Goal: Submit feedback/report problem: Submit feedback/report problem

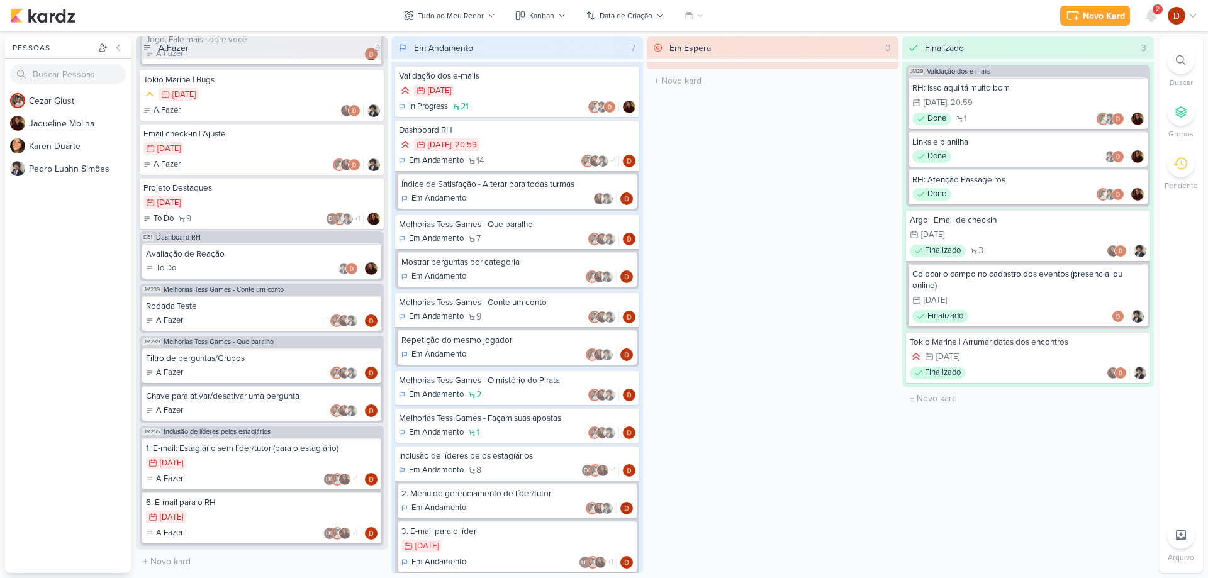
click at [1156, 8] on span "2" at bounding box center [1158, 9] width 4 height 10
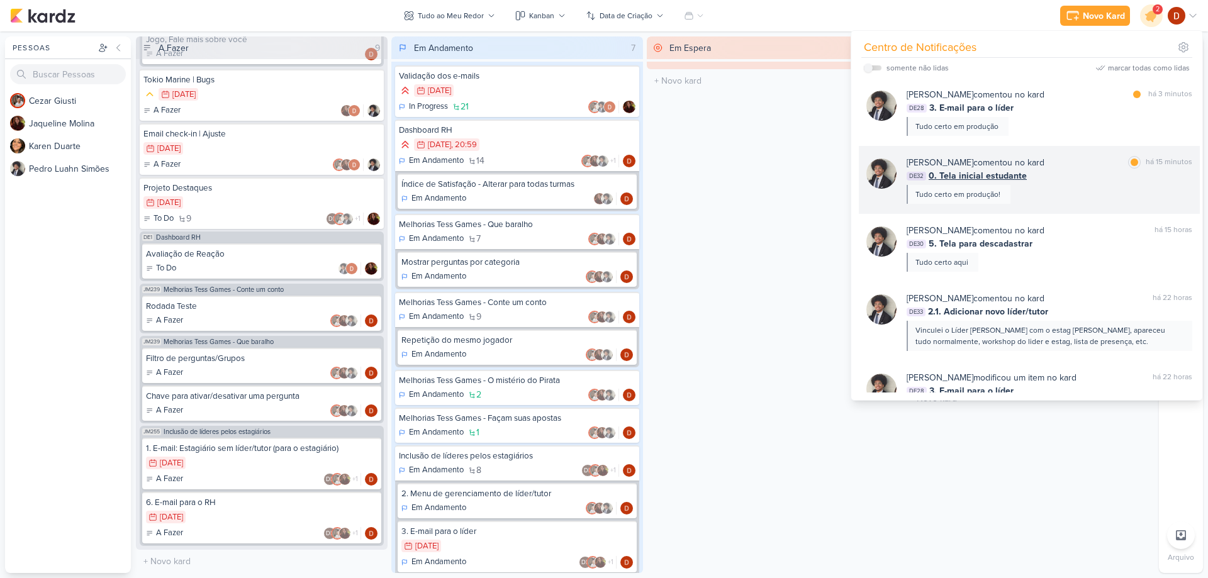
click at [1076, 188] on div "[PERSON_NAME] comentou no kard marcar como lida há 15 minutos DE32 0. Tela inic…" at bounding box center [1050, 180] width 286 height 48
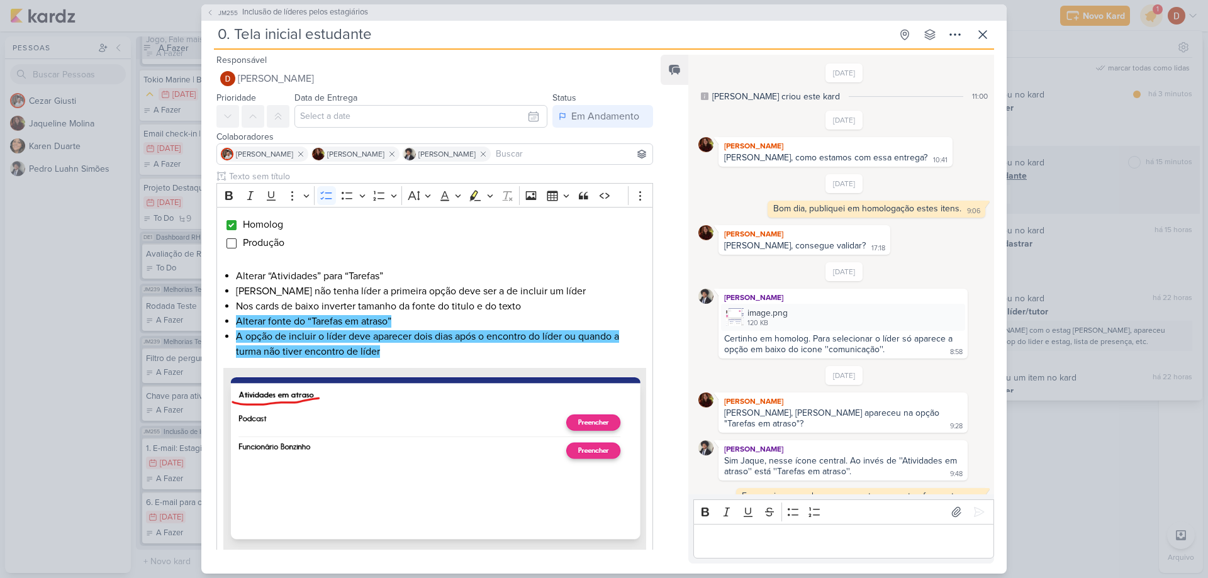
scroll to position [390, 0]
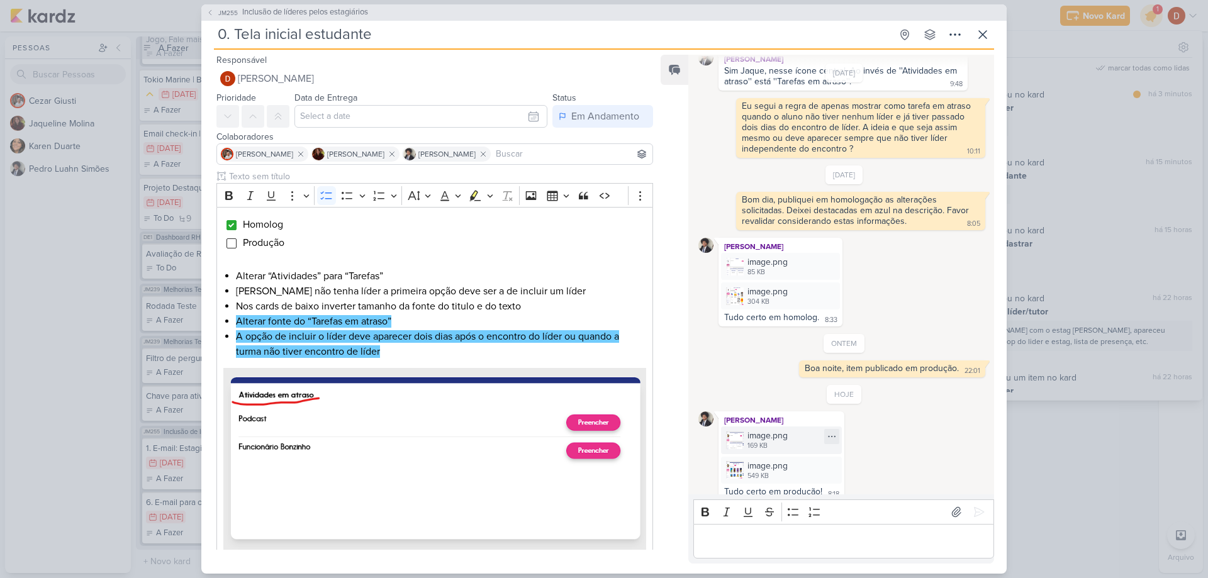
click at [731, 432] on img at bounding box center [735, 441] width 18 height 18
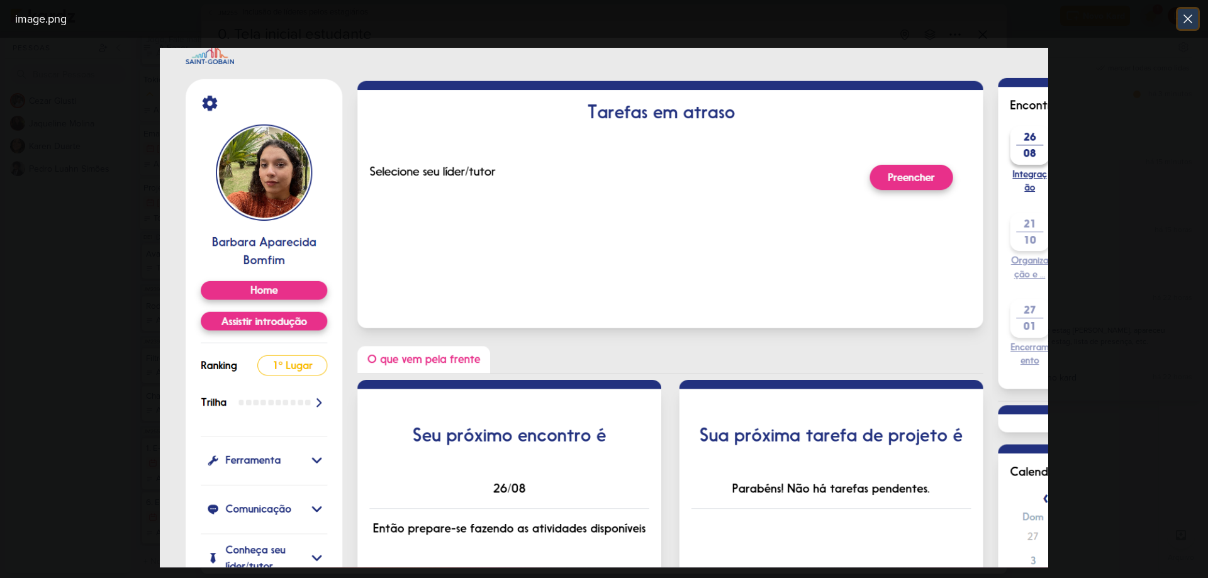
click at [1193, 14] on icon at bounding box center [1188, 18] width 15 height 15
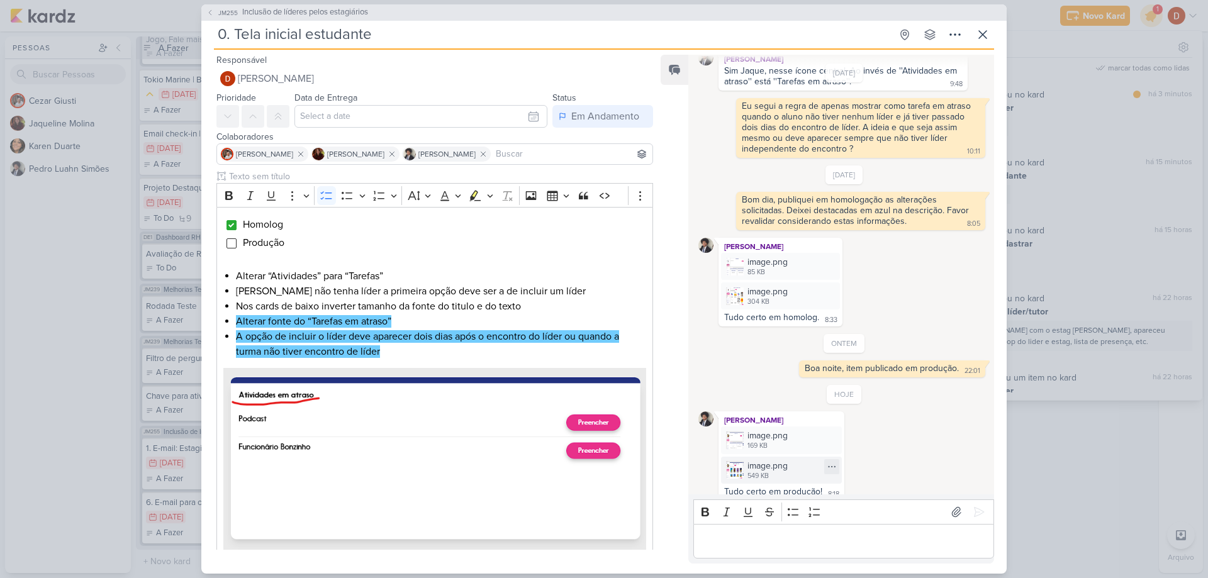
click at [766, 471] on div "549 KB" at bounding box center [768, 476] width 40 height 10
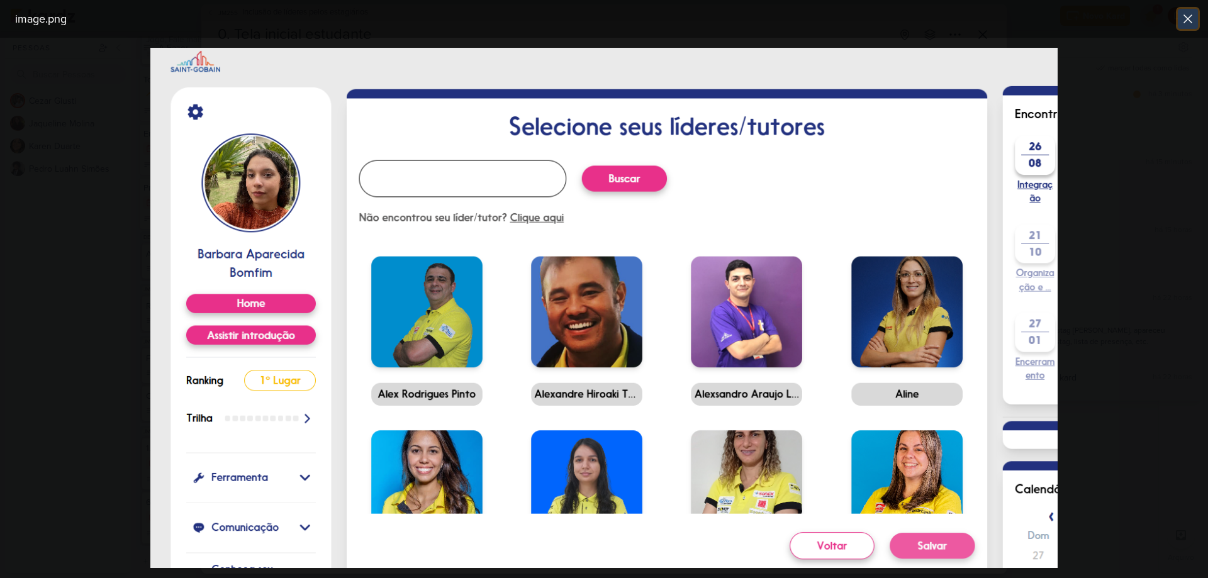
click at [1193, 16] on icon at bounding box center [1188, 18] width 15 height 15
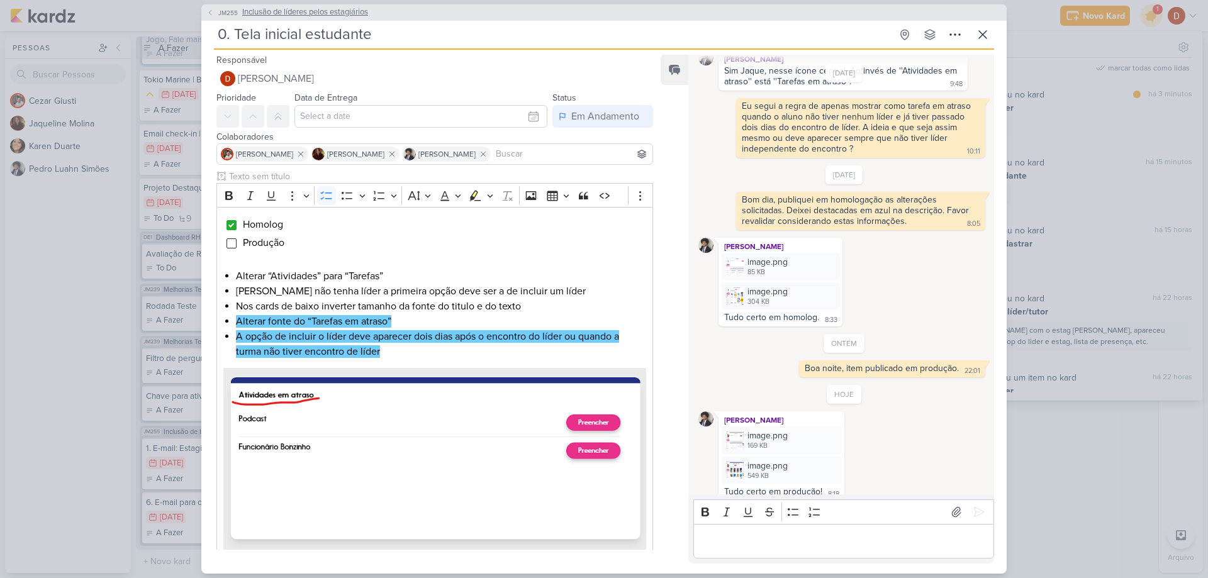
click at [229, 13] on span "JM255" at bounding box center [227, 12] width 23 height 9
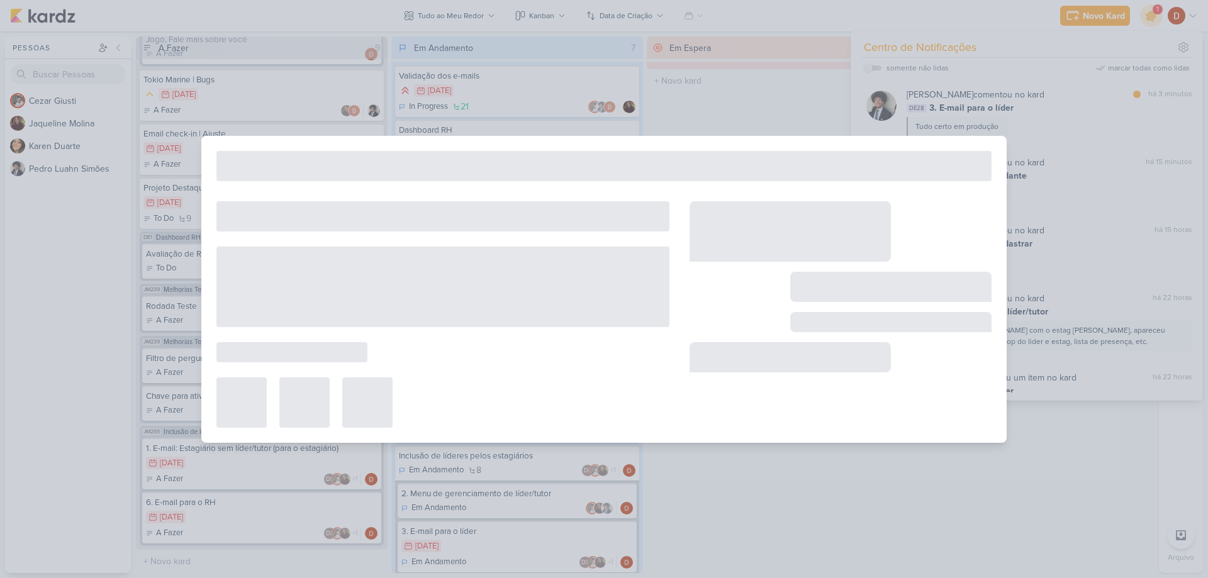
type input "Inclusão de líderes pelos estagiários"
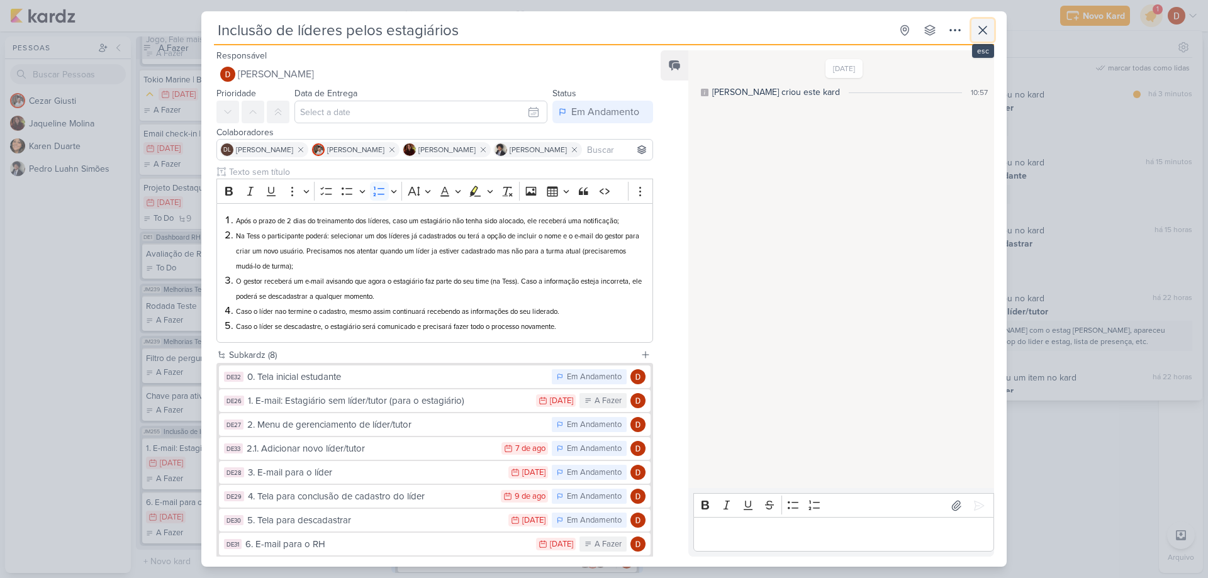
click at [987, 29] on icon at bounding box center [982, 30] width 15 height 15
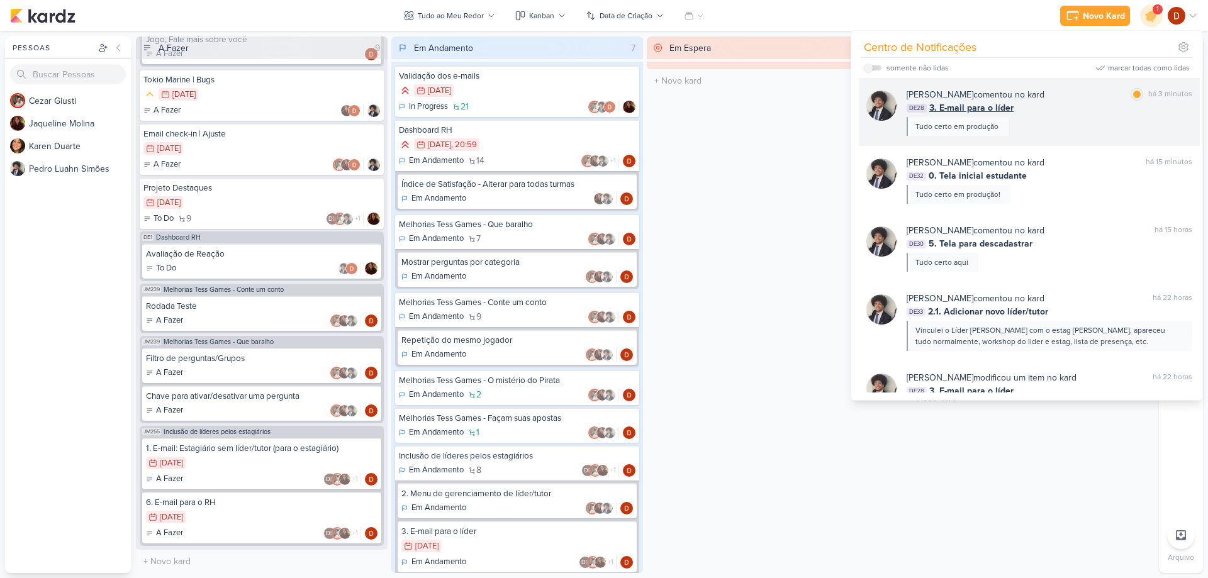
click at [1087, 118] on div "[PERSON_NAME] comentou no kard marcar como lida há 3 minutos DE28 3. E-mail par…" at bounding box center [1050, 112] width 286 height 48
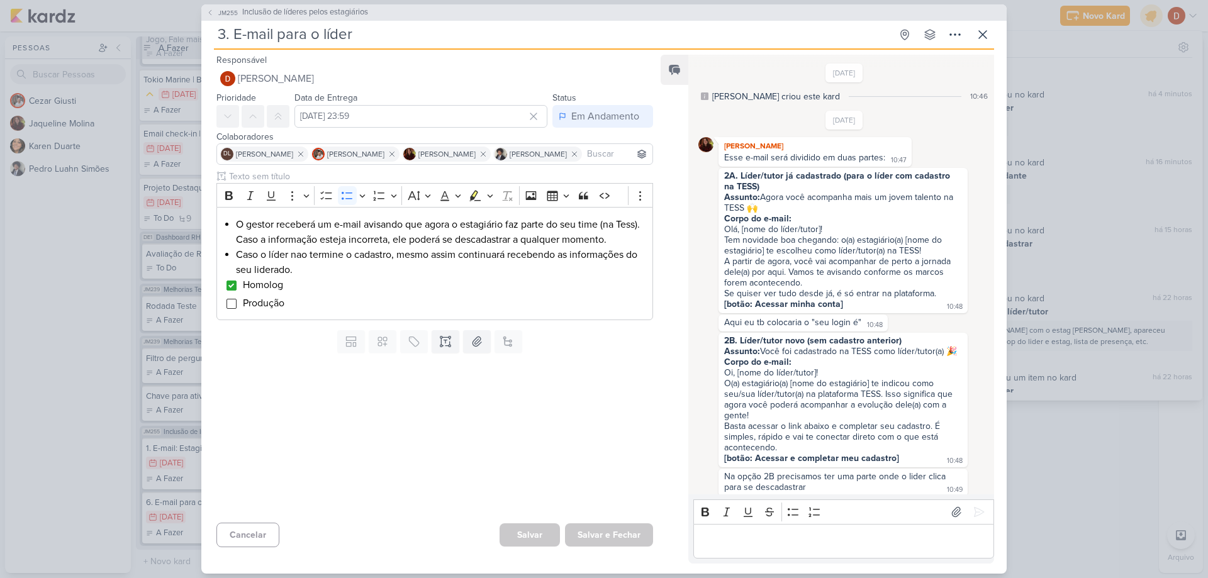
scroll to position [651, 0]
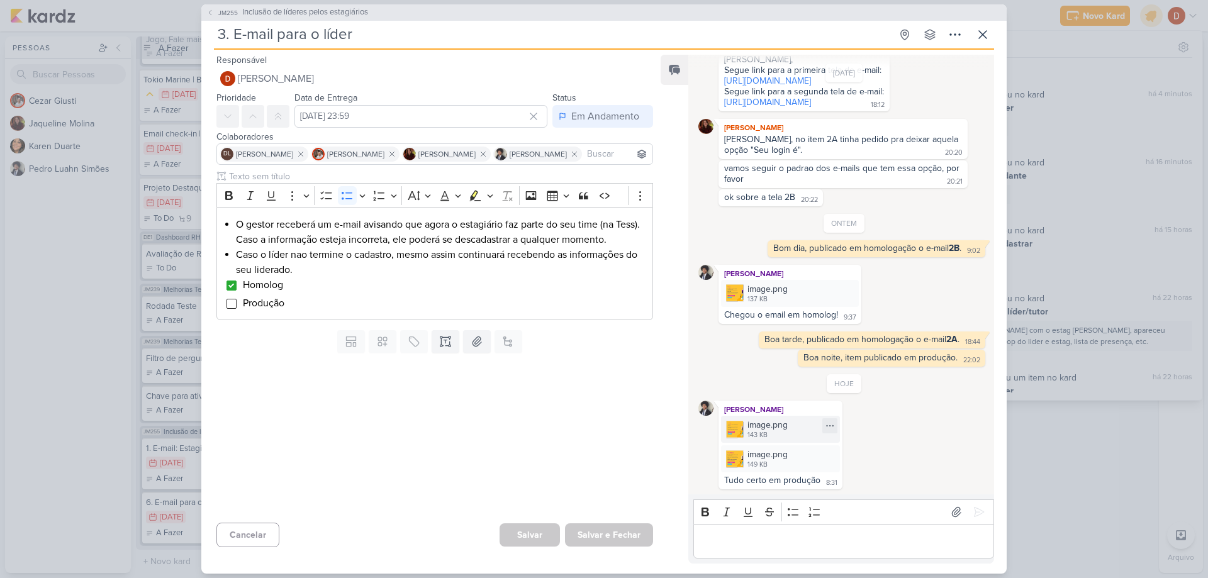
click at [756, 427] on div "image.png" at bounding box center [768, 424] width 40 height 13
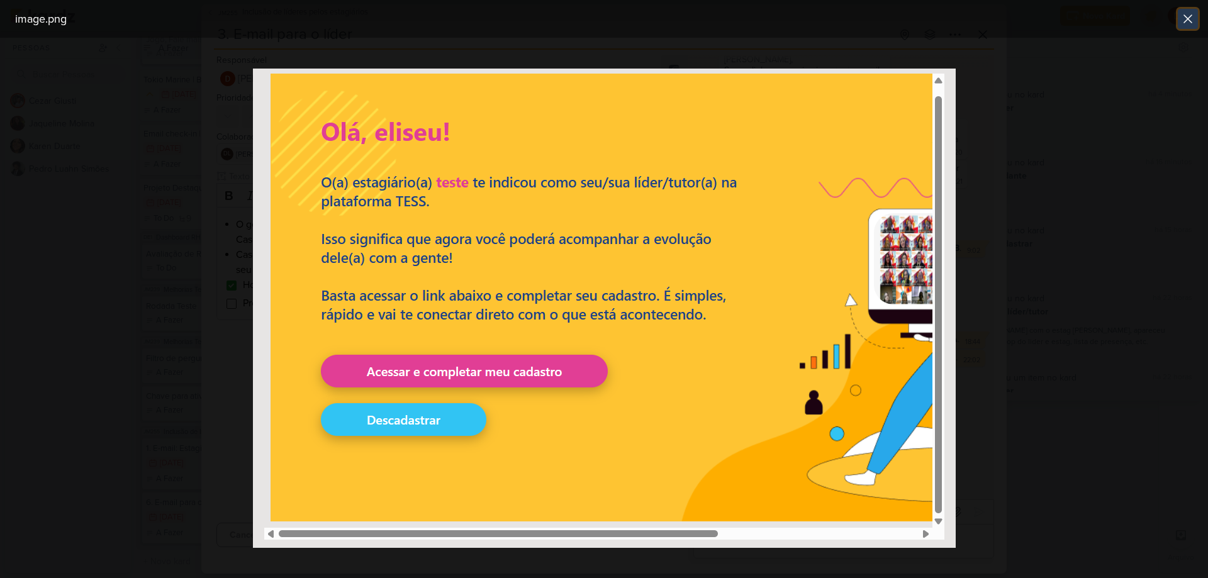
click at [1186, 16] on icon at bounding box center [1188, 18] width 15 height 15
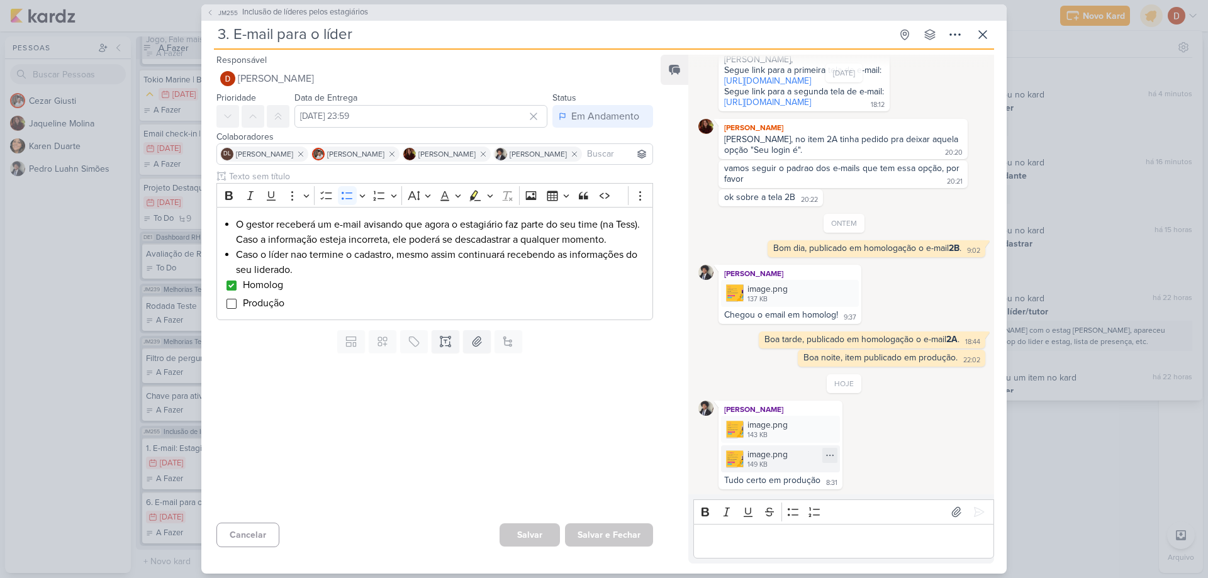
click at [758, 462] on div "149 KB" at bounding box center [768, 465] width 40 height 10
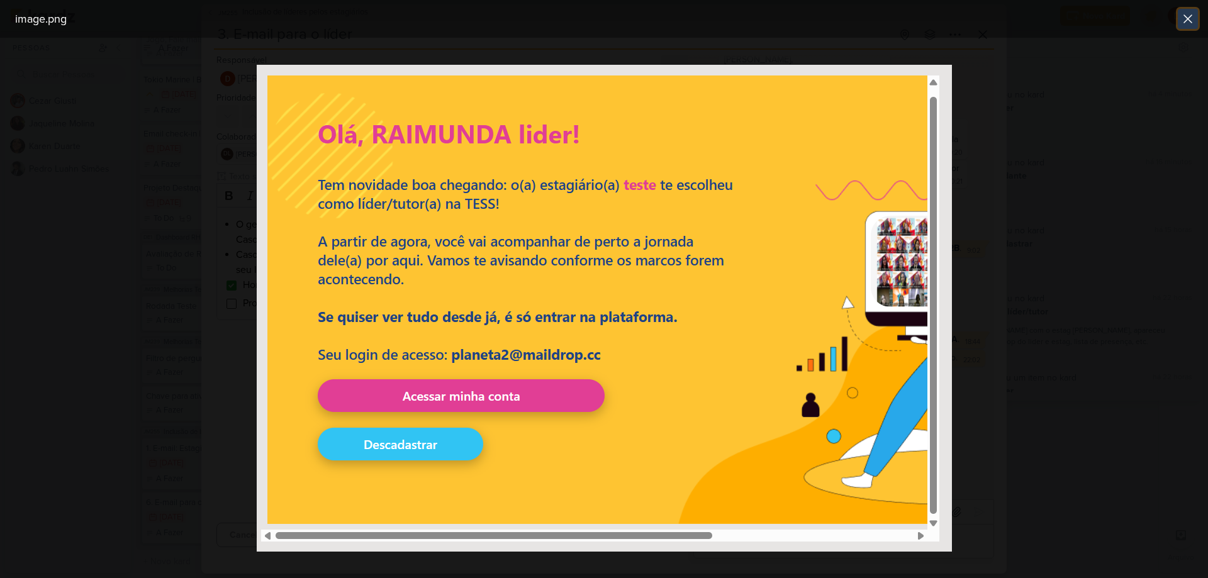
click at [1189, 17] on icon at bounding box center [1188, 19] width 8 height 8
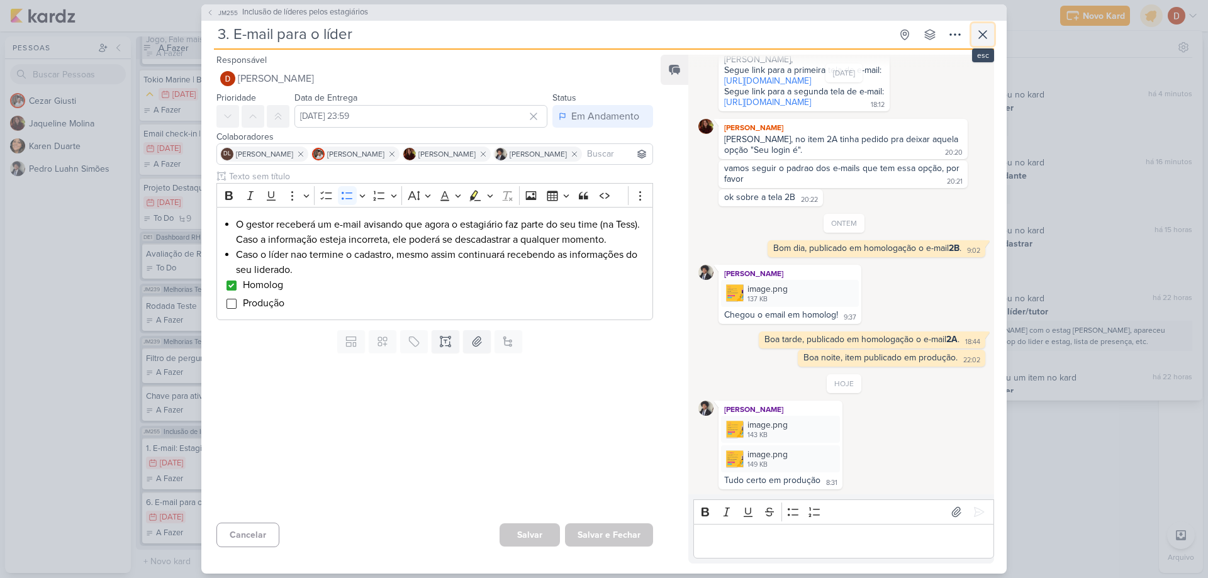
click at [980, 37] on icon at bounding box center [983, 35] width 8 height 8
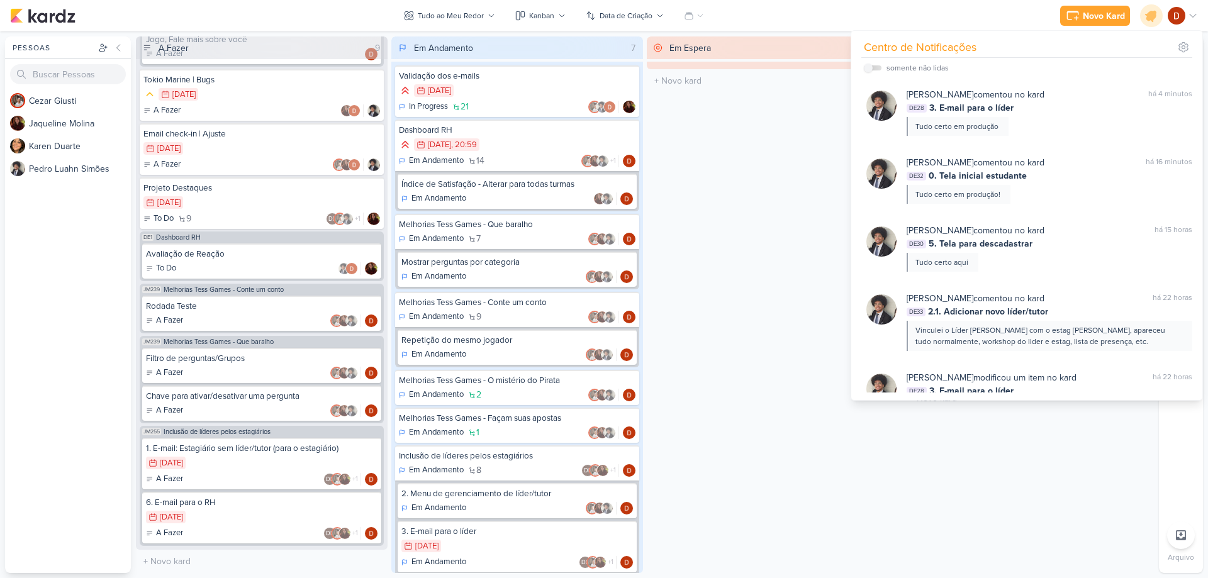
click at [875, 15] on div "Novo Kard Ctrl + k Centro de Notificações somente não lidas" at bounding box center [604, 15] width 1188 height 31
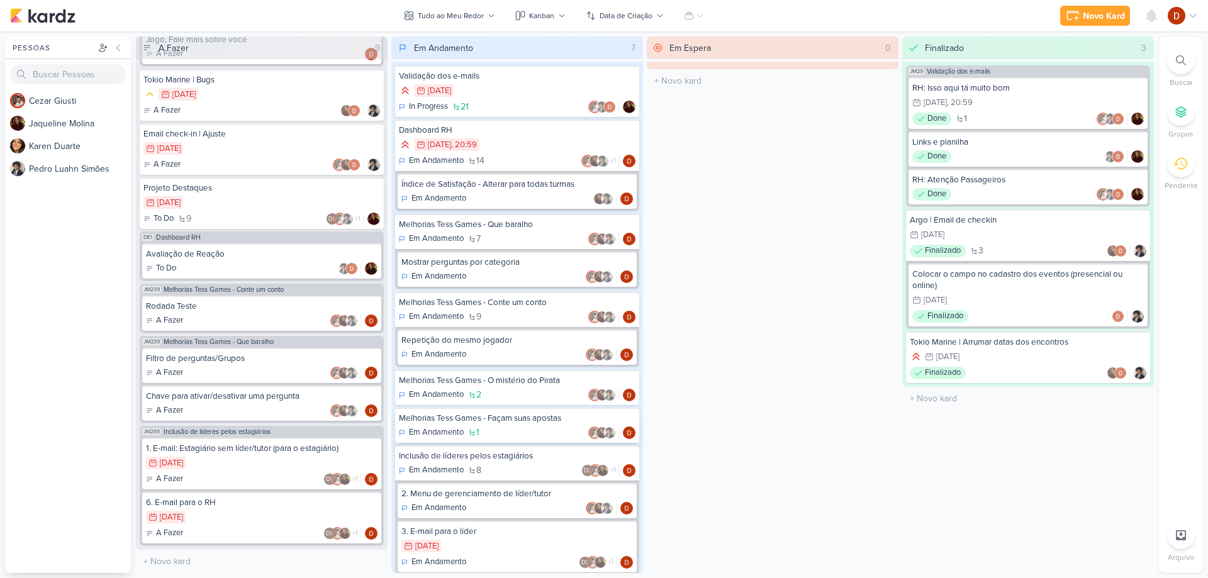
scroll to position [63, 0]
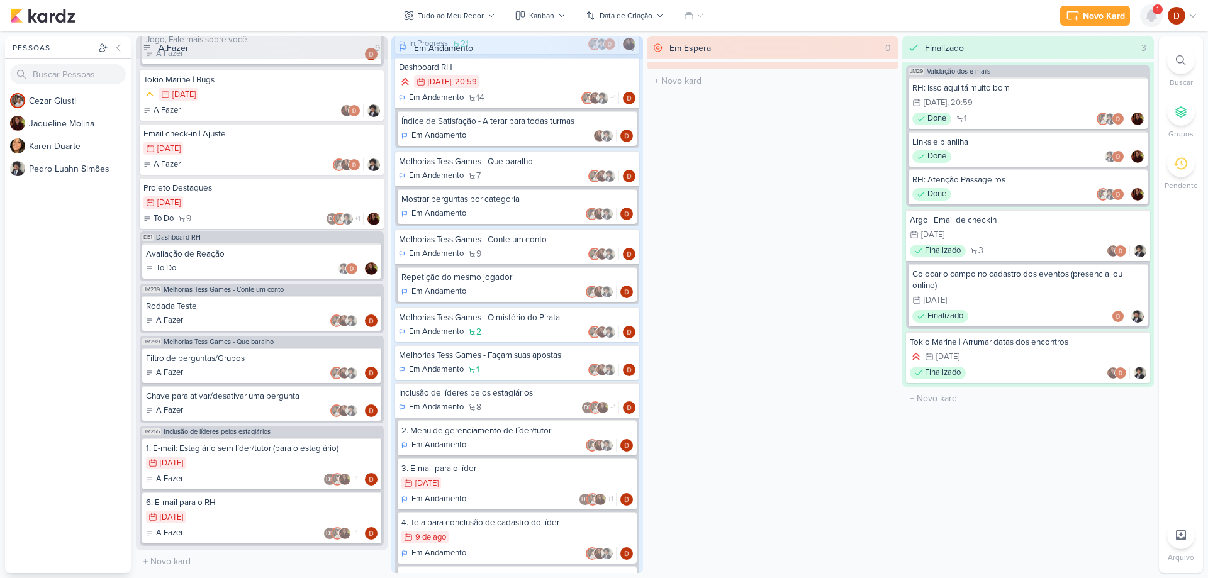
click at [1154, 17] on icon at bounding box center [1152, 15] width 10 height 11
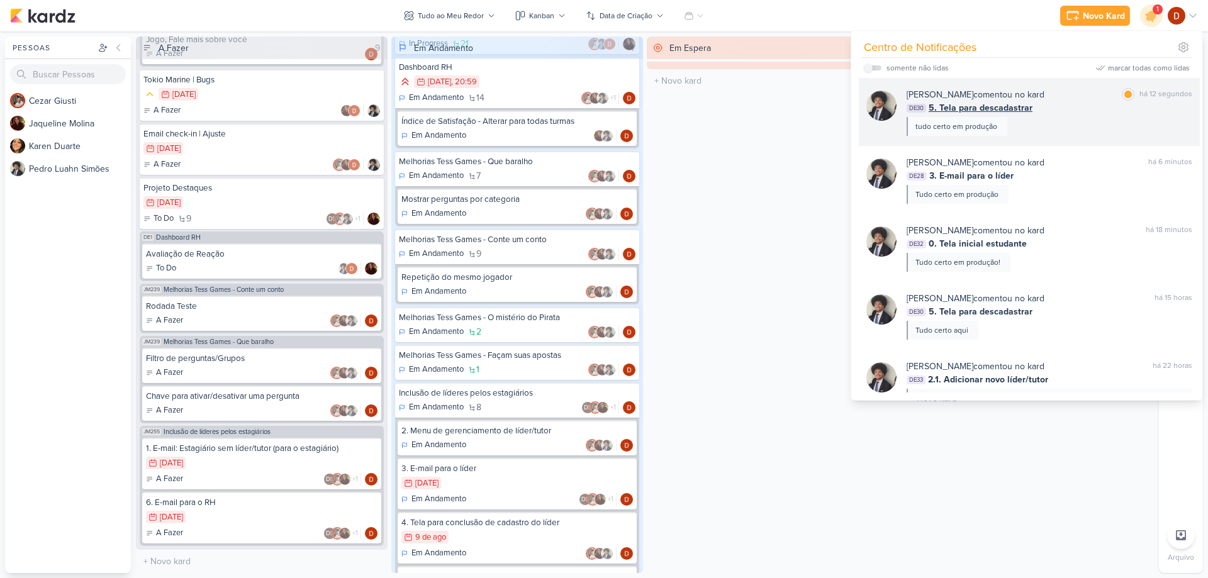
click at [1033, 123] on div "[PERSON_NAME] comentou no kard marcar como lida há 12 segundos DE30 5. Tela par…" at bounding box center [1050, 112] width 286 height 48
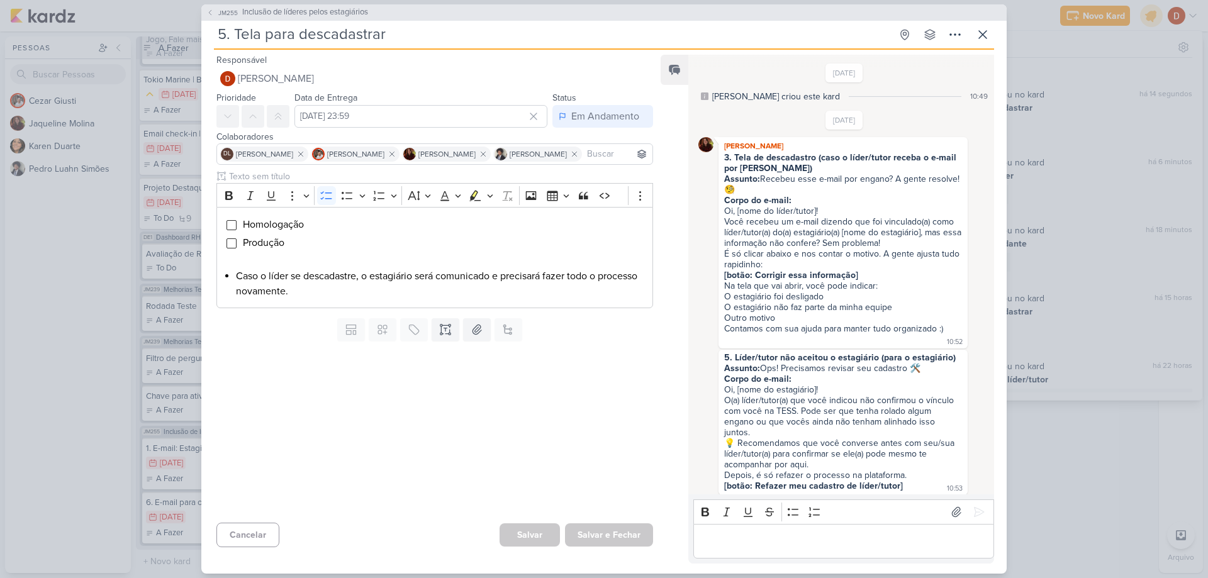
scroll to position [822, 0]
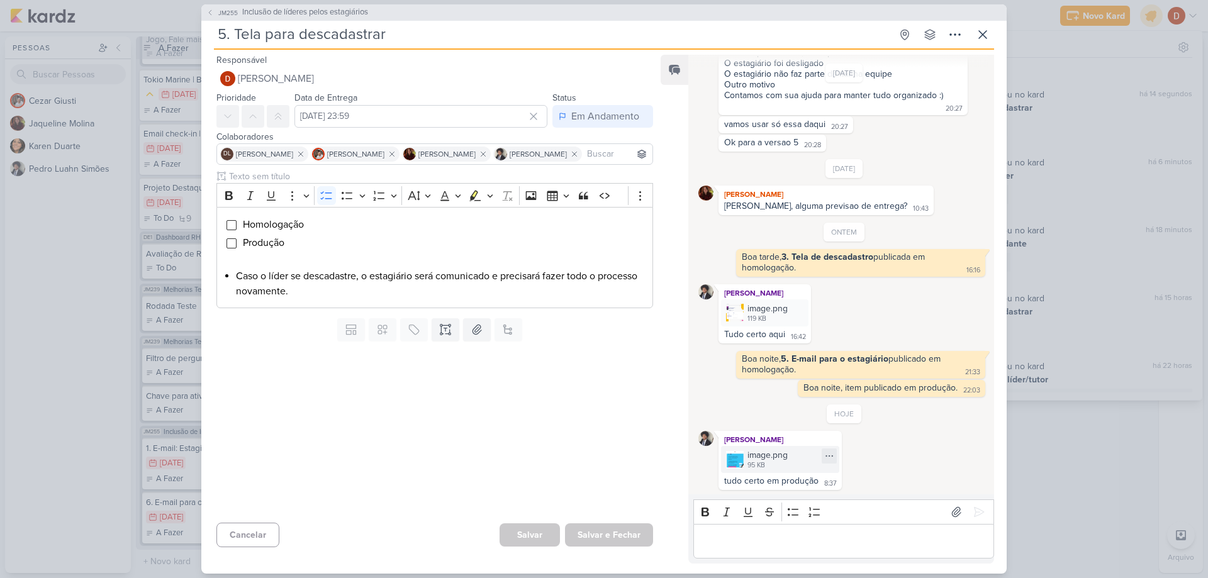
click at [732, 464] on img at bounding box center [735, 460] width 18 height 18
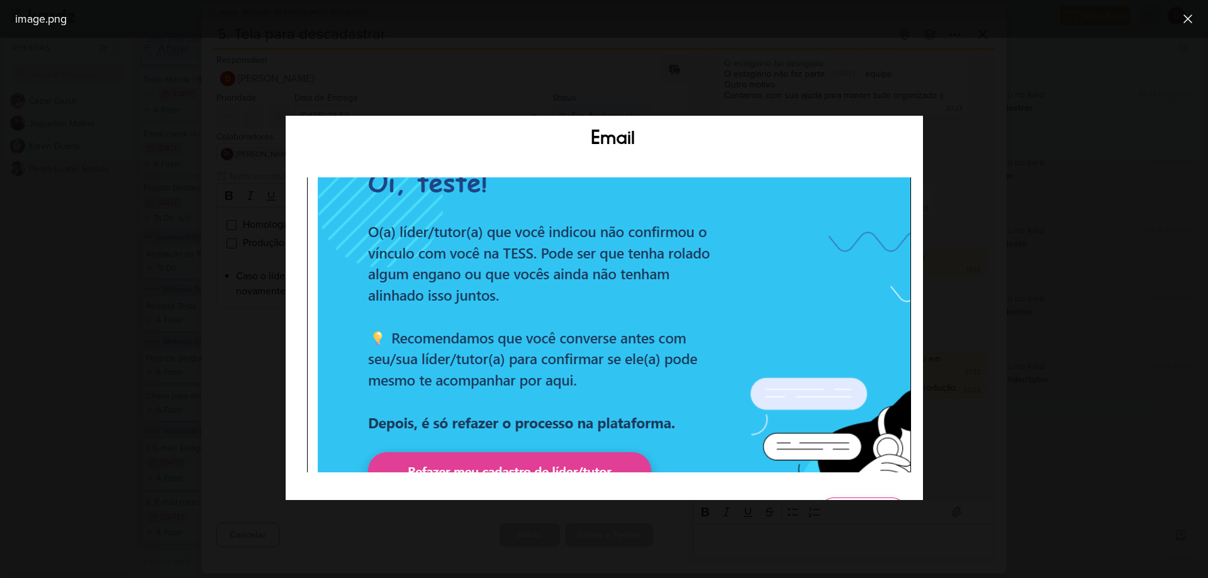
click at [768, 80] on div at bounding box center [604, 308] width 1208 height 541
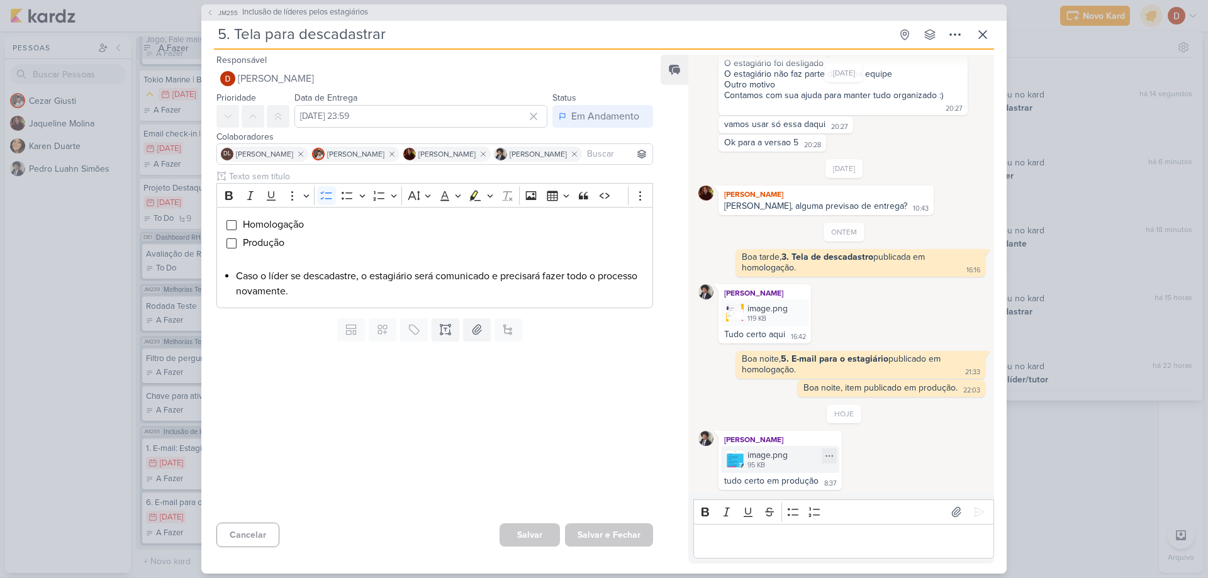
click at [750, 457] on div "image.png" at bounding box center [768, 455] width 40 height 13
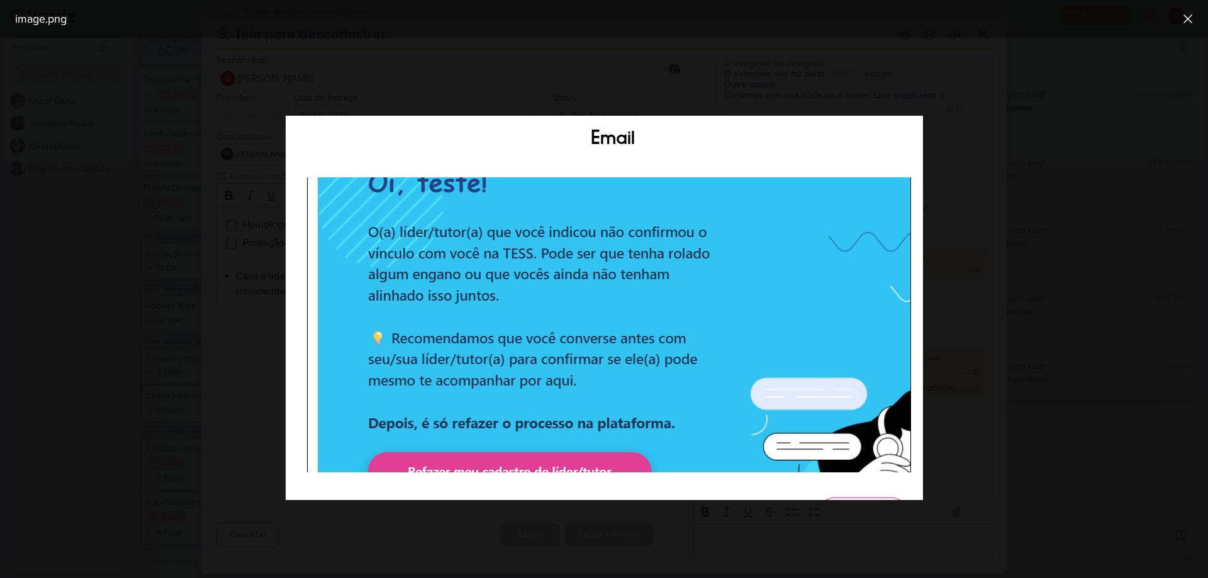
click at [767, 79] on div at bounding box center [604, 308] width 1208 height 541
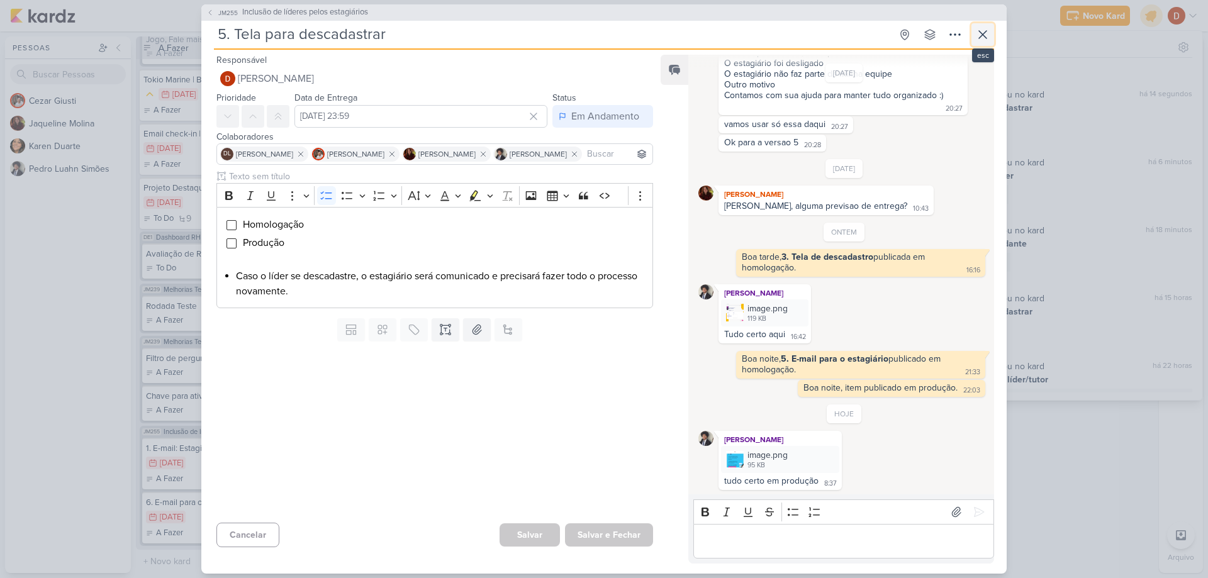
click at [981, 28] on icon at bounding box center [982, 34] width 15 height 15
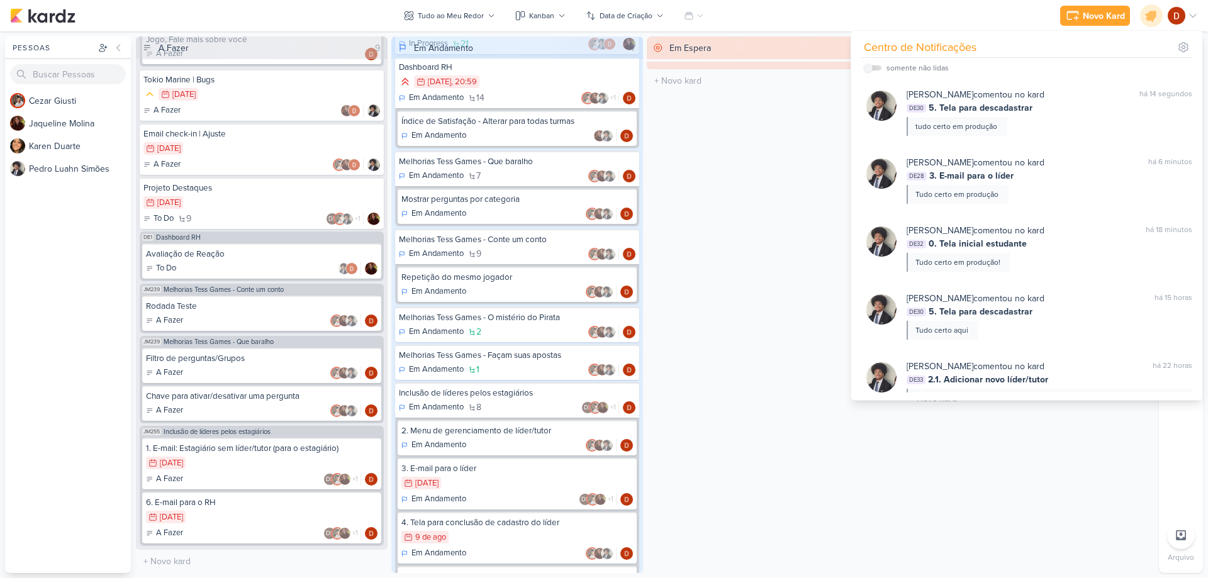
click at [785, 16] on div "Novo Kard Ctrl + k Centro de Notificações somente não lidas" at bounding box center [604, 15] width 1188 height 31
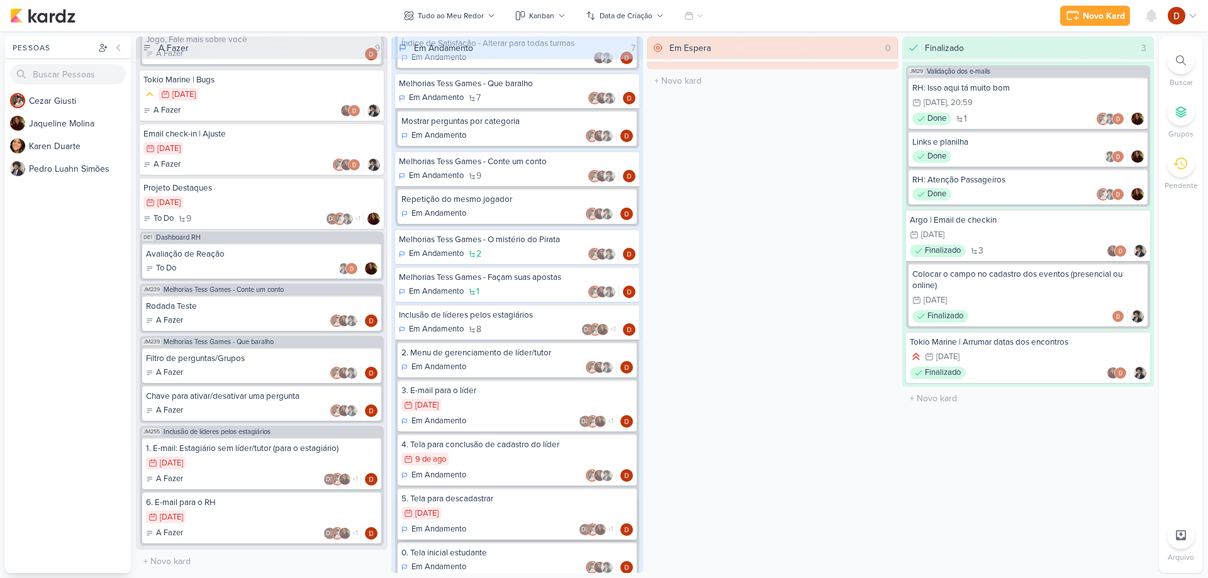
scroll to position [229, 0]
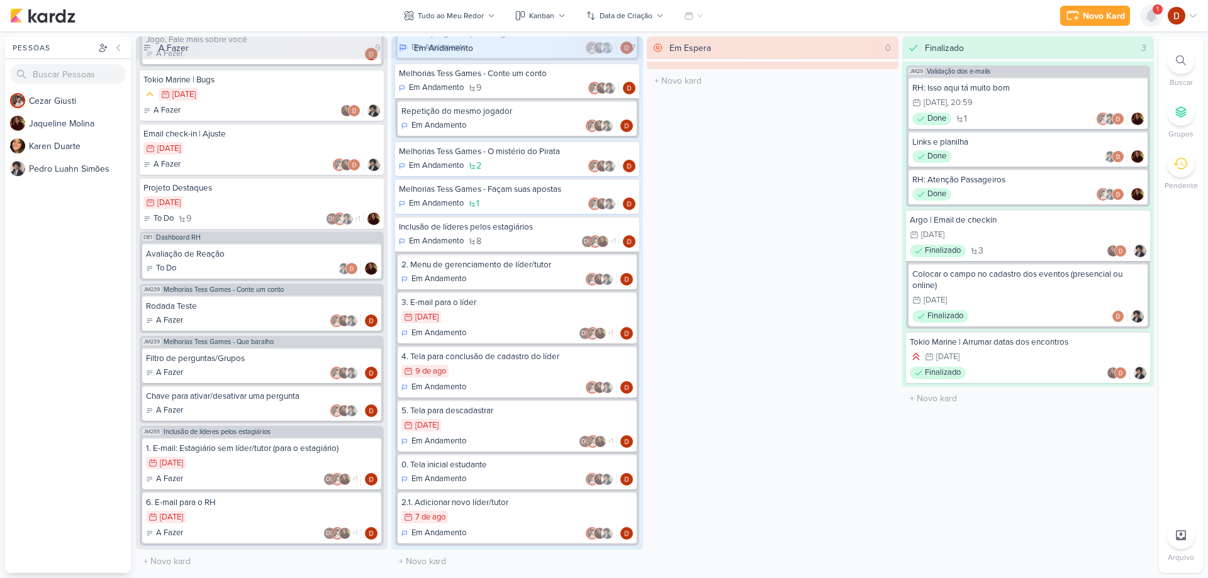
click at [1159, 18] on icon at bounding box center [1151, 15] width 15 height 15
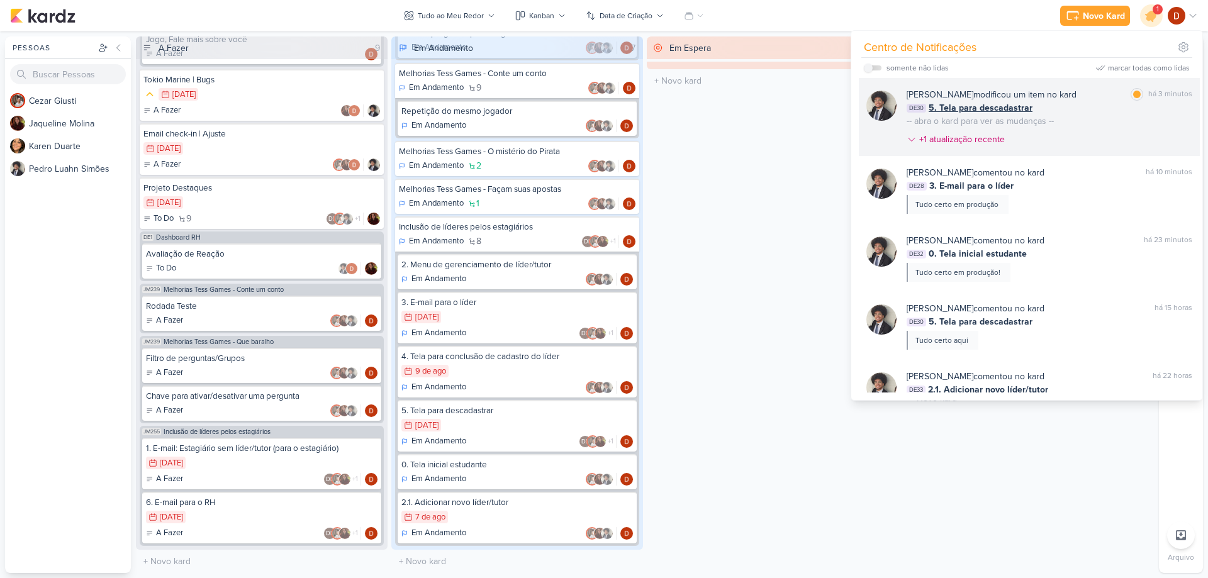
click at [1065, 113] on div "DE30 5. Tela para descadastrar" at bounding box center [1050, 107] width 286 height 13
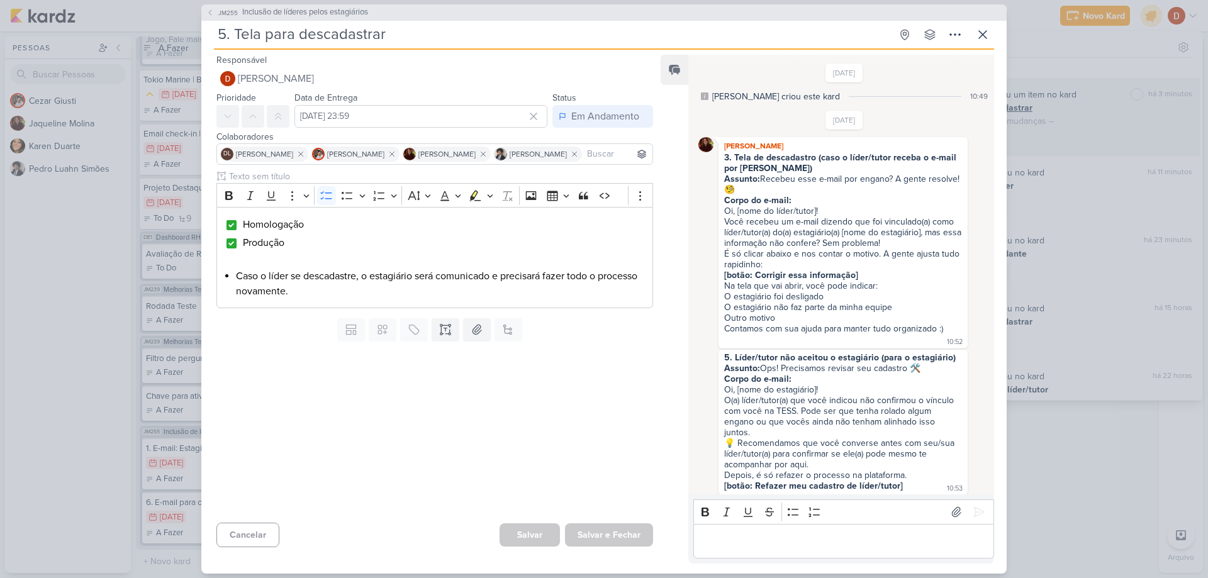
scroll to position [822, 0]
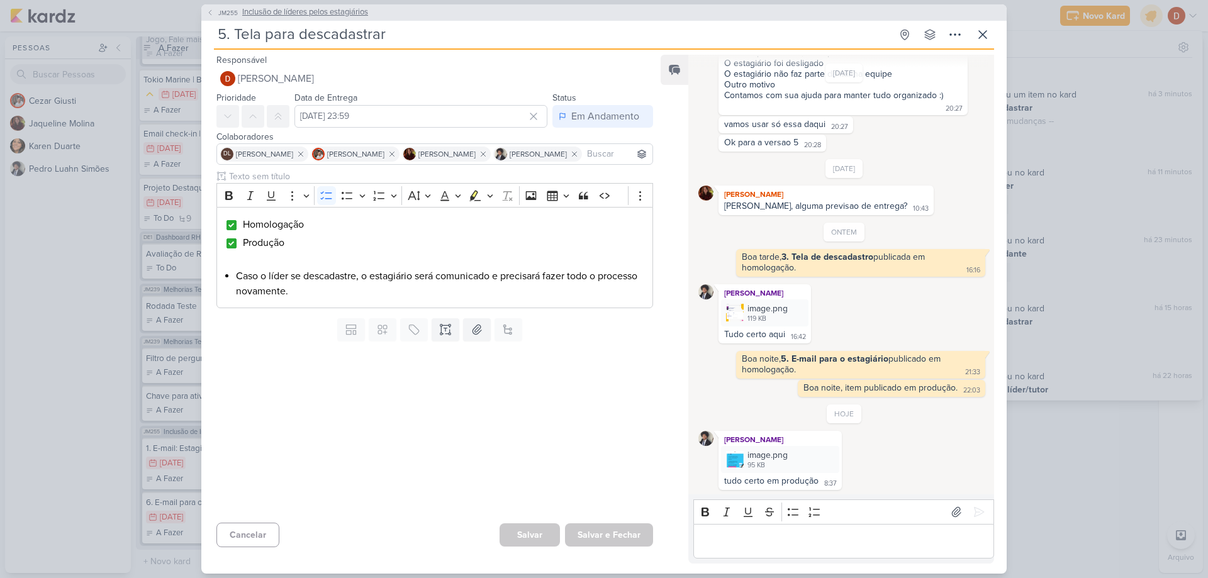
click at [213, 13] on icon at bounding box center [210, 13] width 8 height 8
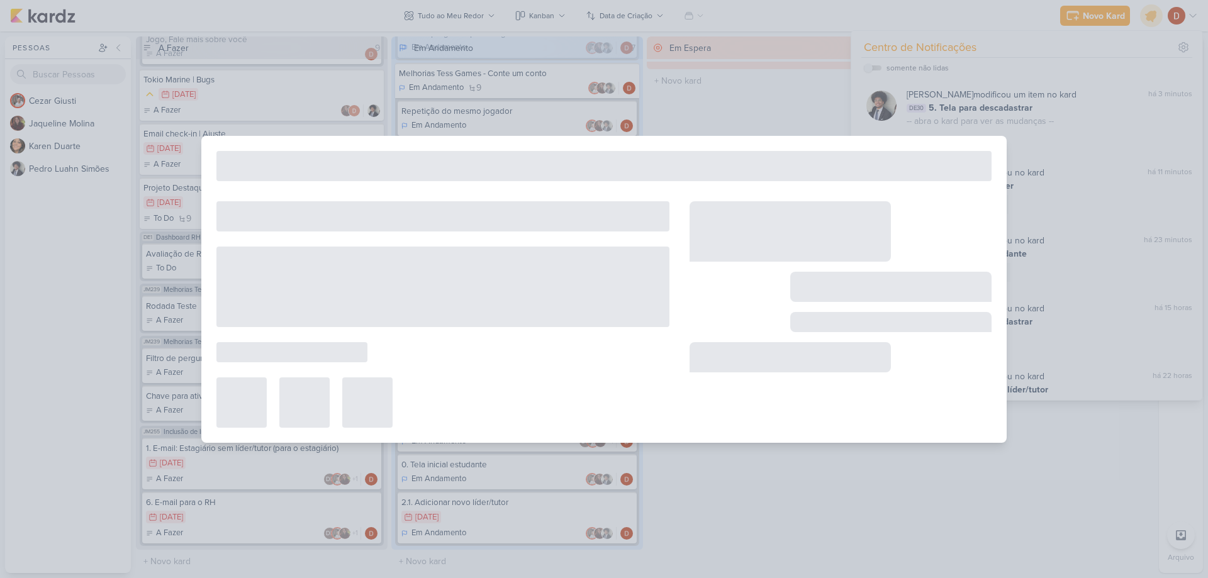
type input "Inclusão de líderes pelos estagiários"
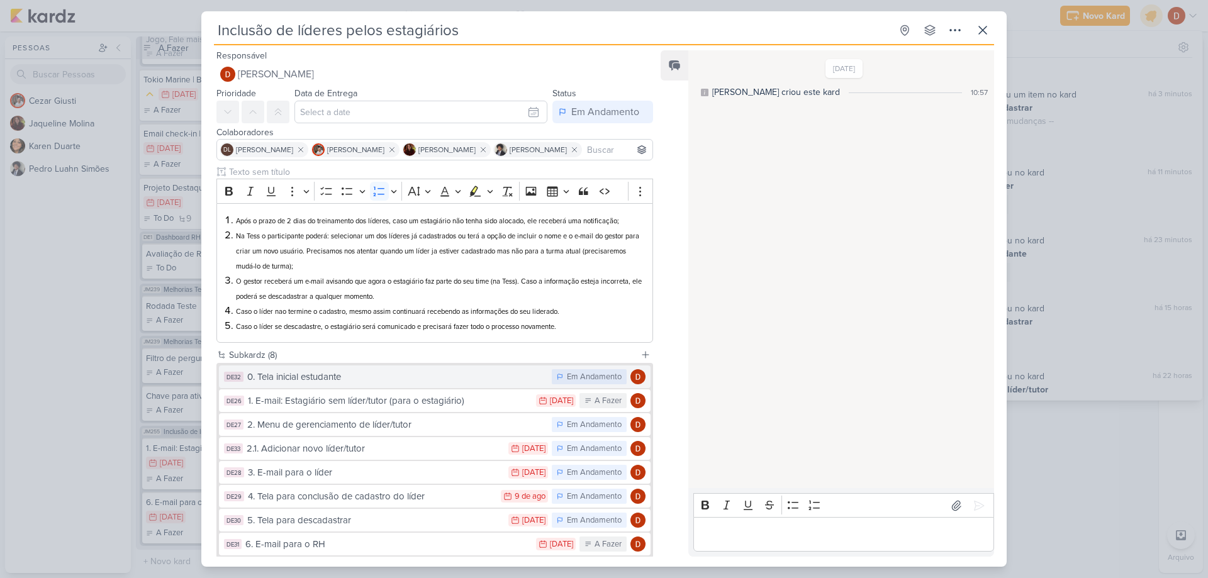
click at [321, 376] on div "0. Tela inicial estudante" at bounding box center [396, 377] width 298 height 14
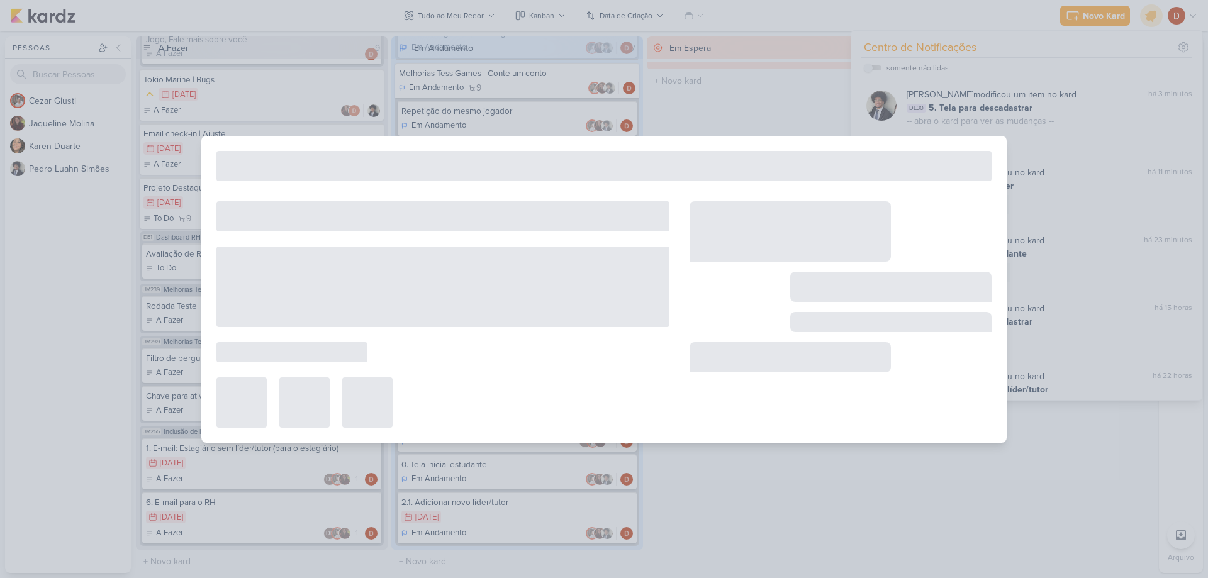
type input "0. Tela inicial estudante"
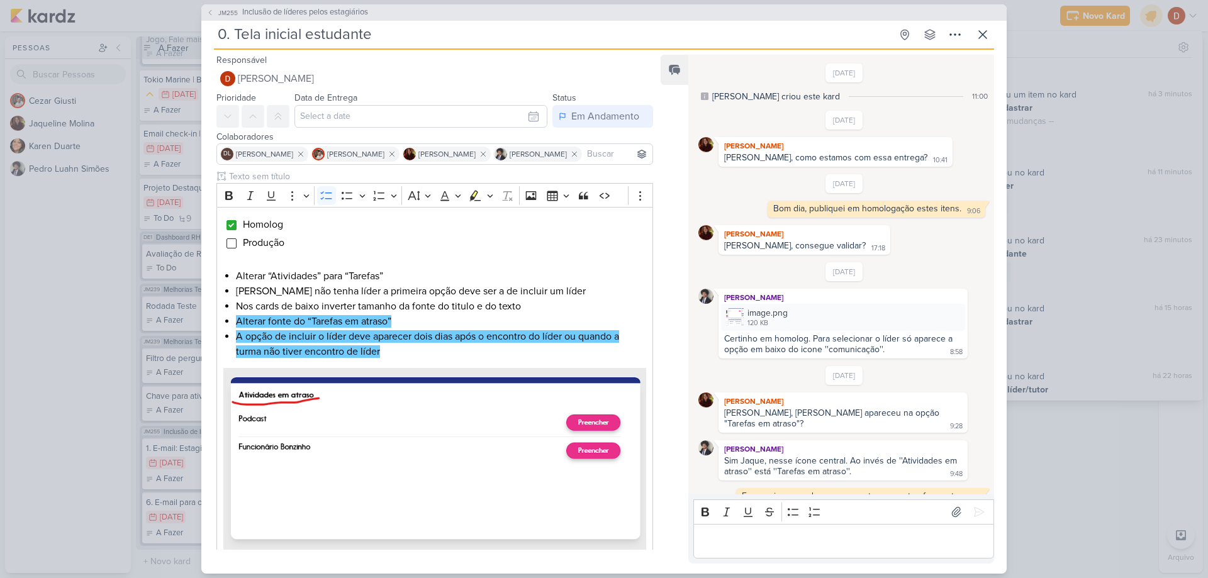
scroll to position [390, 0]
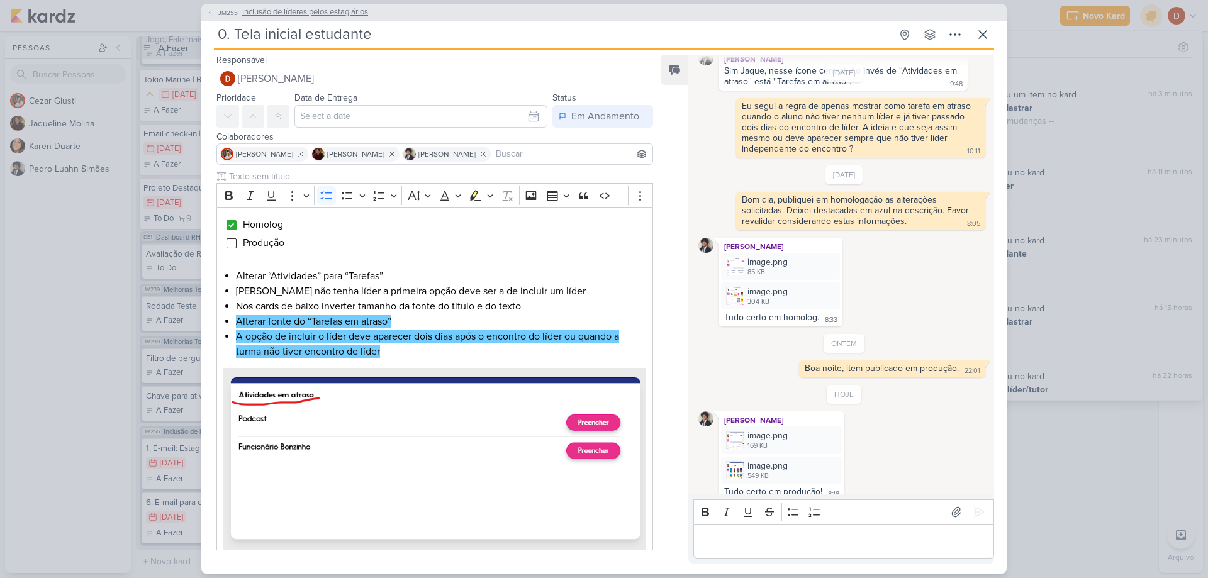
click at [222, 14] on span "JM255" at bounding box center [227, 12] width 23 height 9
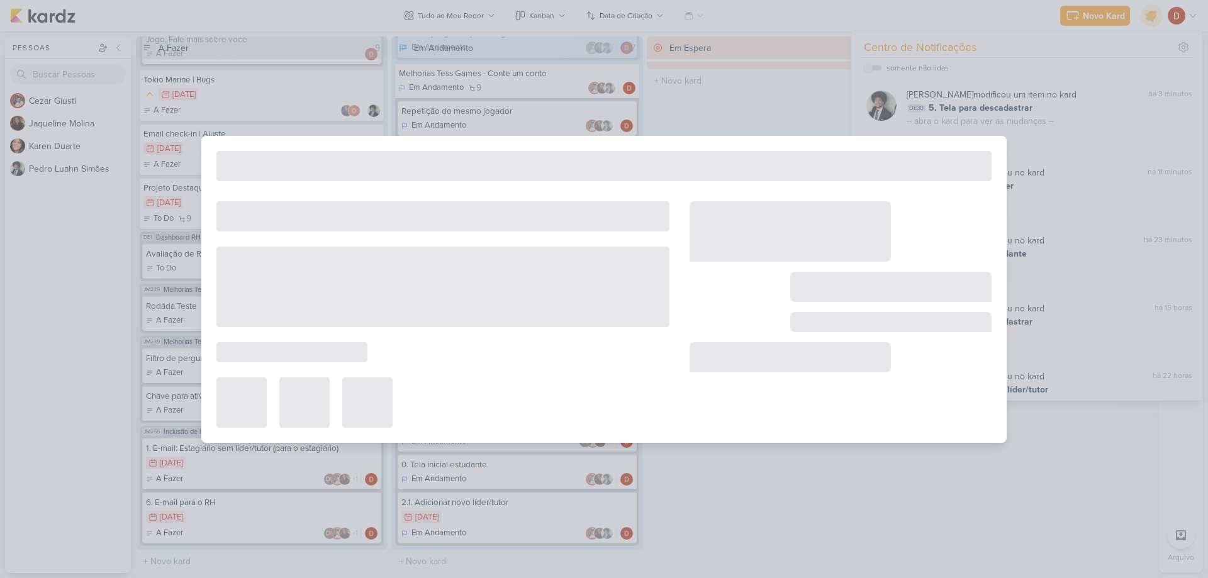
type input "Inclusão de líderes pelos estagiários"
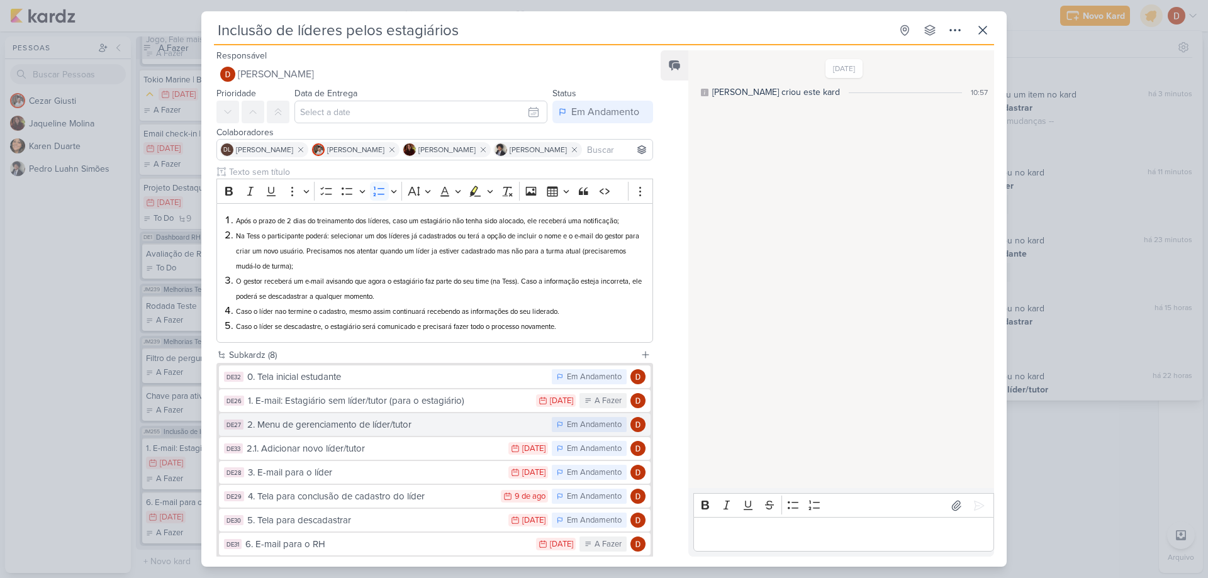
click at [332, 425] on div "2. Menu de gerenciamento de líder/tutor" at bounding box center [396, 425] width 298 height 14
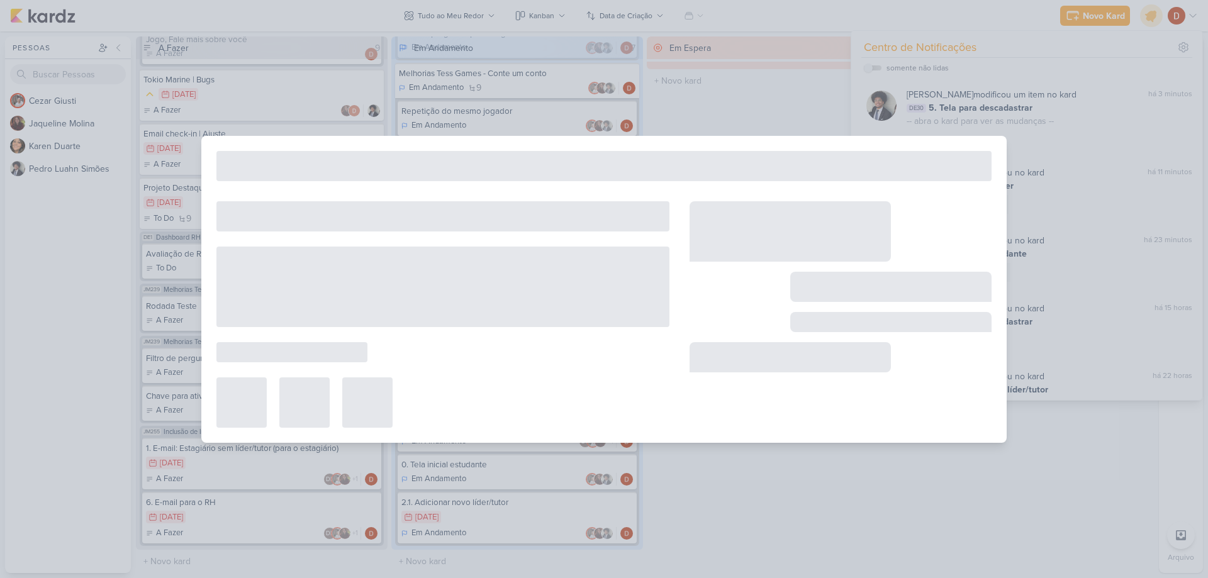
type input "2. Menu de gerenciamento de líder/tutor"
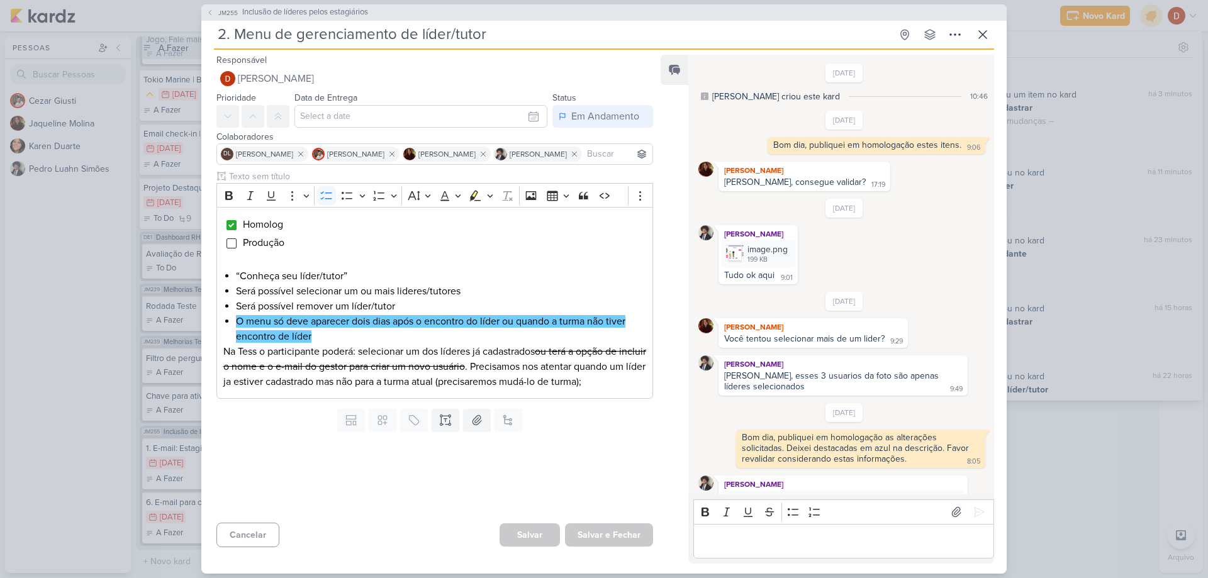
scroll to position [106, 0]
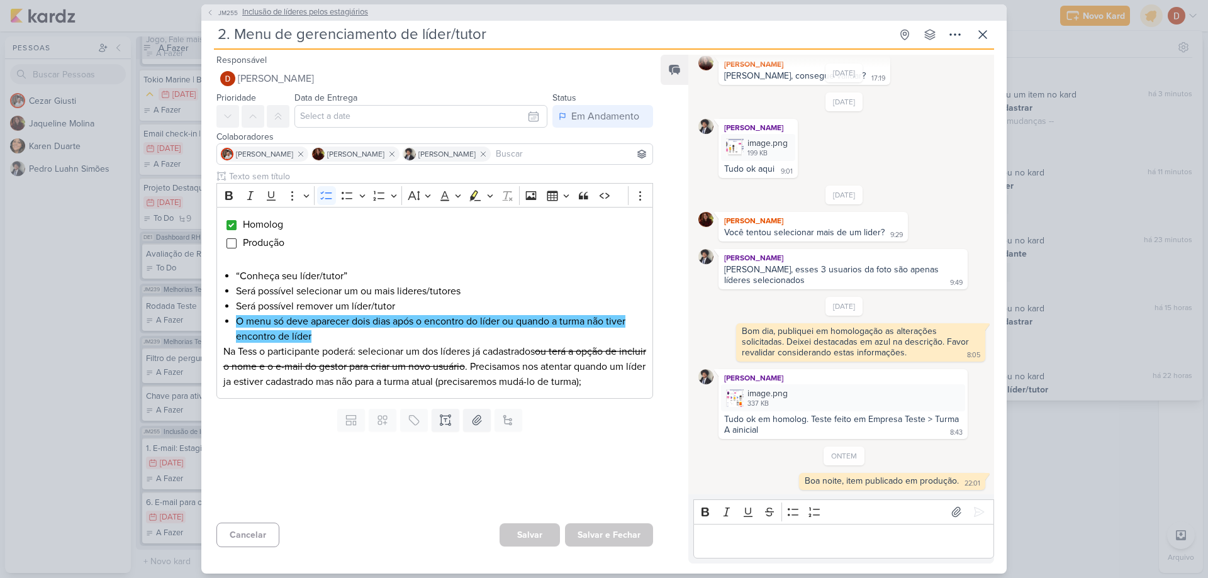
click at [209, 14] on icon at bounding box center [210, 13] width 8 height 8
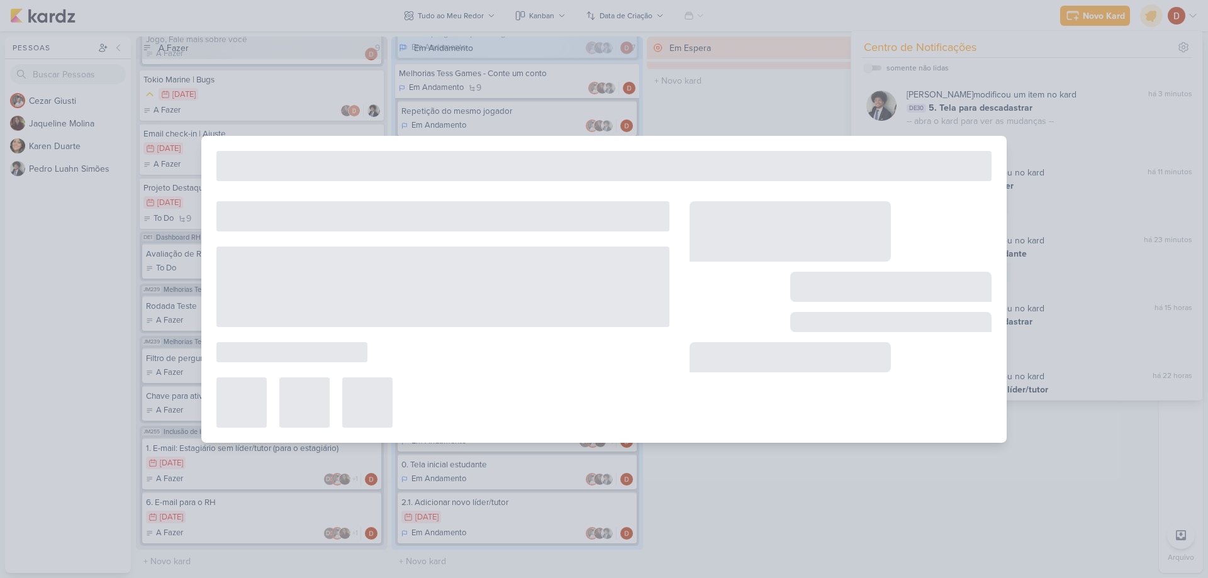
type input "Inclusão de líderes pelos estagiários"
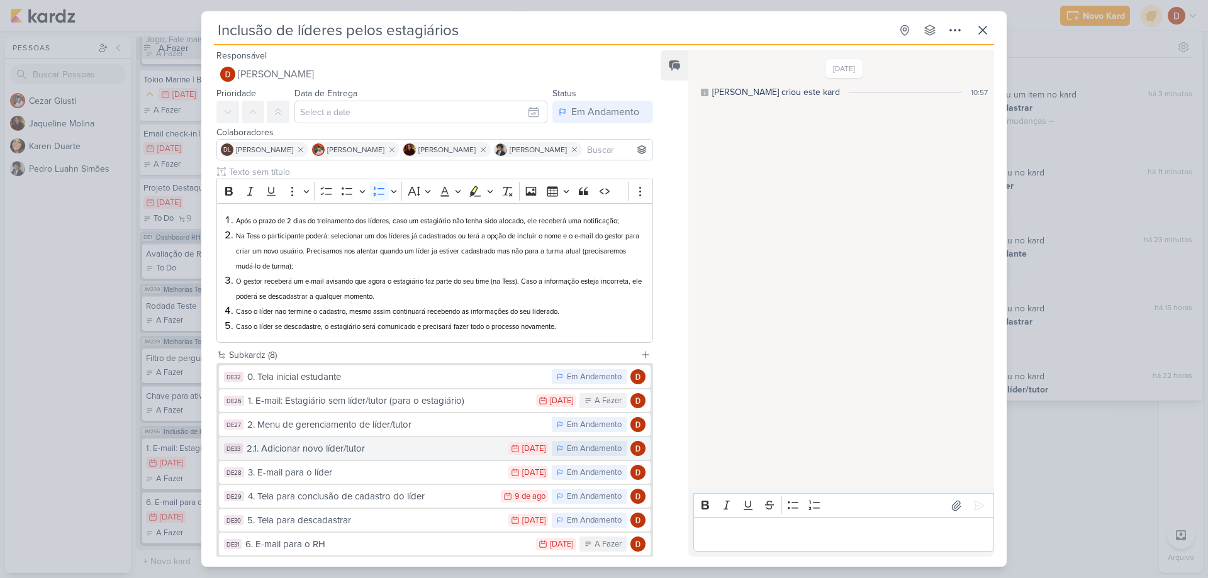
click at [330, 456] on div "2.1. Adicionar novo líder/tutor" at bounding box center [375, 449] width 256 height 14
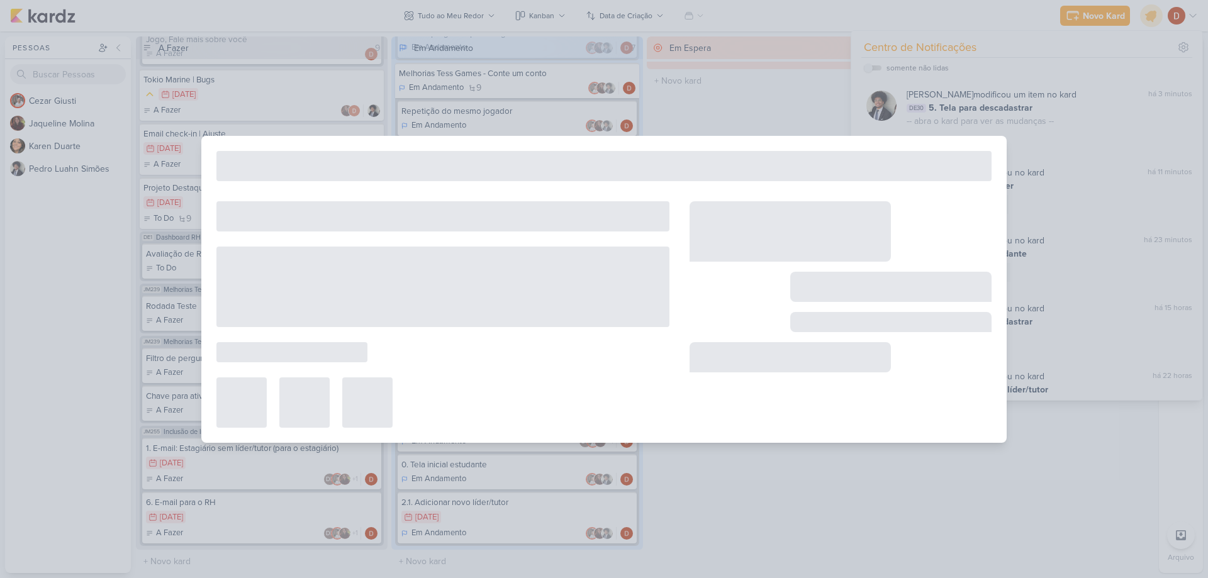
type input "2.1. Adicionar novo líder/tutor"
type input "[DATE] 23:59"
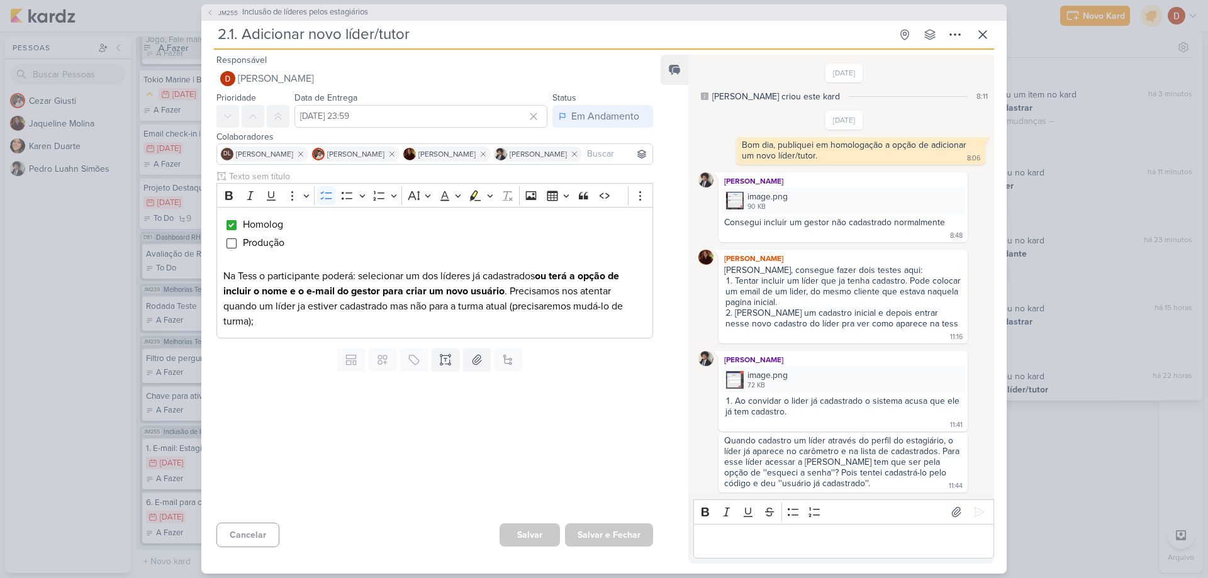
scroll to position [601, 0]
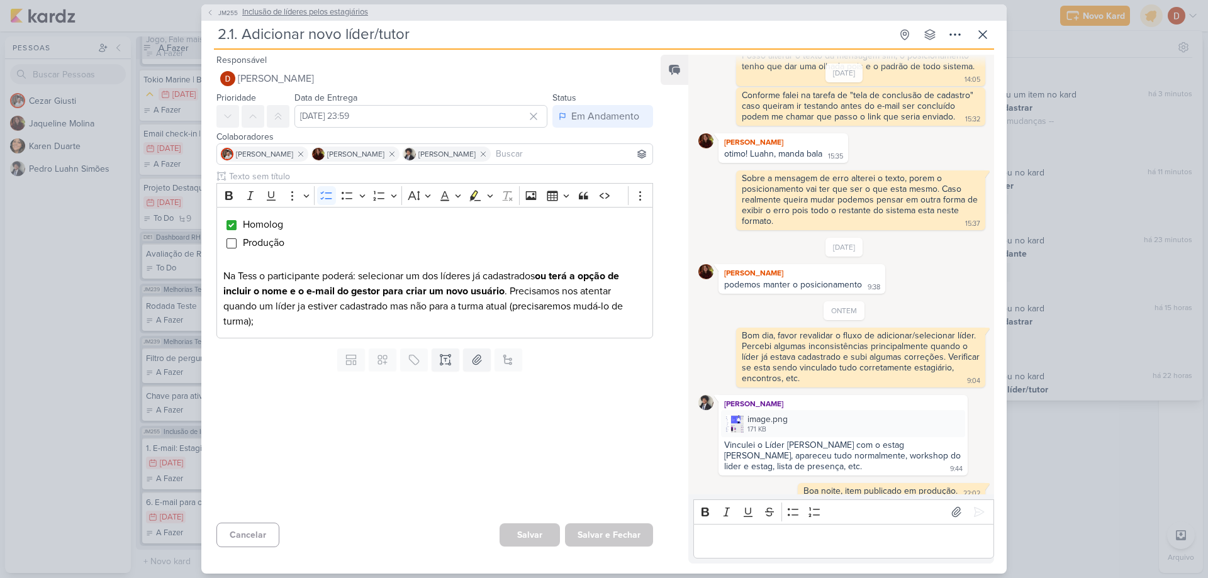
click at [216, 18] on button "JM255 Inclusão de líderes pelos estagiários" at bounding box center [287, 12] width 162 height 13
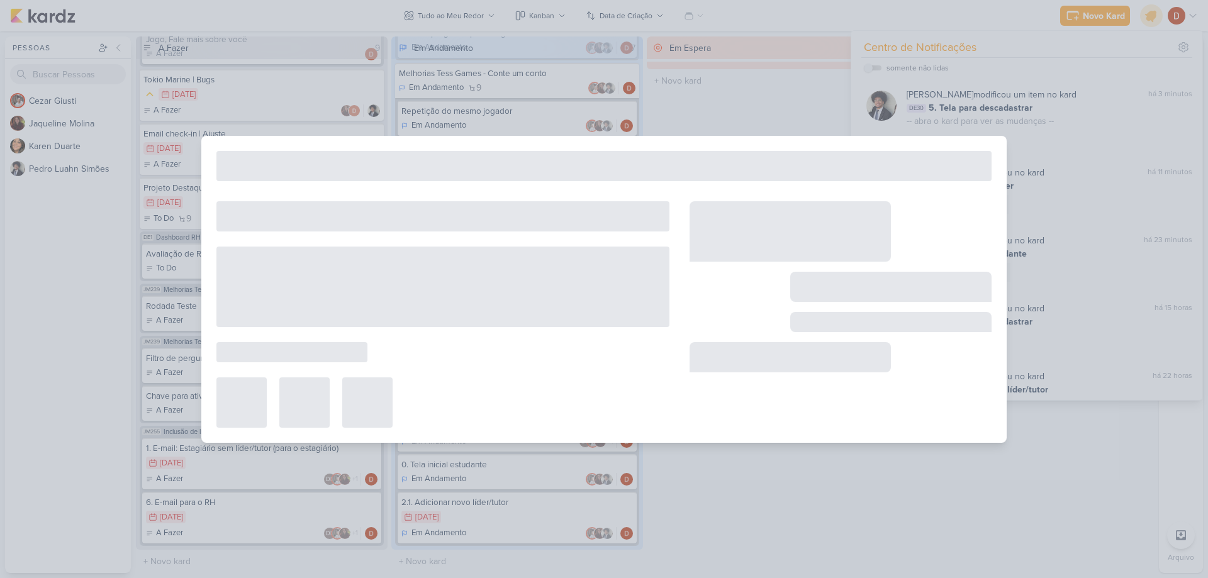
type input "Inclusão de líderes pelos estagiários"
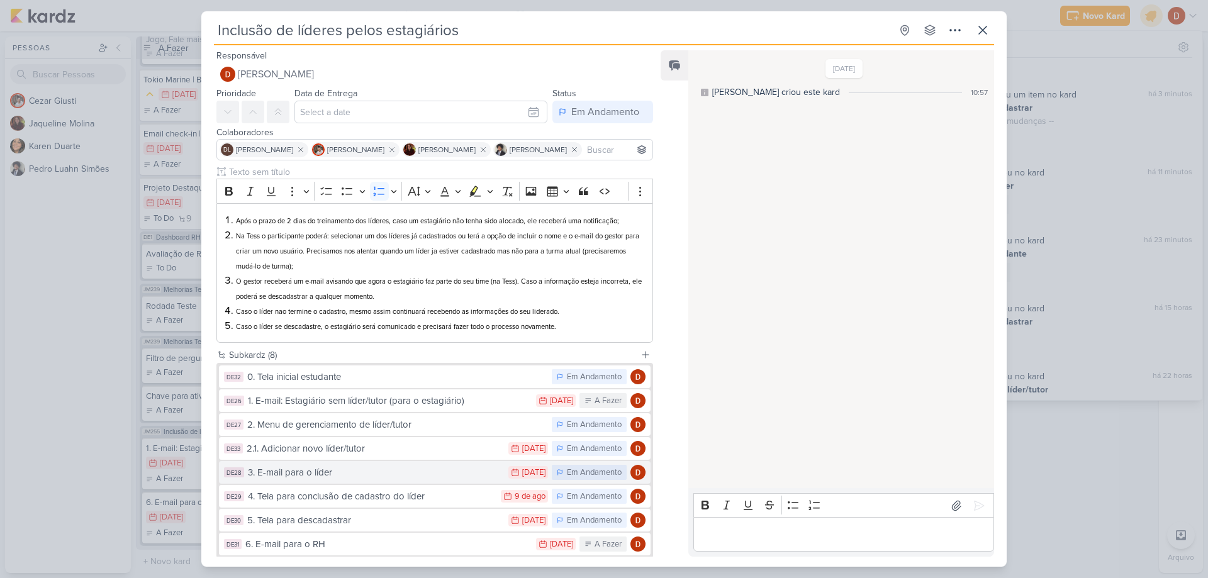
click at [341, 464] on button "DE28 3. E-mail para o líder 30/7 [DATE] Em Andamento" at bounding box center [435, 472] width 432 height 23
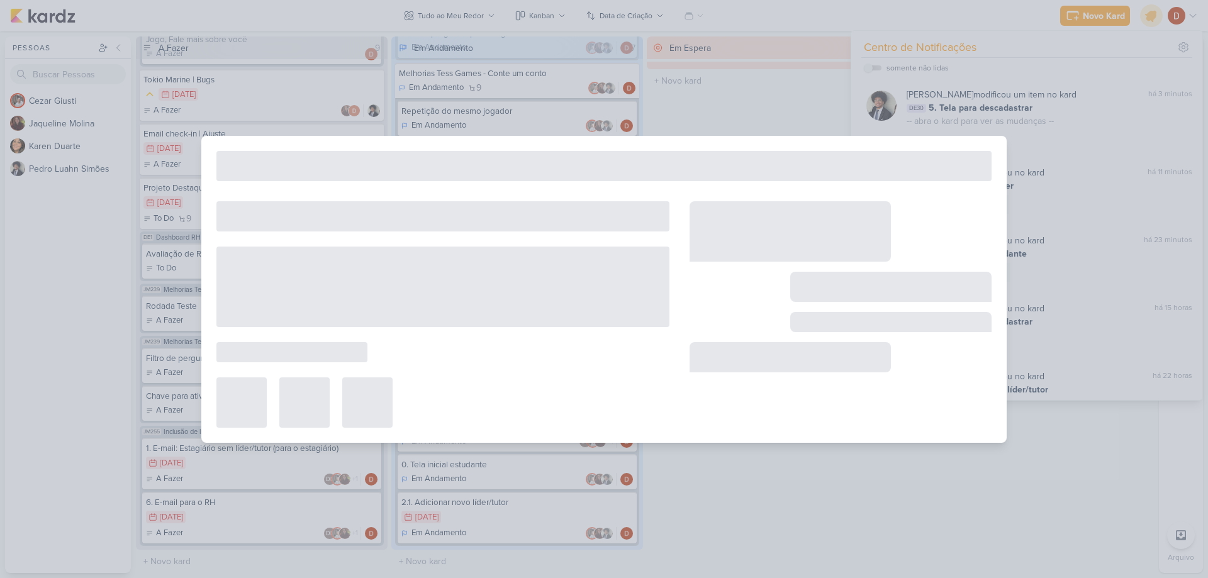
type input "3. E-mail para o líder"
type input "[DATE] 23:59"
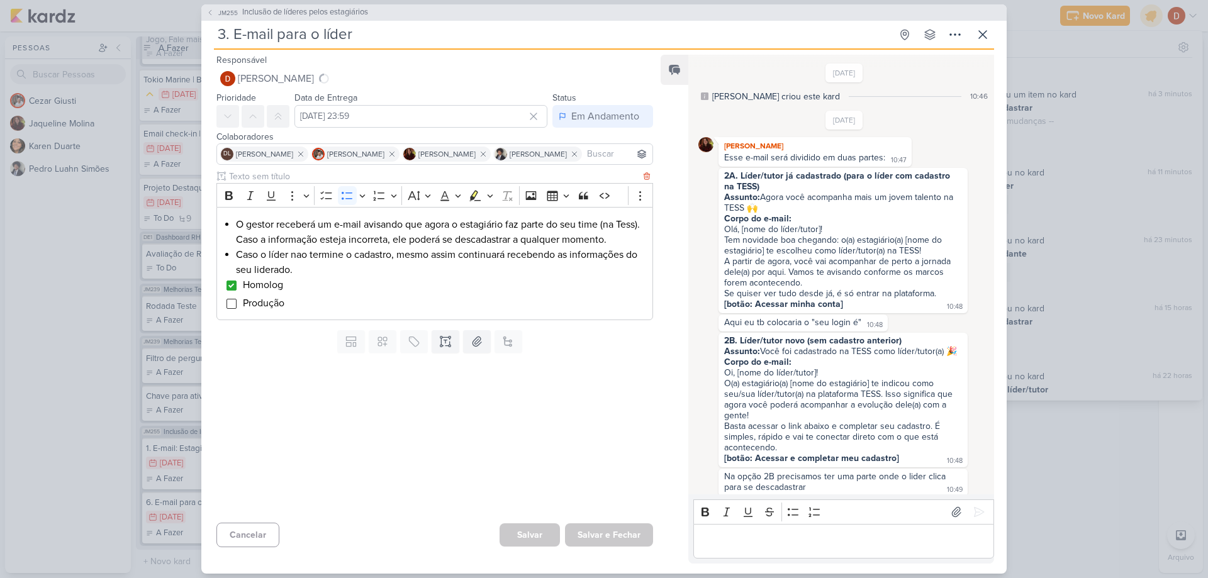
scroll to position [651, 0]
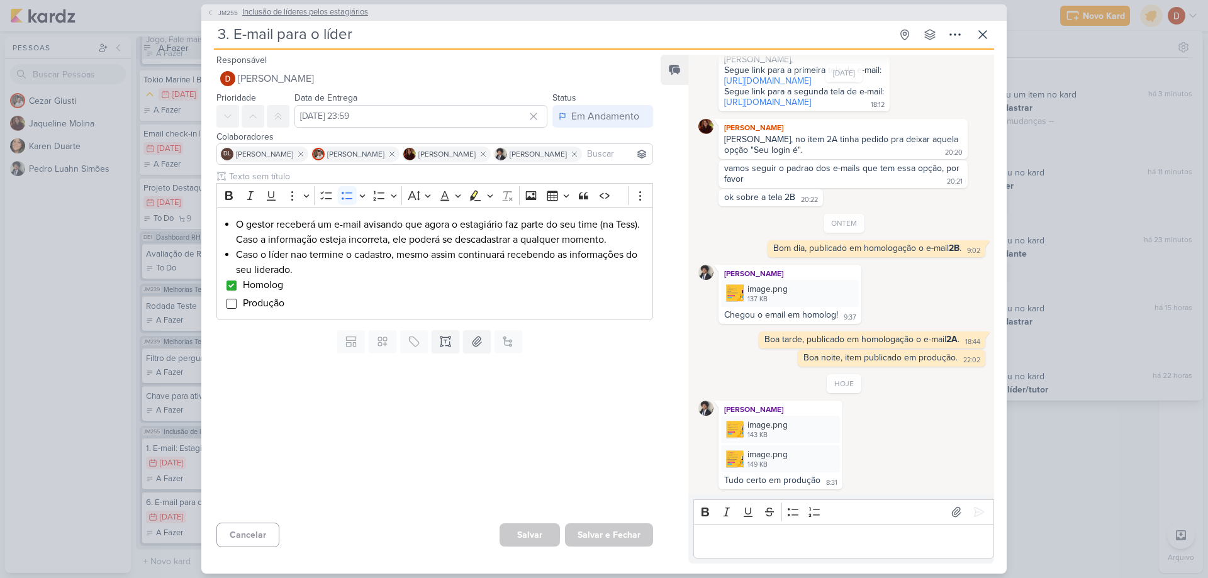
click at [216, 17] on span "JM255" at bounding box center [227, 12] width 23 height 9
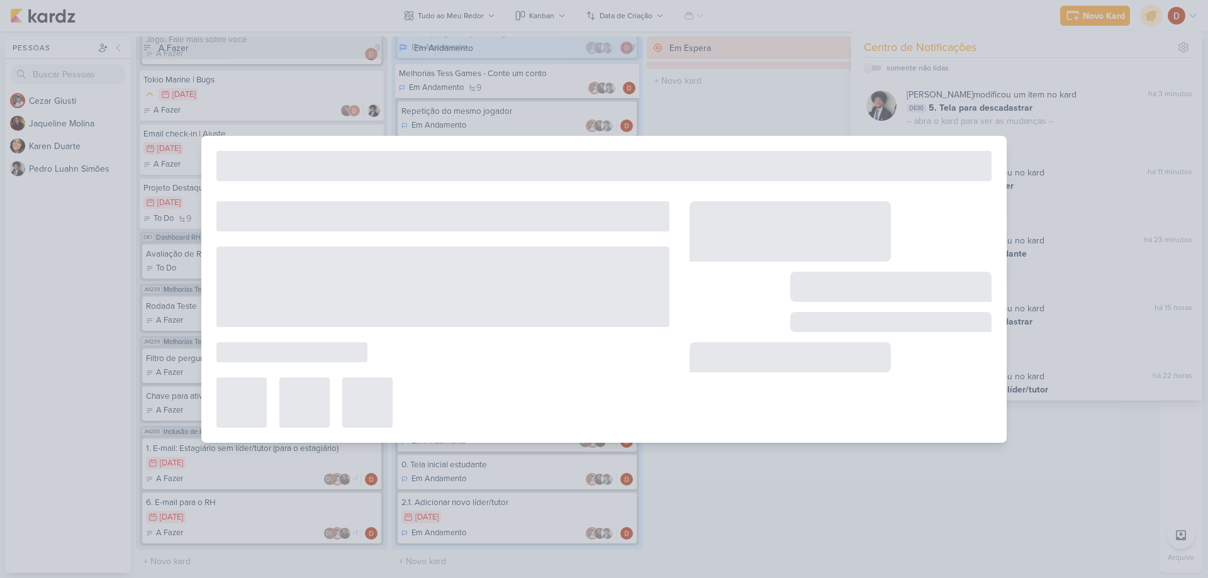
type input "Inclusão de líderes pelos estagiários"
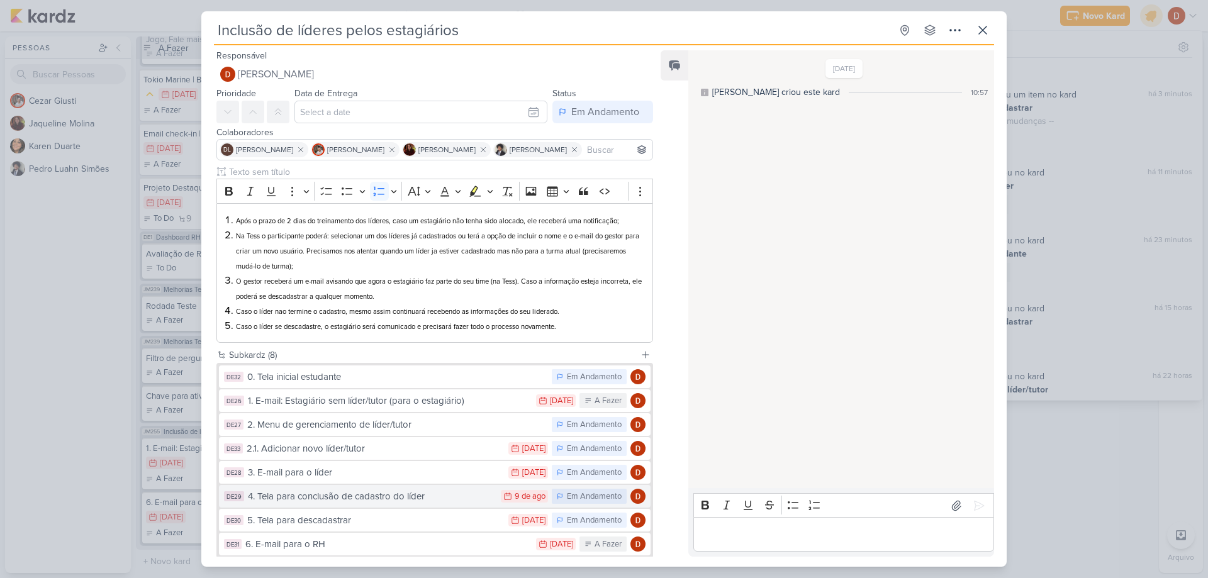
click at [312, 499] on div "4. Tela para conclusão de cadastro do líder" at bounding box center [371, 497] width 247 height 14
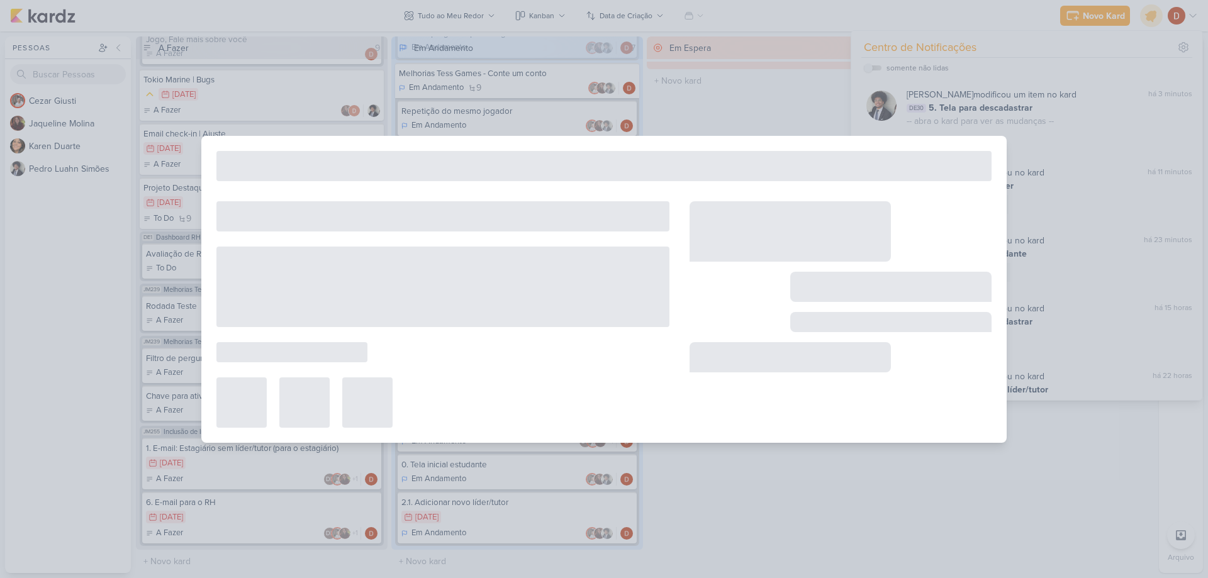
type input "4. Tela para conclusão de cadastro do líder"
type input "[DATE] 23:59"
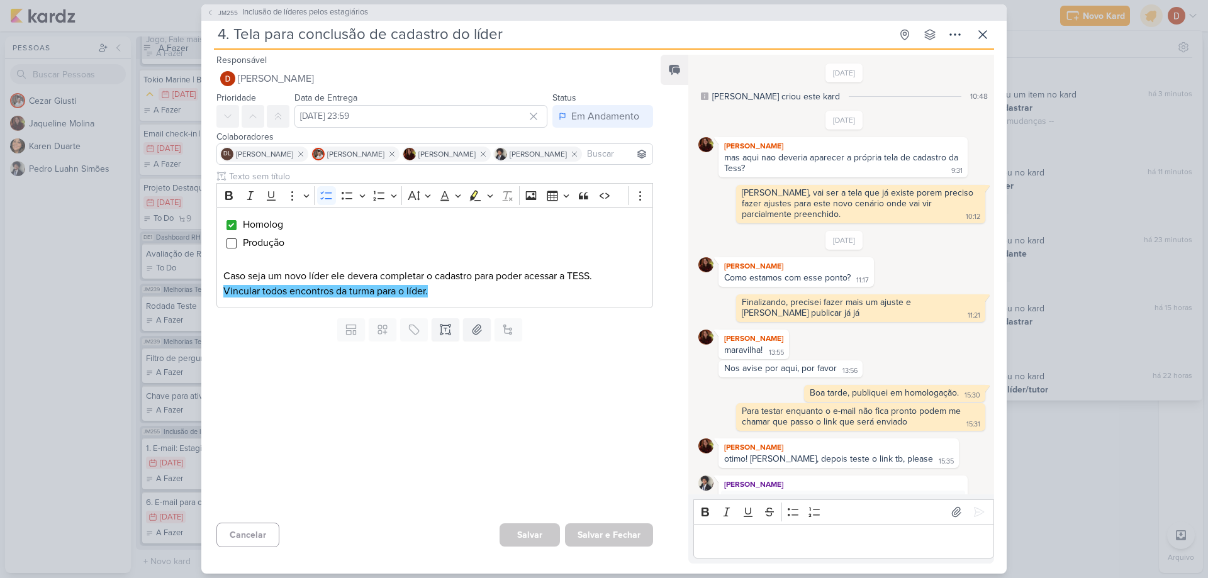
scroll to position [451, 0]
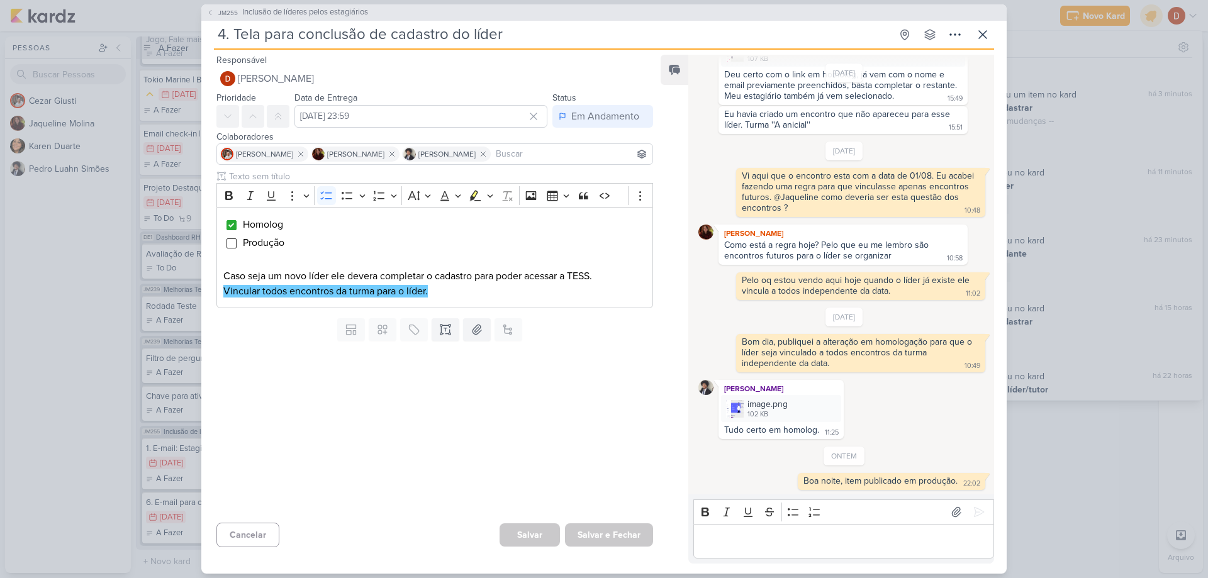
click at [219, 19] on div "JM255 Inclusão de líderes pelos estagiários" at bounding box center [604, 12] width 806 height 16
click at [216, 16] on button "JM255 Inclusão de líderes pelos estagiários" at bounding box center [287, 12] width 162 height 13
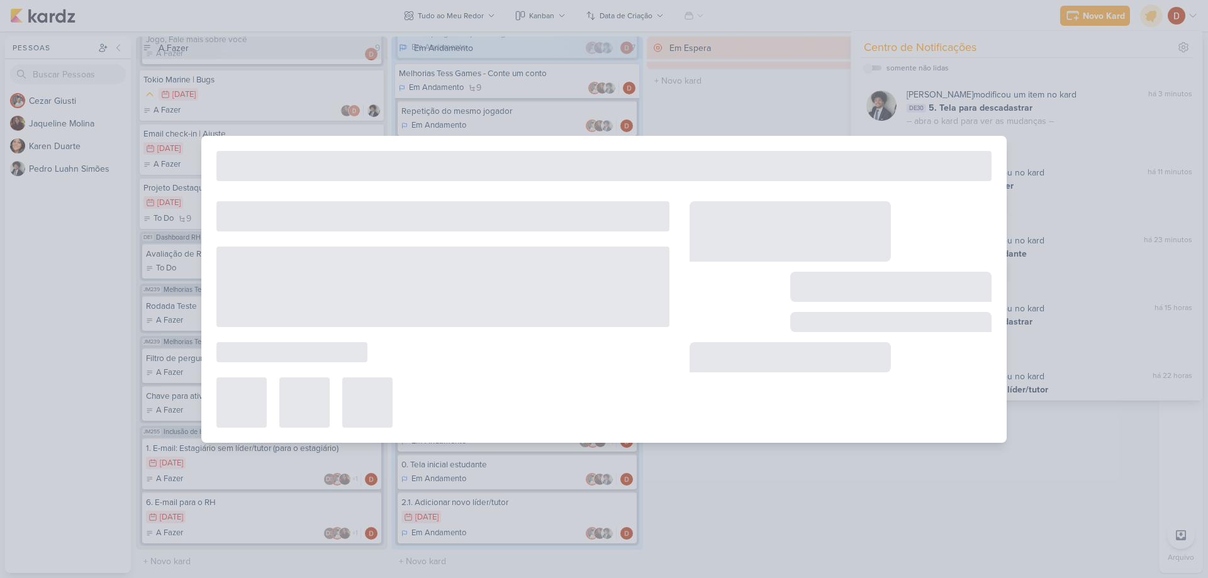
type input "Inclusão de líderes pelos estagiários"
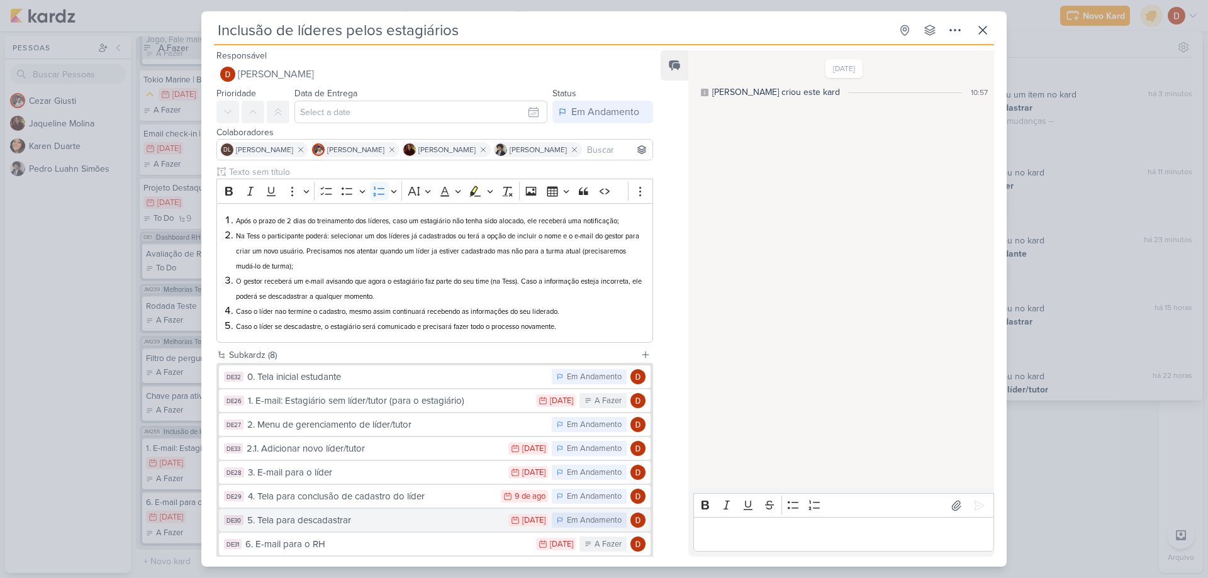
click at [334, 527] on div "5. Tela para descadastrar" at bounding box center [374, 521] width 255 height 14
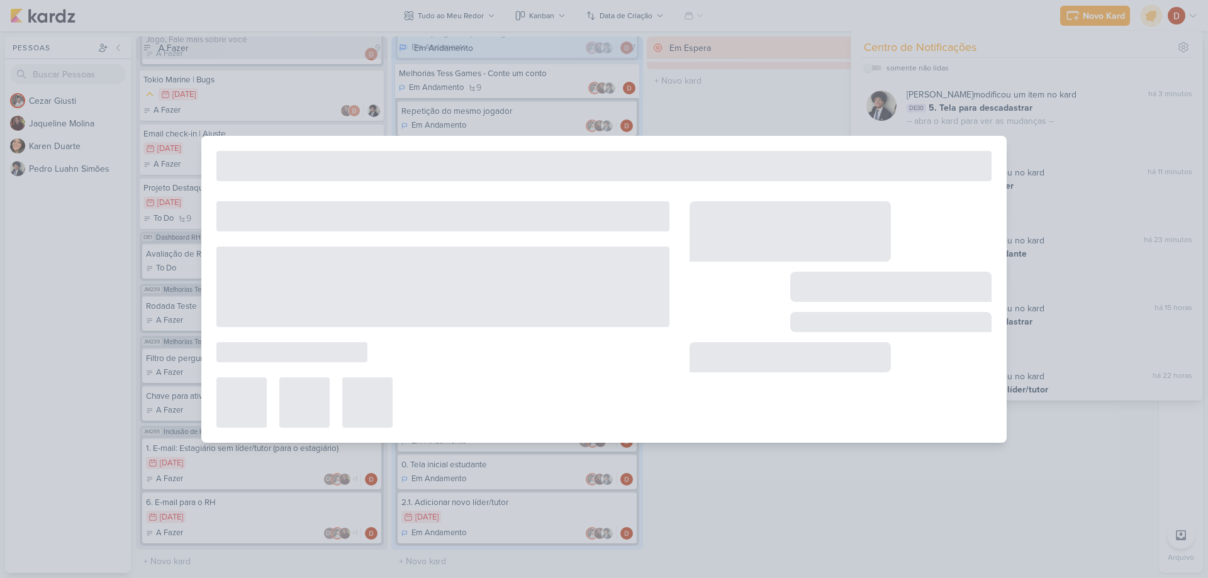
type input "5. Tela para descadastrar"
type input "[DATE] 23:59"
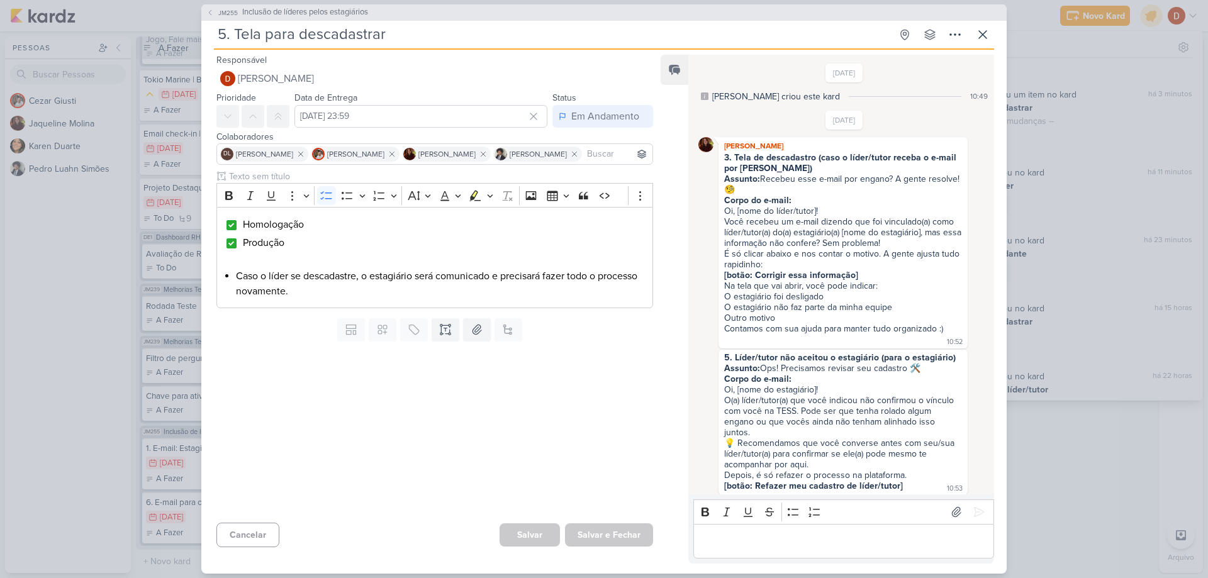
scroll to position [822, 0]
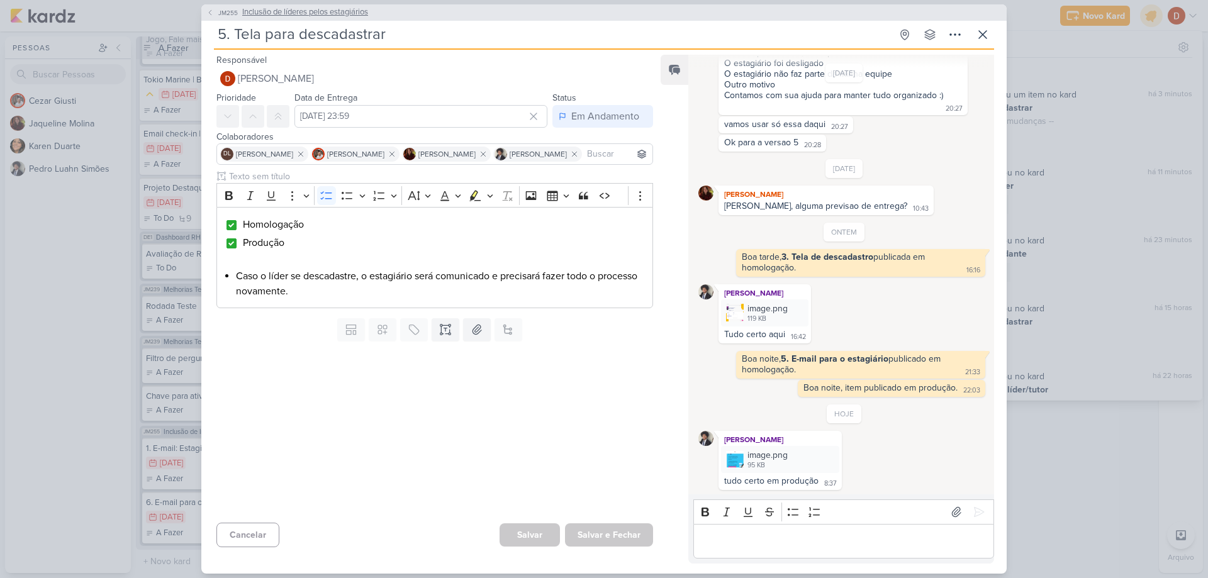
click at [216, 9] on span "JM255" at bounding box center [227, 12] width 23 height 9
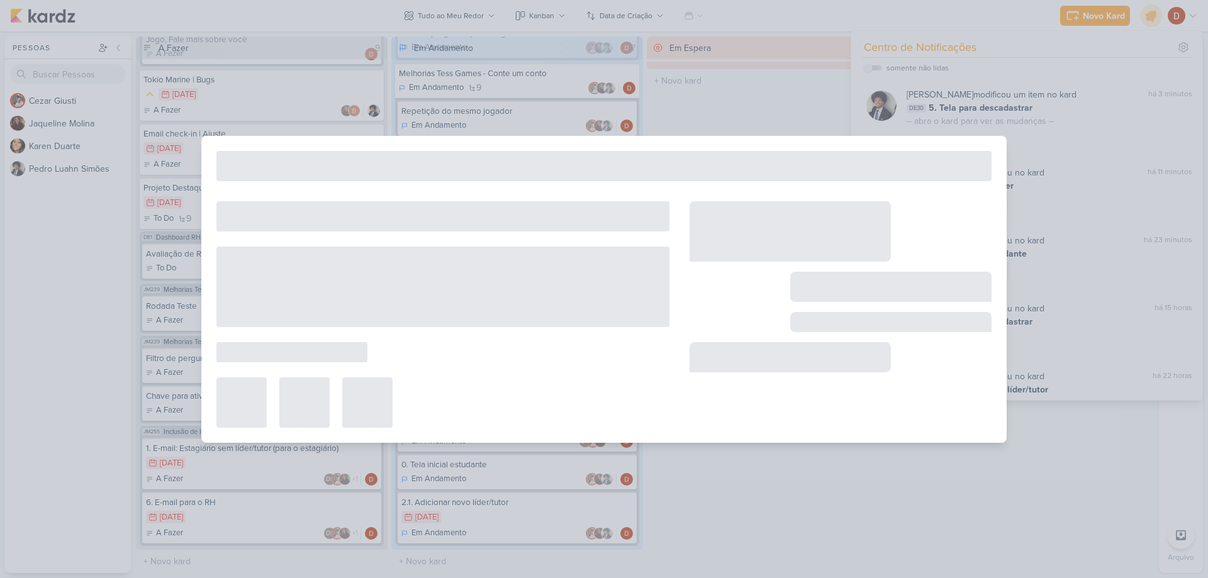
type input "Inclusão de líderes pelos estagiários"
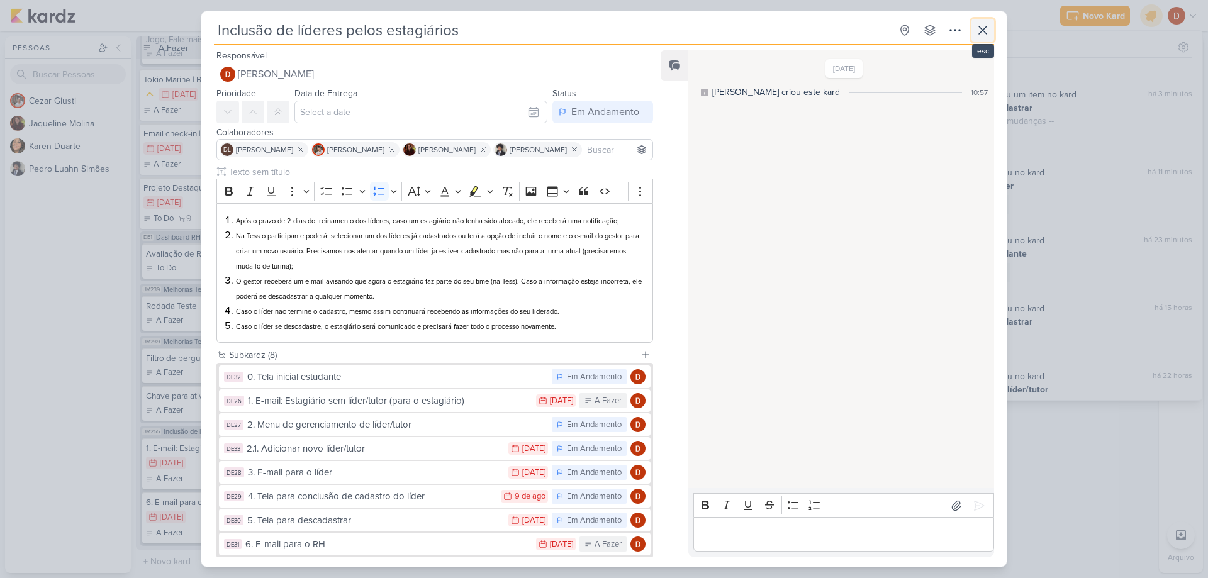
click at [980, 37] on icon at bounding box center [982, 30] width 15 height 15
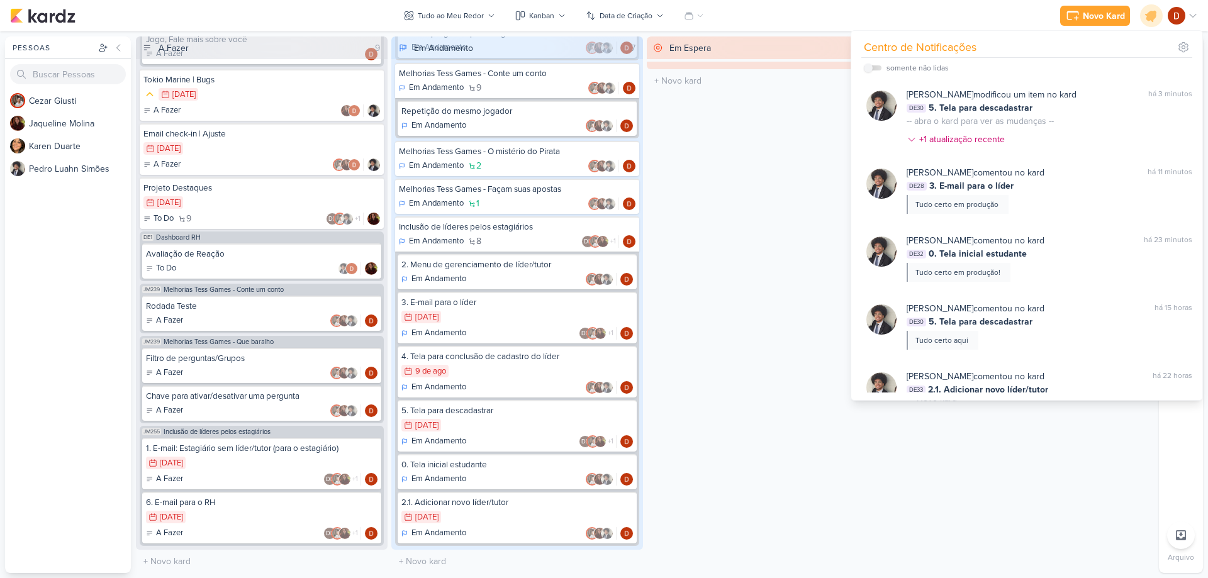
click at [752, 11] on div "Novo Kard Ctrl + k Centro de Notificações somente não lidas" at bounding box center [604, 15] width 1188 height 31
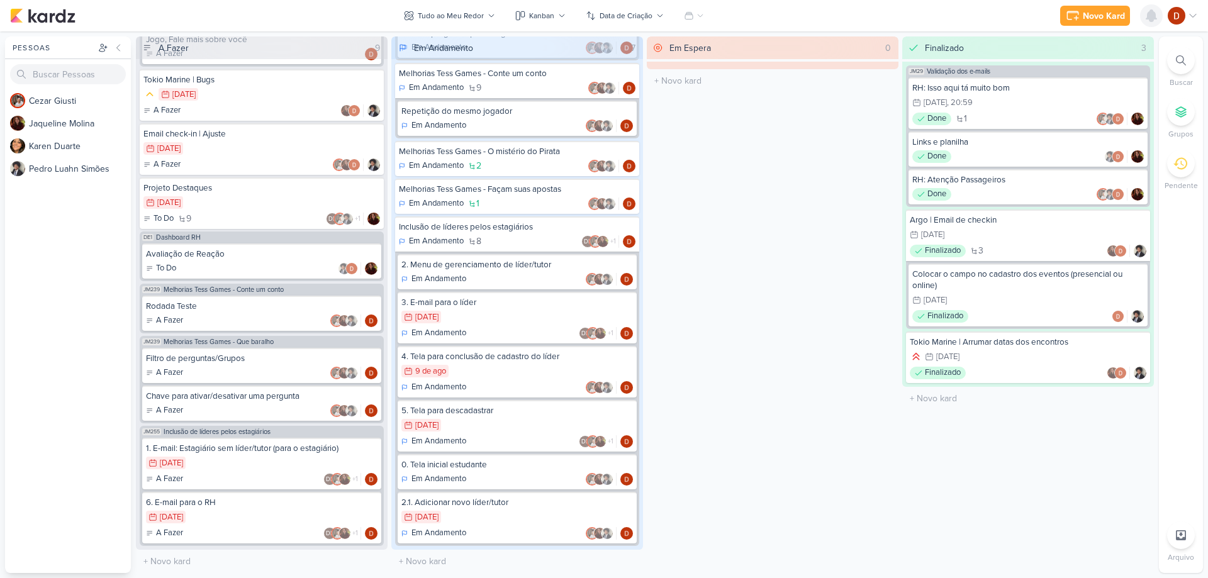
drag, startPoint x: 1167, startPoint y: 14, endPoint x: 1159, endPoint y: 18, distance: 8.8
click at [1162, 16] on div "Novo Kard Ctrl + k Centro de Notificações somente não lidas" at bounding box center [1129, 15] width 138 height 23
click at [1159, 18] on icon at bounding box center [1151, 15] width 15 height 15
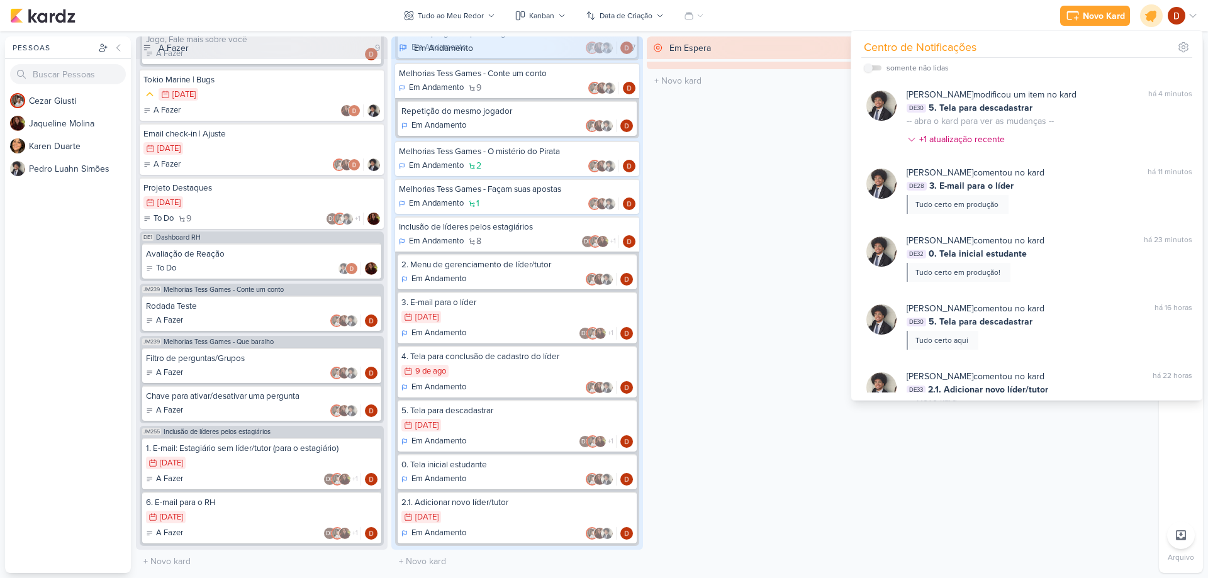
click at [1159, 18] on icon at bounding box center [1151, 15] width 21 height 21
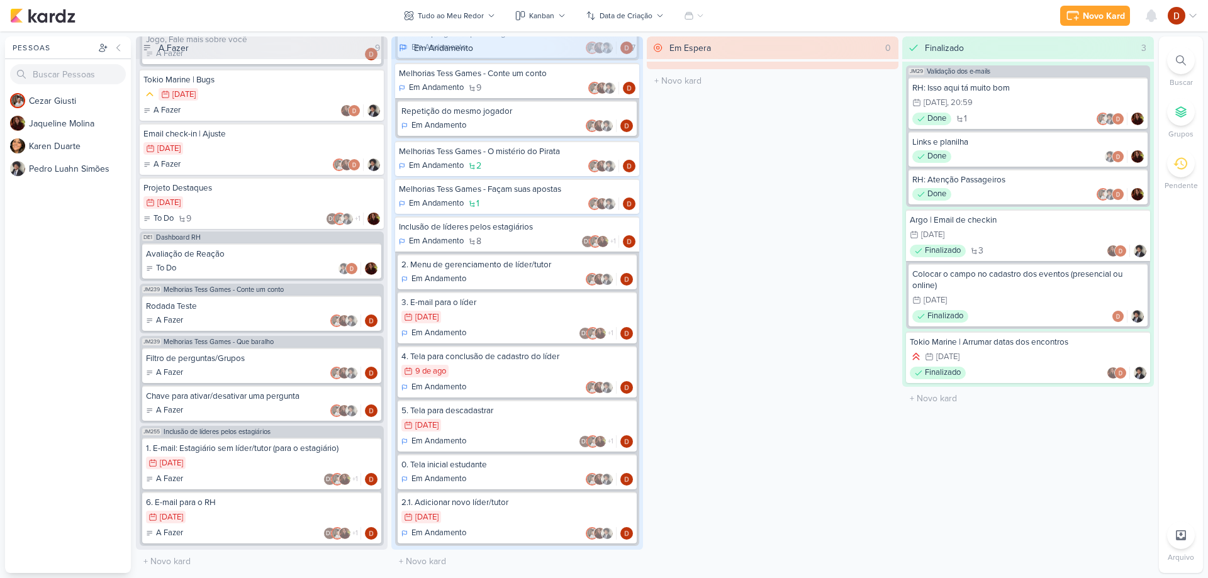
click at [822, 14] on div "Novo Kard Ctrl + k Centro de Notificações somente não lidas" at bounding box center [604, 15] width 1188 height 31
click at [1154, 7] on div "3" at bounding box center [1158, 9] width 10 height 10
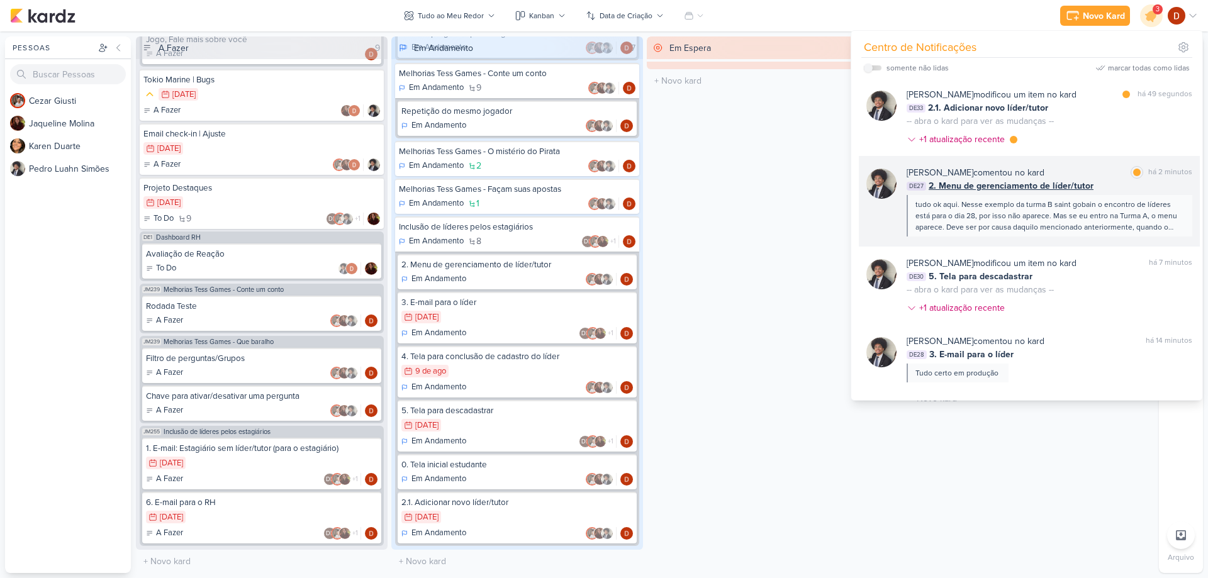
click at [1085, 206] on div "tudo ok aqui. Nesse exemplo da turma B saint gobain o encontro de líderes está …" at bounding box center [1049, 216] width 267 height 34
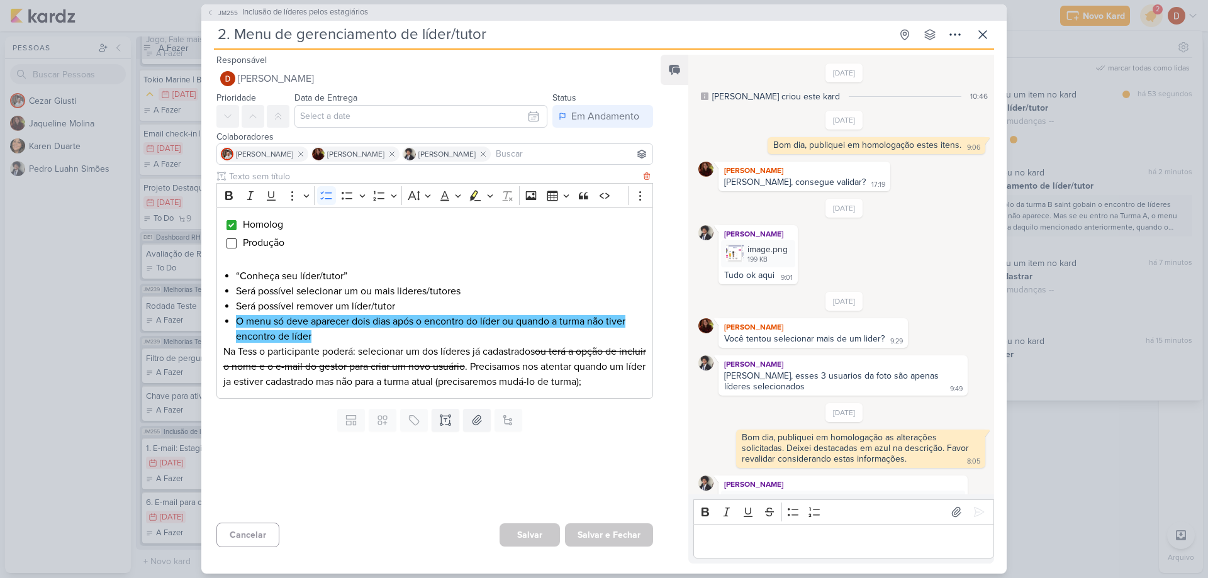
scroll to position [254, 0]
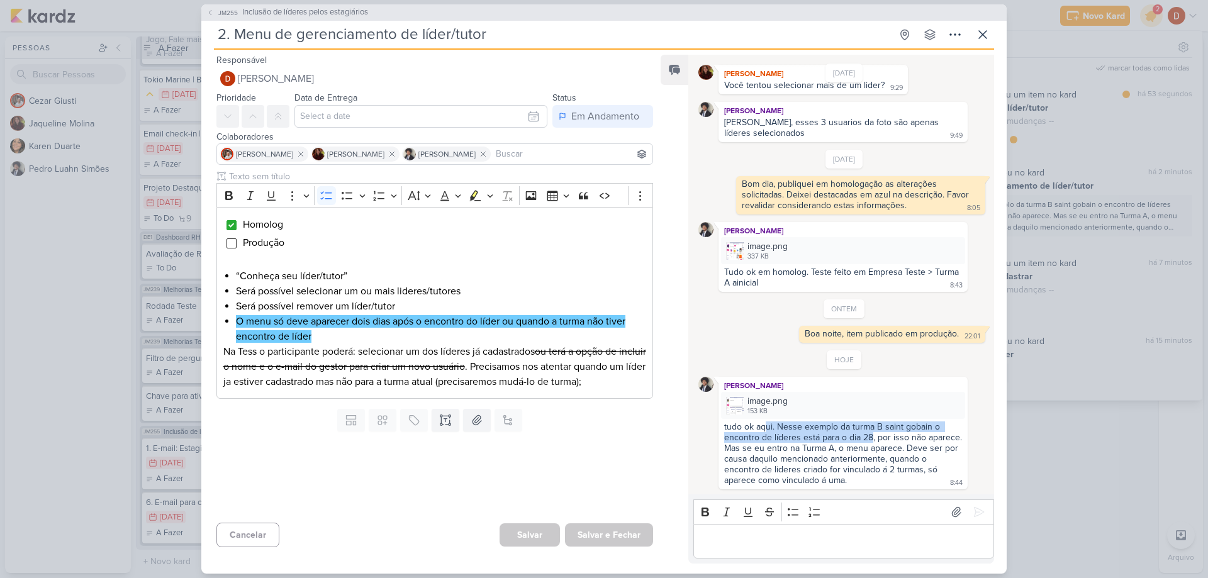
drag, startPoint x: 767, startPoint y: 427, endPoint x: 869, endPoint y: 443, distance: 103.9
click at [869, 443] on div "tudo ok aqui. Nesse exemplo da turma B saint gobain o encontro de líderes está …" at bounding box center [844, 454] width 240 height 64
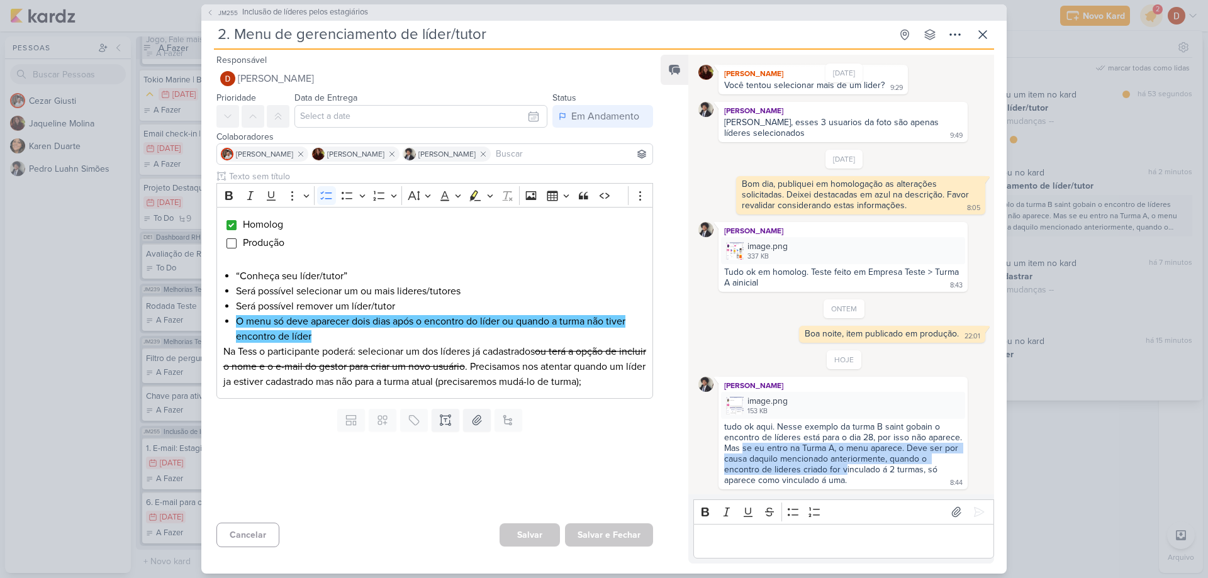
drag, startPoint x: 777, startPoint y: 453, endPoint x: 882, endPoint y: 469, distance: 106.3
click at [882, 469] on div "tudo ok aqui. Nesse exemplo da turma B saint gobain o encontro de líderes está …" at bounding box center [844, 454] width 240 height 64
drag, startPoint x: 882, startPoint y: 480, endPoint x: 857, endPoint y: 469, distance: 27.4
click at [857, 469] on div "tudo ok aqui. Nesse exemplo da turma B saint gobain o encontro de líderes está …" at bounding box center [844, 454] width 240 height 64
click at [835, 470] on div "tudo ok aqui. Nesse exemplo da turma B saint gobain o encontro de líderes está …" at bounding box center [844, 454] width 240 height 64
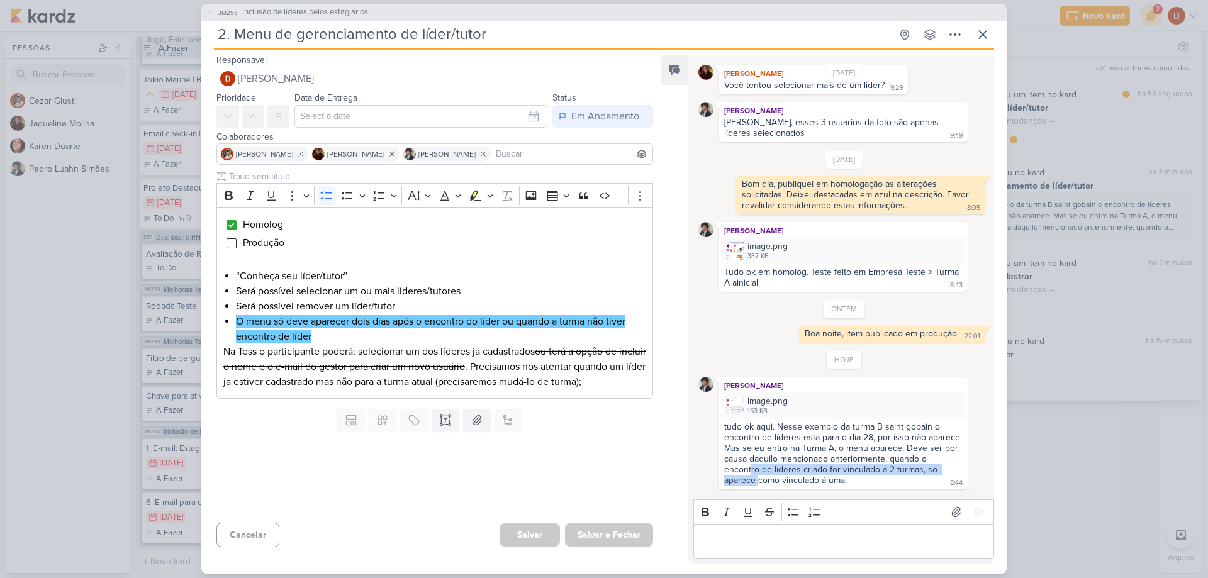
drag, startPoint x: 789, startPoint y: 475, endPoint x: 799, endPoint y: 481, distance: 12.2
click at [799, 481] on div "tudo ok aqui. Nesse exemplo da turma B saint gobain o encontro de líderes está …" at bounding box center [844, 454] width 240 height 64
click at [731, 395] on div "image.png 153 KB" at bounding box center [843, 405] width 244 height 27
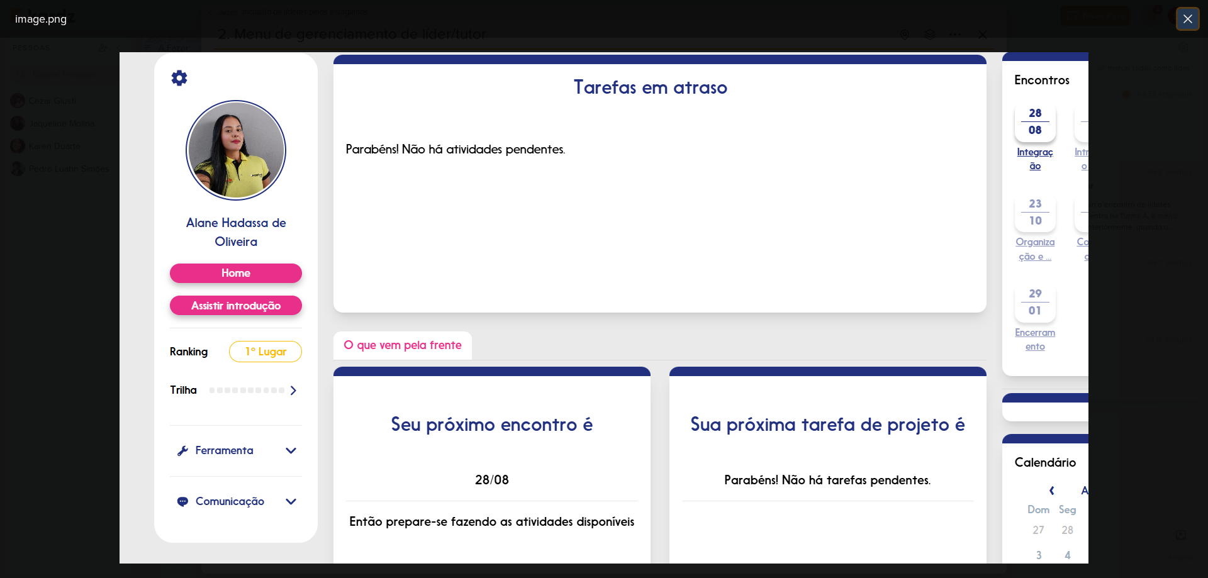
click at [1191, 17] on icon at bounding box center [1188, 18] width 15 height 15
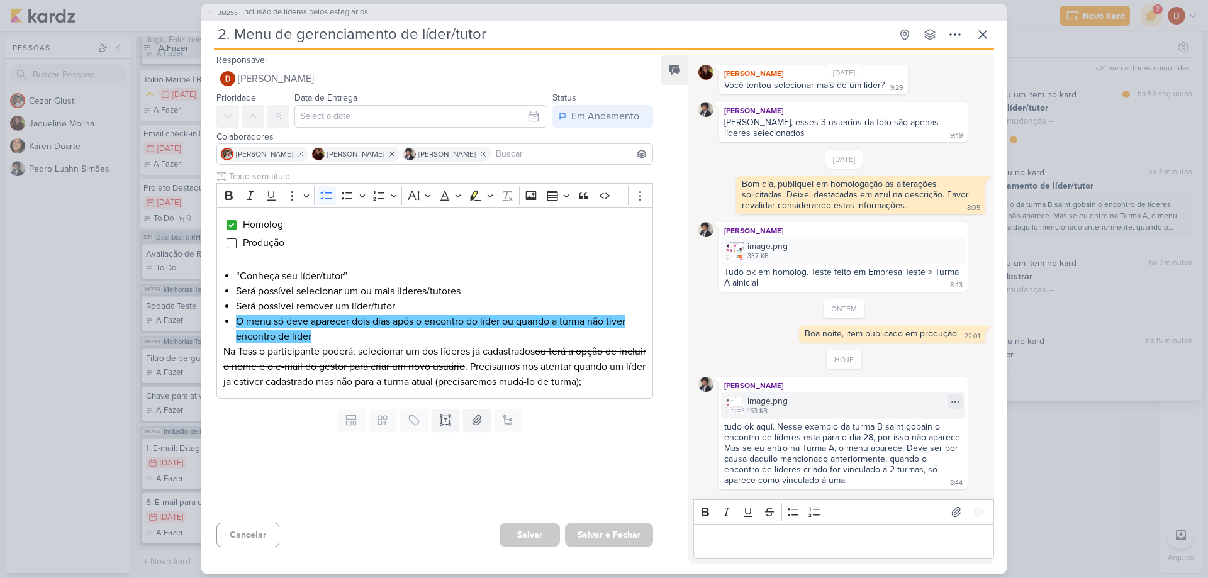
click at [740, 398] on img at bounding box center [735, 406] width 18 height 18
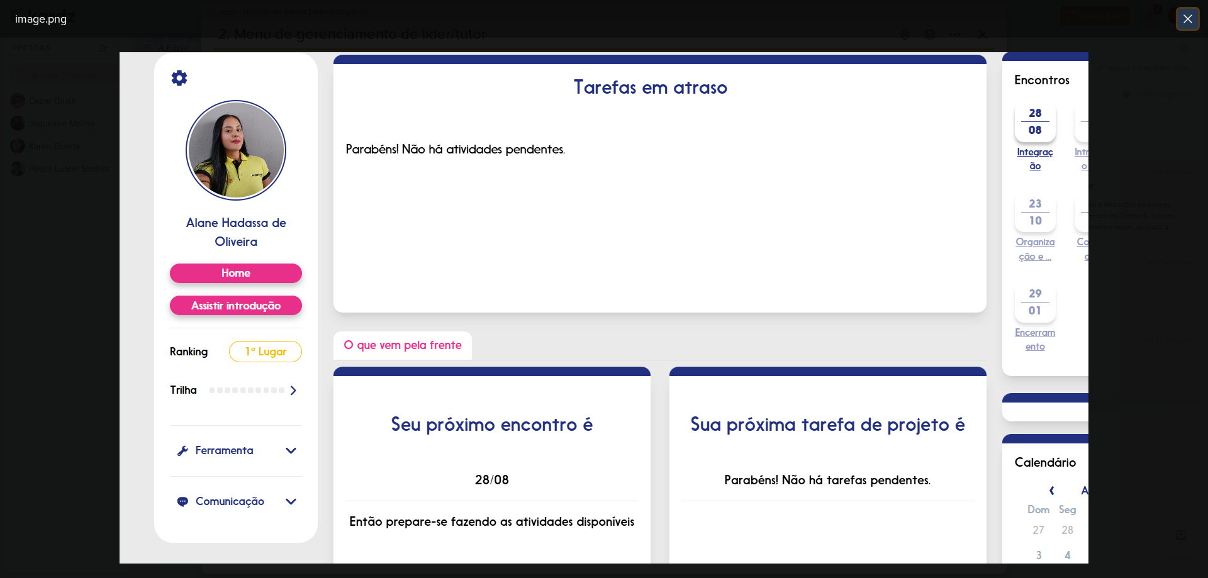
click at [1182, 23] on icon at bounding box center [1188, 18] width 15 height 15
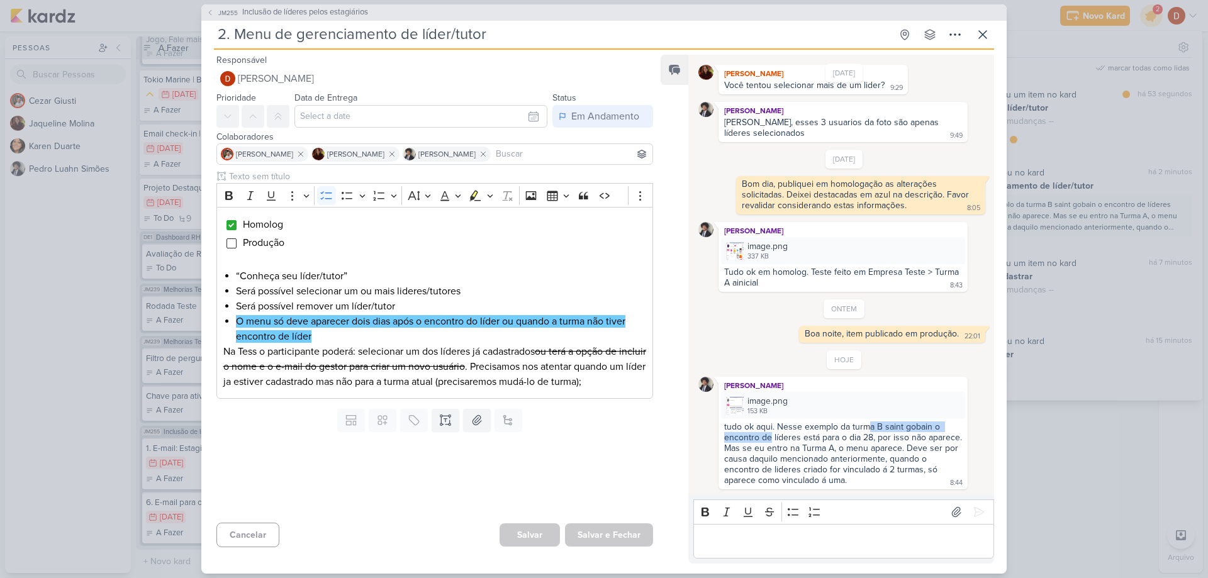
drag, startPoint x: 769, startPoint y: 442, endPoint x: 869, endPoint y: 425, distance: 101.5
click at [869, 425] on div "tudo ok aqui. Nesse exemplo da turma B saint gobain o encontro de líderes está …" at bounding box center [844, 454] width 240 height 64
drag, startPoint x: 844, startPoint y: 454, endPoint x: 832, endPoint y: 436, distance: 21.3
click at [832, 436] on div "tudo ok aqui. Nesse exemplo da turma B saint gobain o encontro de líderes está …" at bounding box center [844, 454] width 240 height 64
click at [889, 454] on div "tudo ok aqui. Nesse exemplo da turma B saint gobain o encontro de líderes está …" at bounding box center [844, 454] width 240 height 64
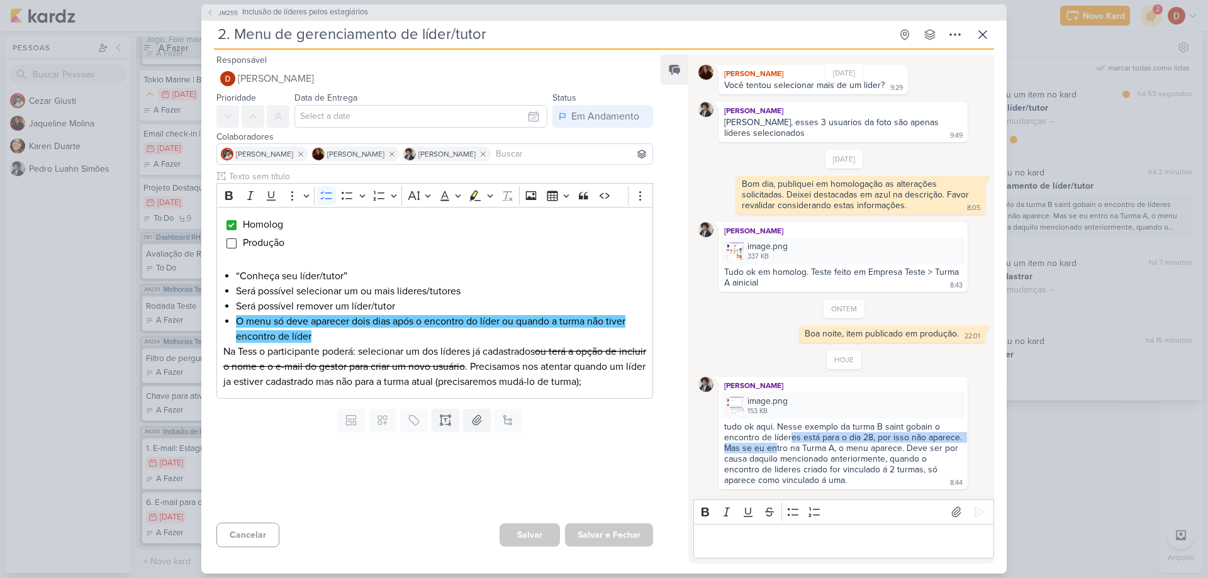
drag, startPoint x: 809, startPoint y: 448, endPoint x: 790, endPoint y: 434, distance: 23.4
click at [790, 434] on div "tudo ok aqui. Nesse exemplo da turma B saint gobain o encontro de líderes está …" at bounding box center [844, 454] width 240 height 64
click at [815, 465] on div "tudo ok aqui. Nesse exemplo da turma B saint gobain o encontro de líderes está …" at bounding box center [844, 454] width 240 height 64
drag, startPoint x: 821, startPoint y: 465, endPoint x: 804, endPoint y: 448, distance: 24.0
click at [804, 448] on div "tudo ok aqui. Nesse exemplo da turma B saint gobain o encontro de líderes está …" at bounding box center [844, 454] width 240 height 64
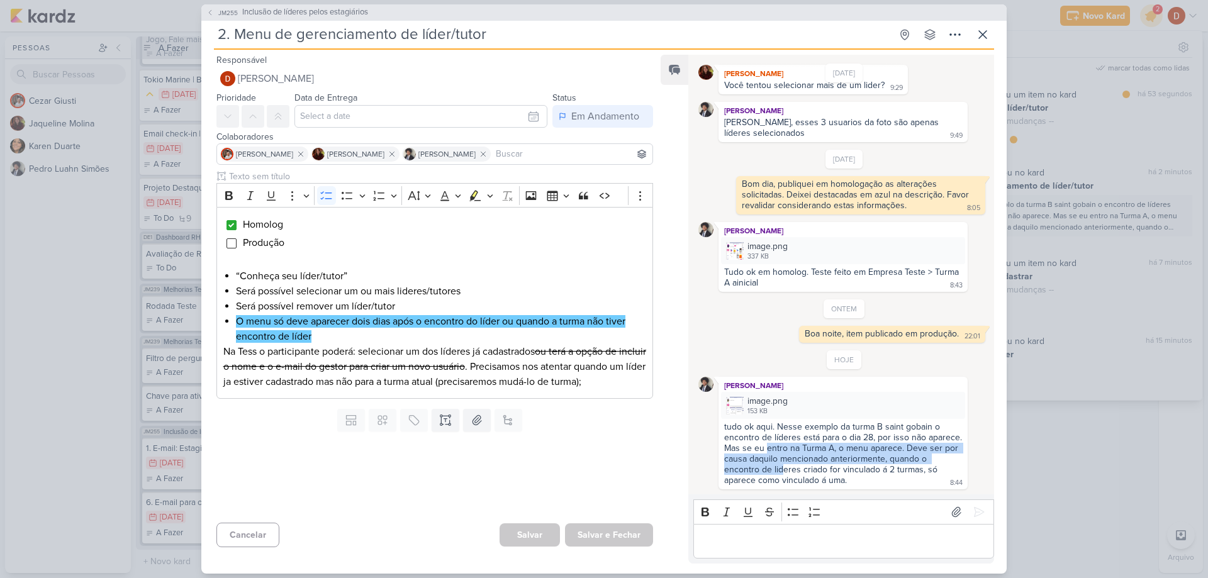
click at [804, 448] on div "tudo ok aqui. Nesse exemplo da turma B saint gobain o encontro de líderes está …" at bounding box center [844, 454] width 240 height 64
drag, startPoint x: 791, startPoint y: 443, endPoint x: 809, endPoint y: 462, distance: 26.3
click at [809, 462] on div "tudo ok aqui. Nesse exemplo da turma B saint gobain o encontro de líderes está …" at bounding box center [844, 454] width 240 height 64
drag, startPoint x: 822, startPoint y: 486, endPoint x: 797, endPoint y: 464, distance: 33.0
click at [797, 464] on div "tudo ok aqui. Nesse exemplo da turma B saint gobain o encontro de líderes está …" at bounding box center [844, 454] width 240 height 64
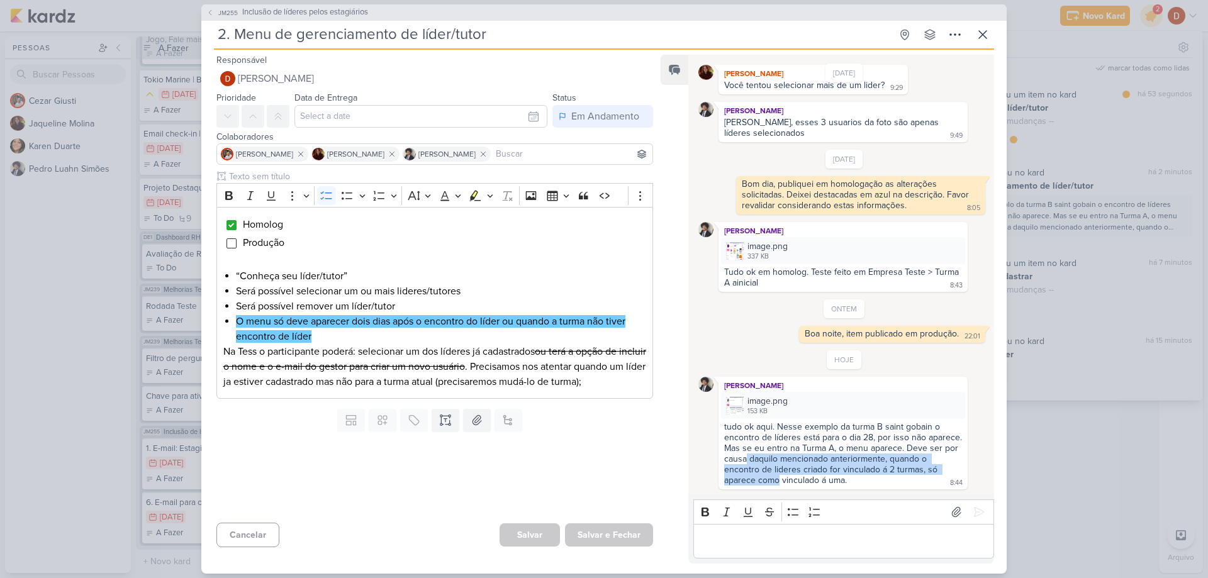
click at [834, 469] on div "tudo ok aqui. Nesse exemplo da turma B saint gobain o encontro de líderes está …" at bounding box center [844, 454] width 240 height 64
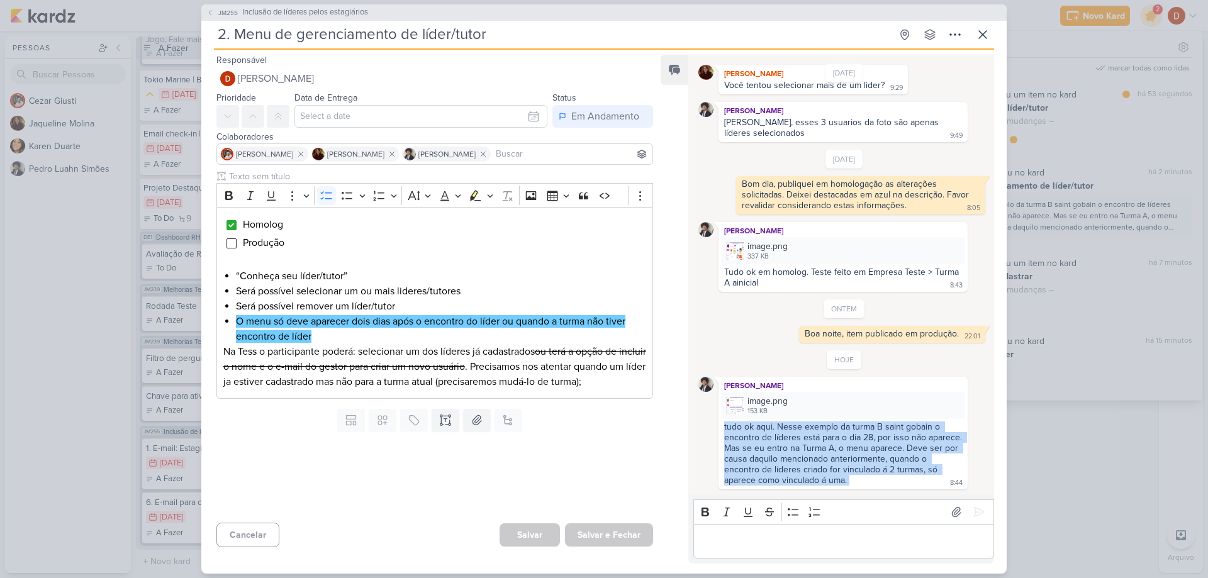
click at [834, 469] on div "tudo ok aqui. Nesse exemplo da turma B saint gobain o encontro de líderes está …" at bounding box center [844, 454] width 240 height 64
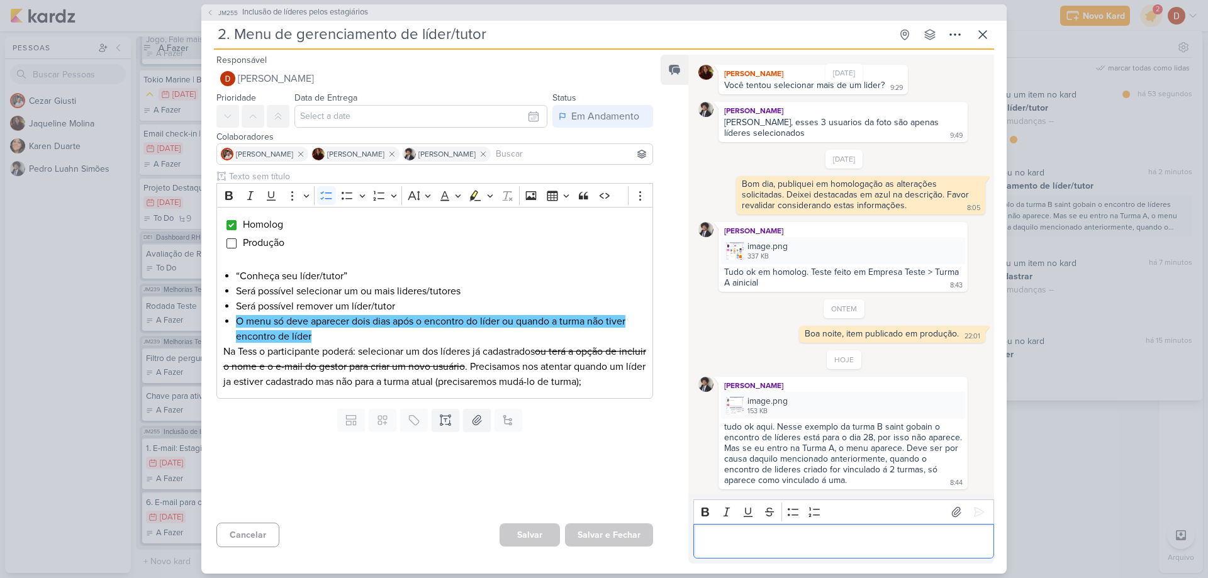
click at [785, 541] on p "Editor editing area: main" at bounding box center [844, 541] width 288 height 15
click at [990, 42] on button at bounding box center [983, 34] width 23 height 23
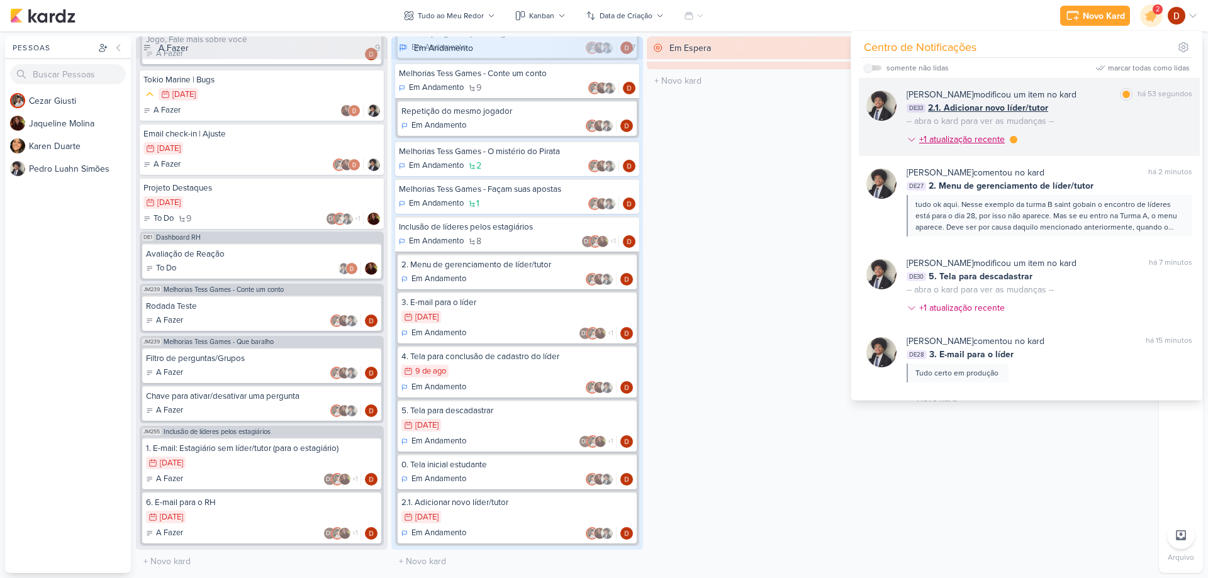
click at [953, 143] on div "+1 atualização recente" at bounding box center [963, 139] width 88 height 13
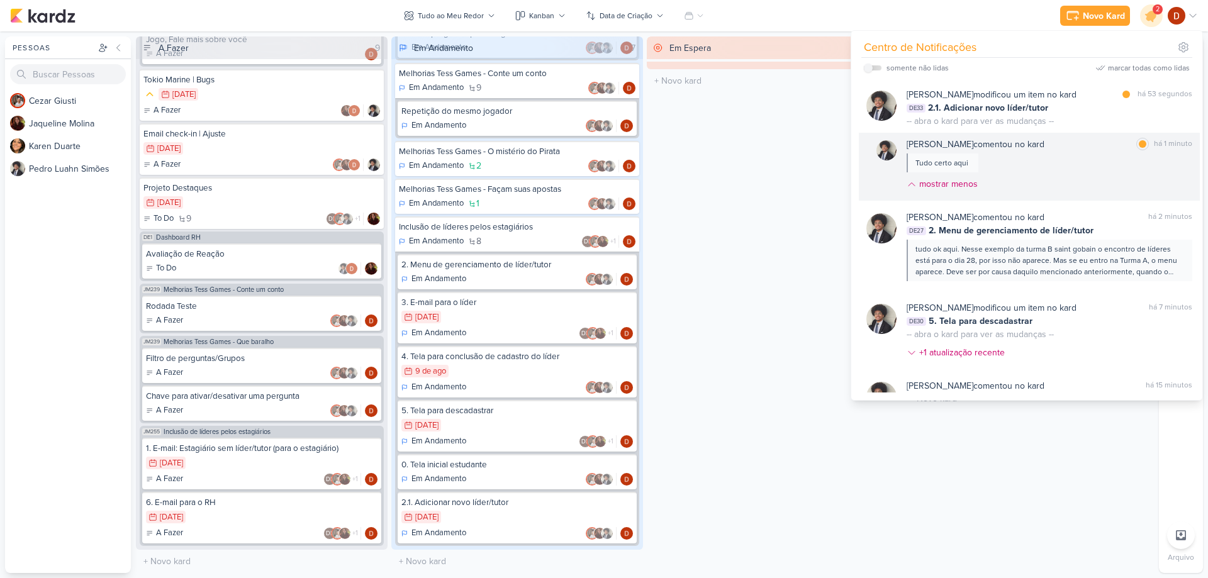
click at [1014, 172] on div "[PERSON_NAME] comentou no kard marcar como lida há 1 minuto Tudo certo aqui mos…" at bounding box center [1050, 167] width 286 height 58
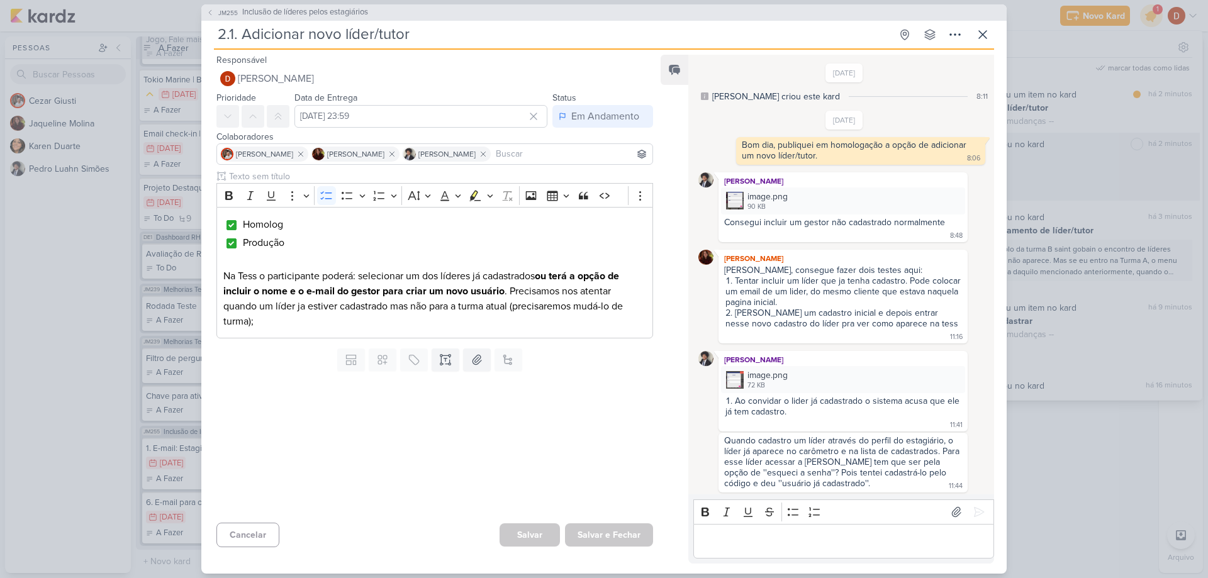
scroll to position [694, 0]
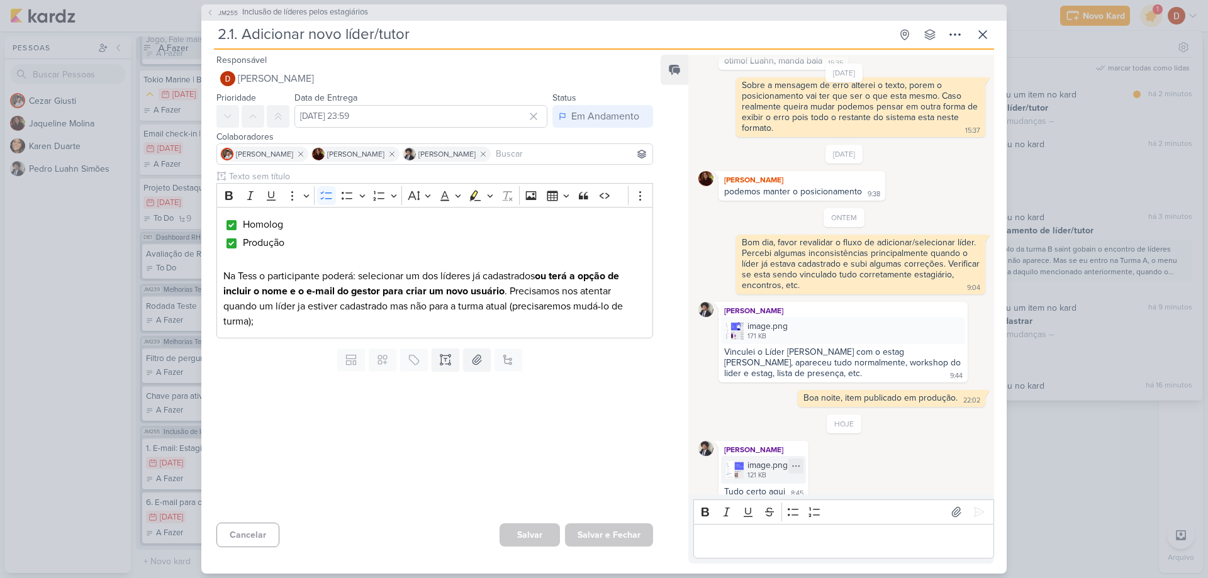
click at [737, 462] on img at bounding box center [735, 470] width 18 height 18
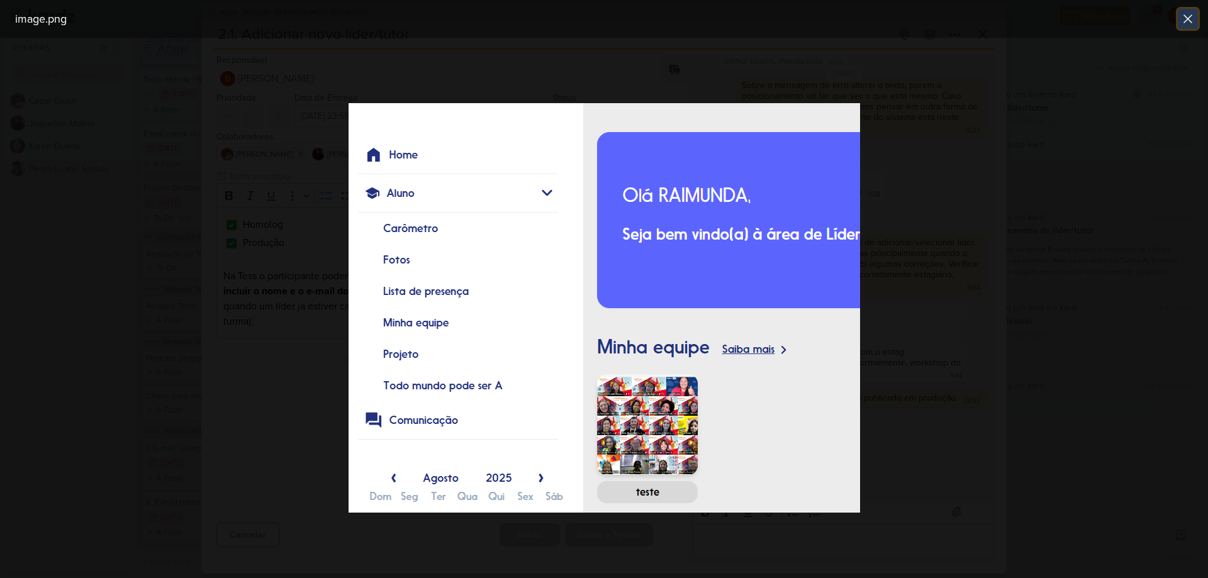
click at [1186, 18] on icon at bounding box center [1188, 18] width 15 height 15
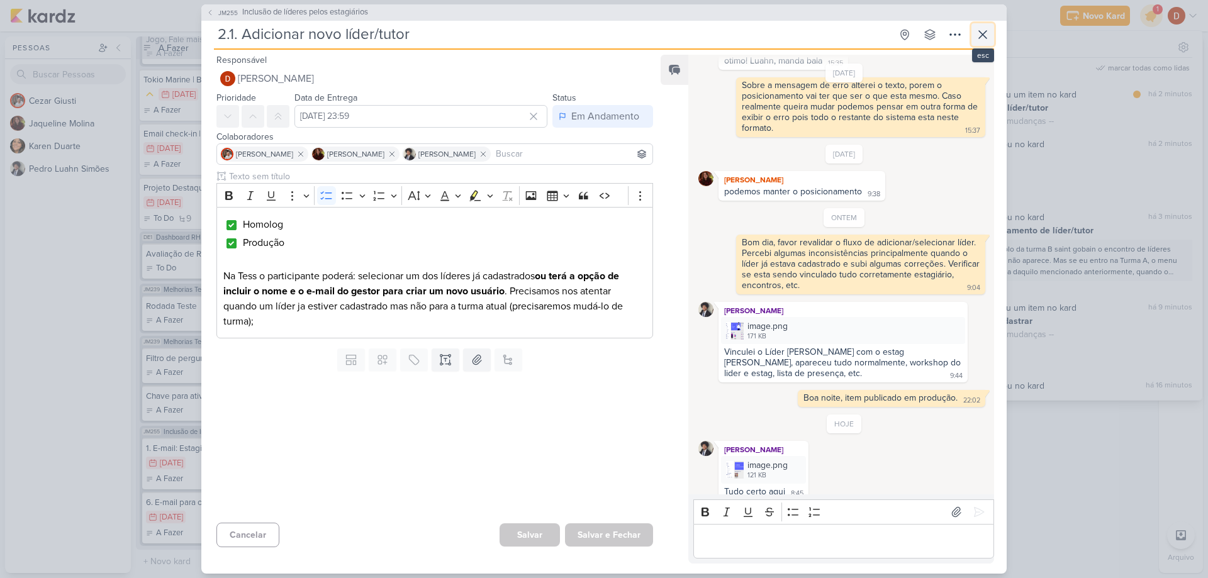
click at [979, 28] on icon at bounding box center [982, 34] width 15 height 15
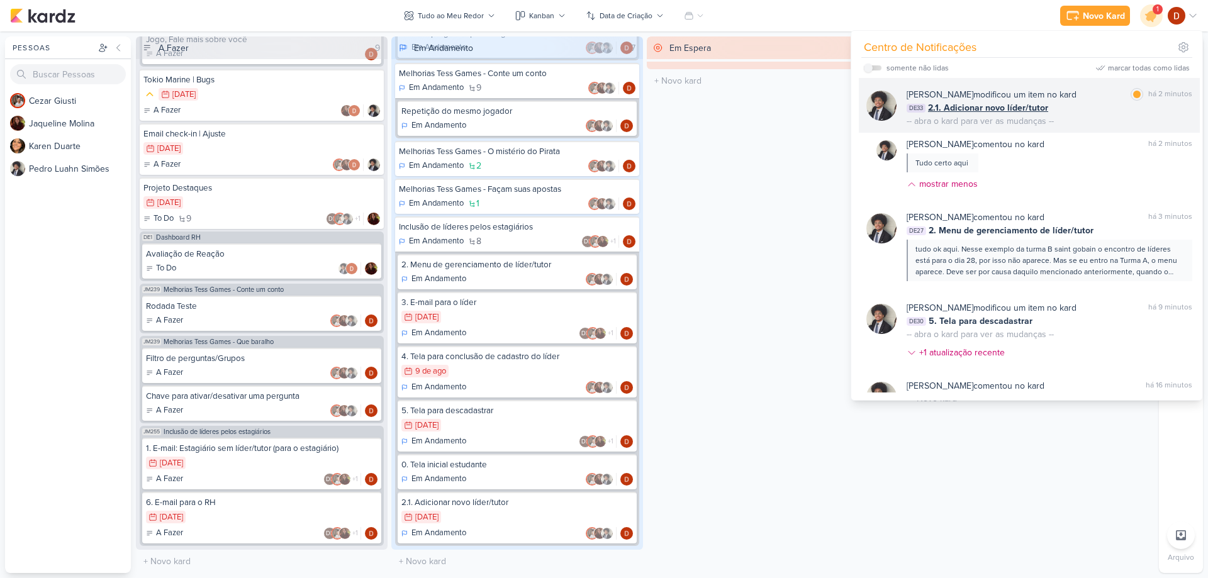
click at [1099, 106] on div "DE33 2.1. Adicionar novo líder/tutor" at bounding box center [1050, 107] width 286 height 13
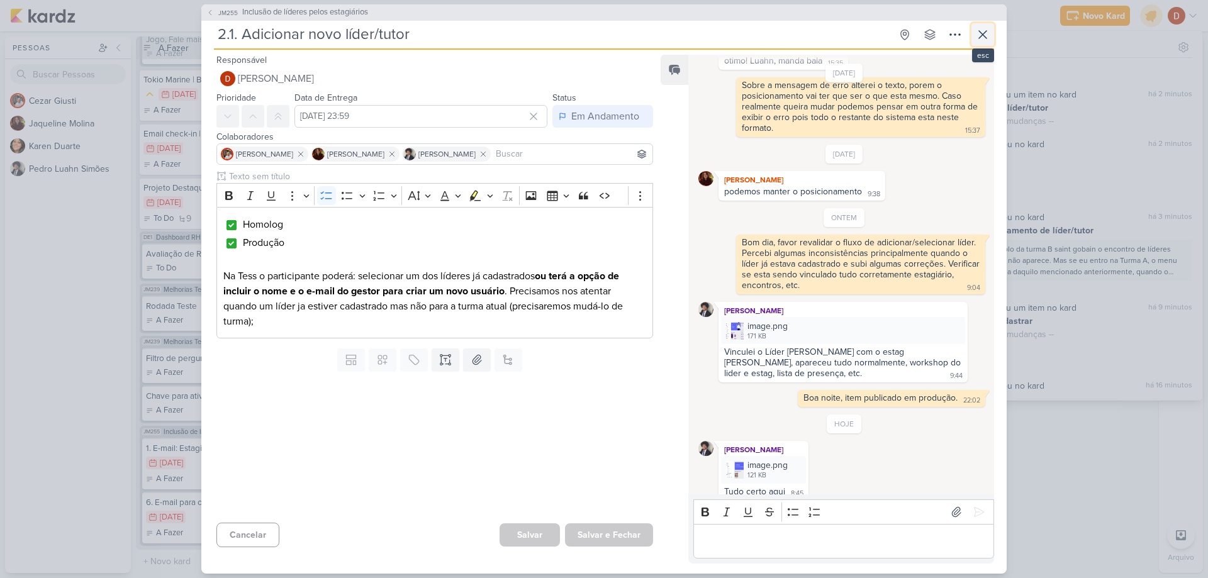
click at [989, 33] on icon at bounding box center [982, 34] width 15 height 15
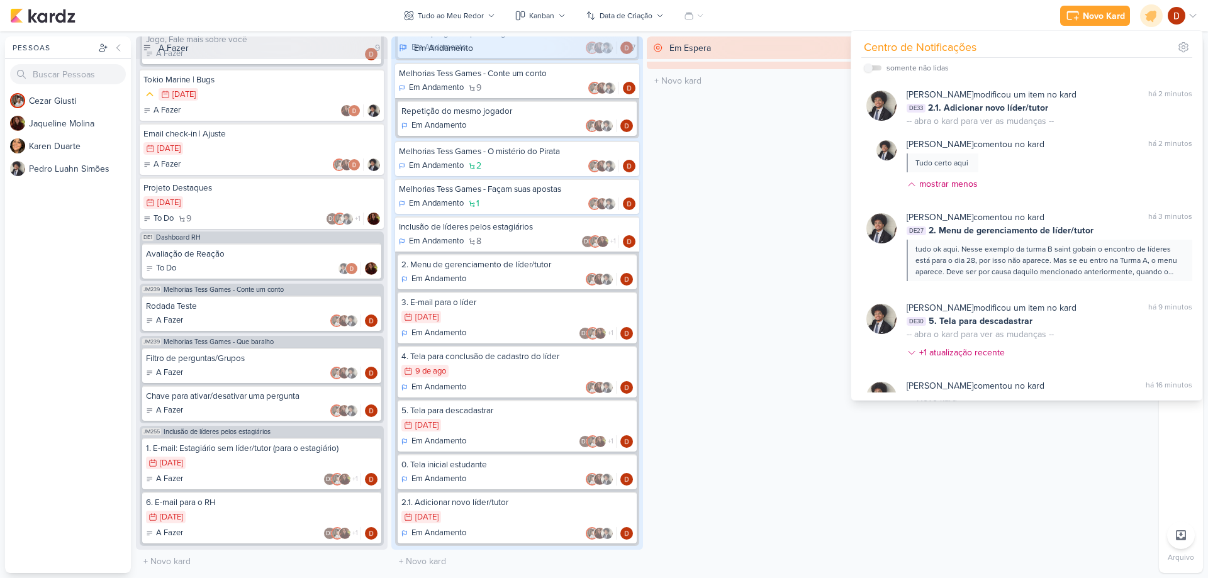
click at [920, 11] on div "Novo Kard Ctrl + k Centro de Notificações somente não lidas" at bounding box center [604, 15] width 1188 height 31
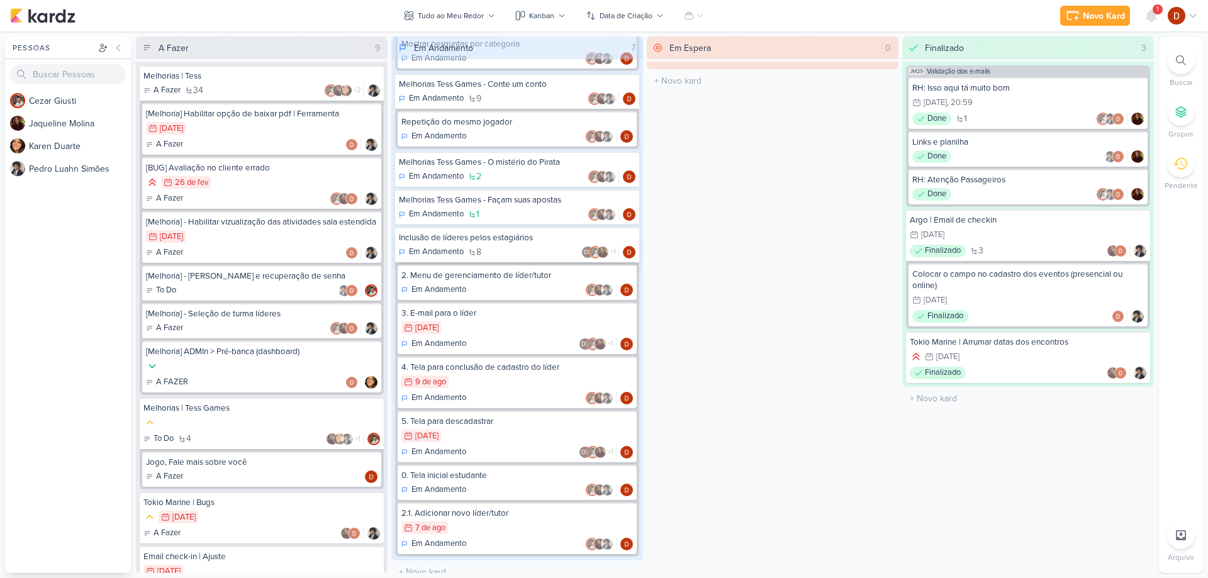
scroll to position [229, 0]
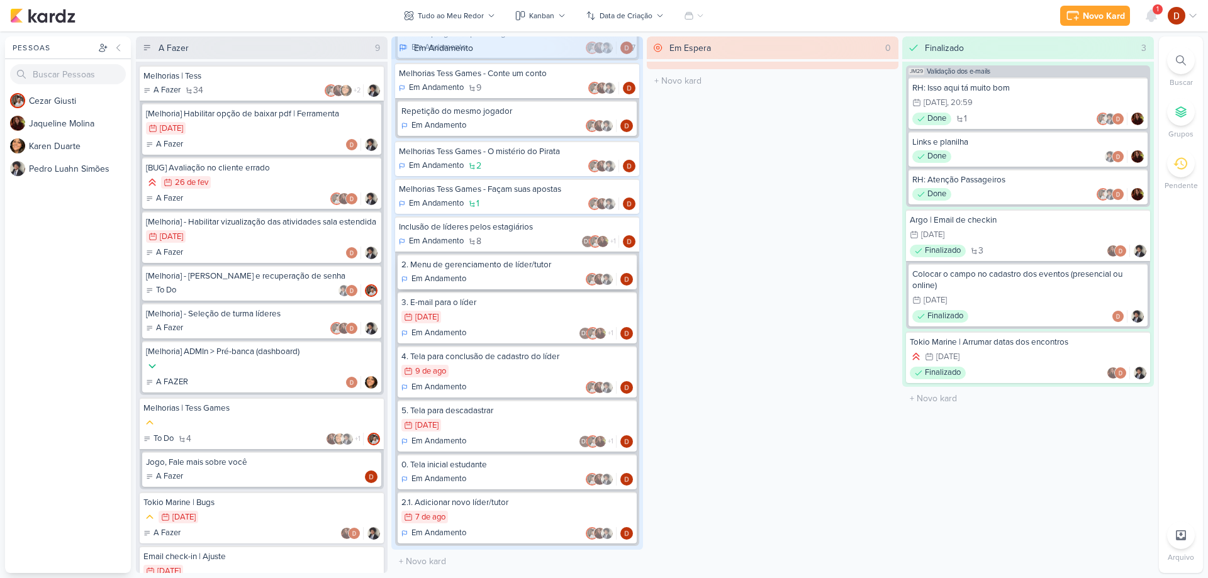
click at [491, 267] on div "2. Menu de gerenciamento de líder/tutor" at bounding box center [518, 264] width 232 height 11
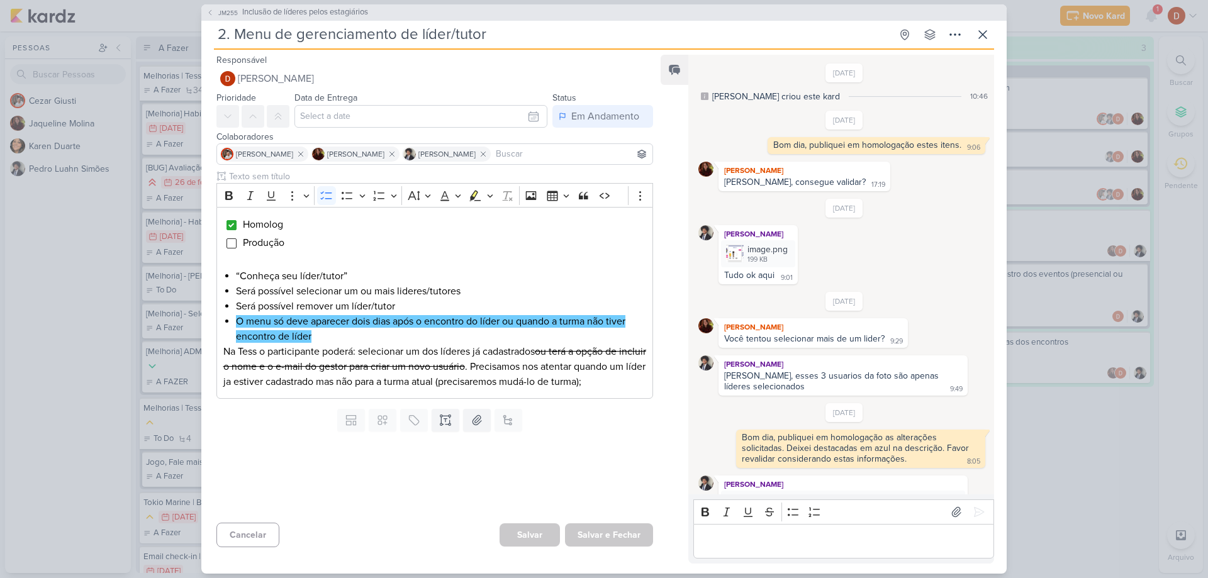
scroll to position [254, 0]
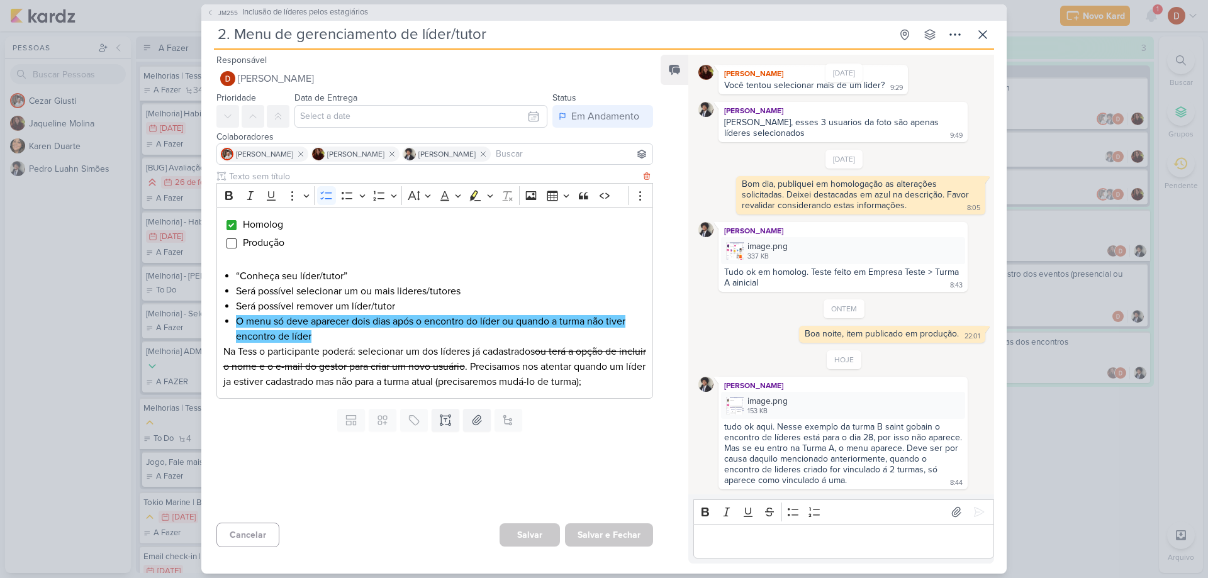
click at [312, 335] on li "O menu só deve aparecer dois dias após o encontro do líder ou quando a turma nã…" at bounding box center [441, 329] width 410 height 30
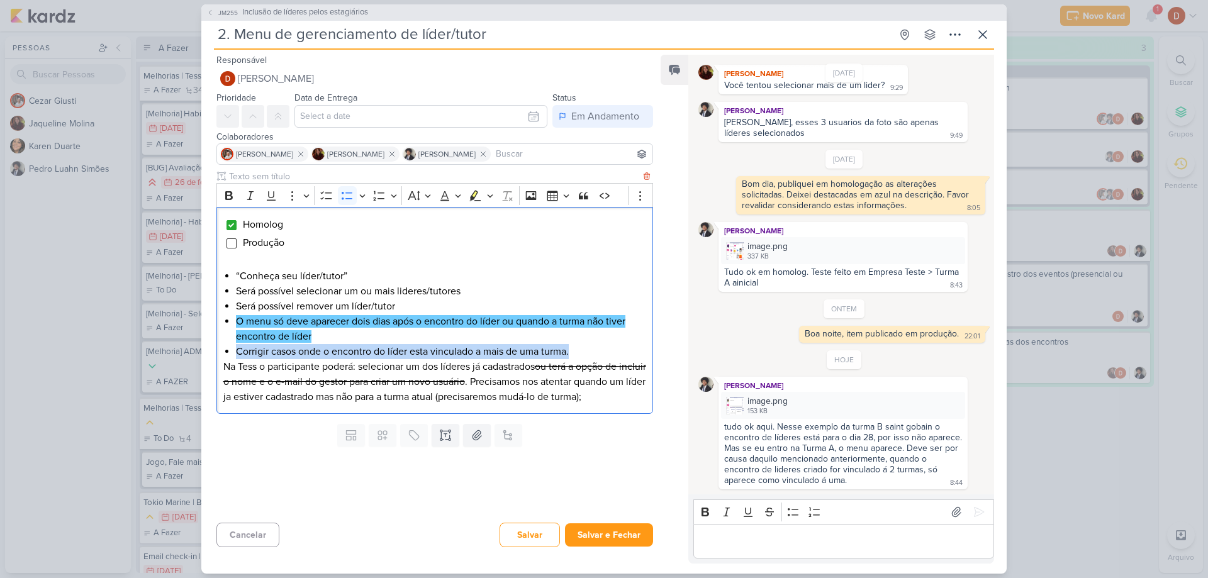
drag, startPoint x: 574, startPoint y: 356, endPoint x: 233, endPoint y: 358, distance: 341.1
click at [233, 358] on div "Homolog Produção “Conheça seu líder/tutor” Será possível selecionar um ou mais …" at bounding box center [434, 310] width 437 height 207
click at [588, 351] on li "Corrigir casos onde o encontro do líder esta vinculado a mais de uma turma." at bounding box center [441, 351] width 410 height 15
drag, startPoint x: 588, startPoint y: 351, endPoint x: 235, endPoint y: 352, distance: 352.4
click at [236, 352] on li "Corrigir casos onde o encontro do líder esta vinculado a mais de uma turma" at bounding box center [441, 351] width 410 height 15
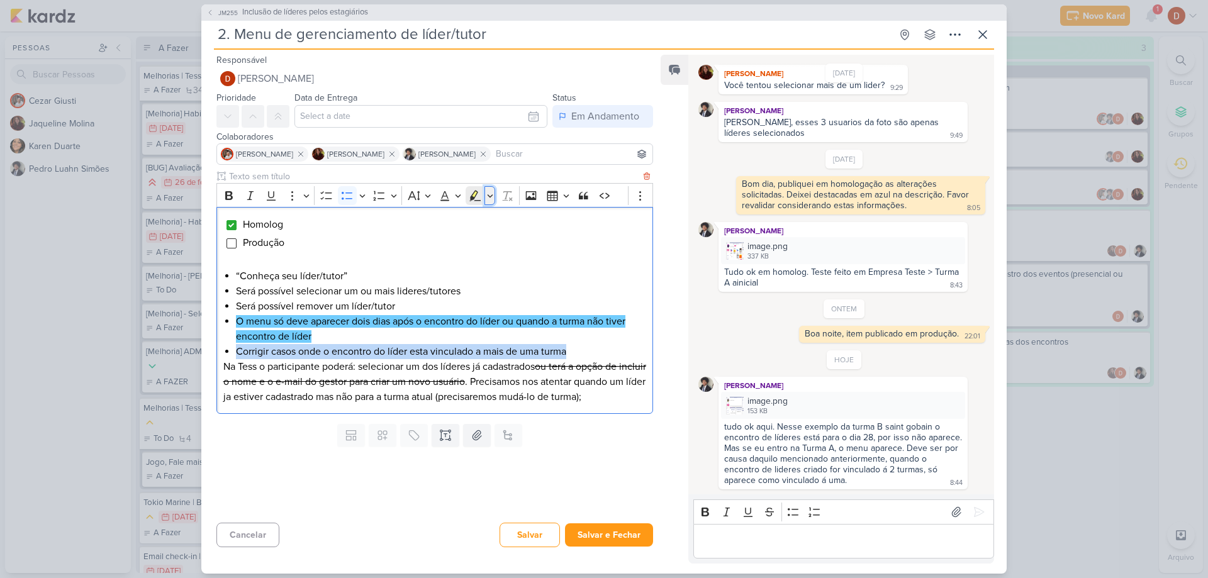
click at [487, 196] on icon "Editor toolbar" at bounding box center [490, 195] width 6 height 13
click at [442, 217] on icon "Text highlight toolbar" at bounding box center [437, 217] width 13 height 13
click at [561, 344] on li "Corrigir casos onde o encontro do líder esta vinculado a mais de uma turma" at bounding box center [441, 351] width 410 height 15
click at [550, 333] on li "O menu só deve aparecer dois dias após o encontro do líder ou quando a turma nã…" at bounding box center [441, 329] width 410 height 30
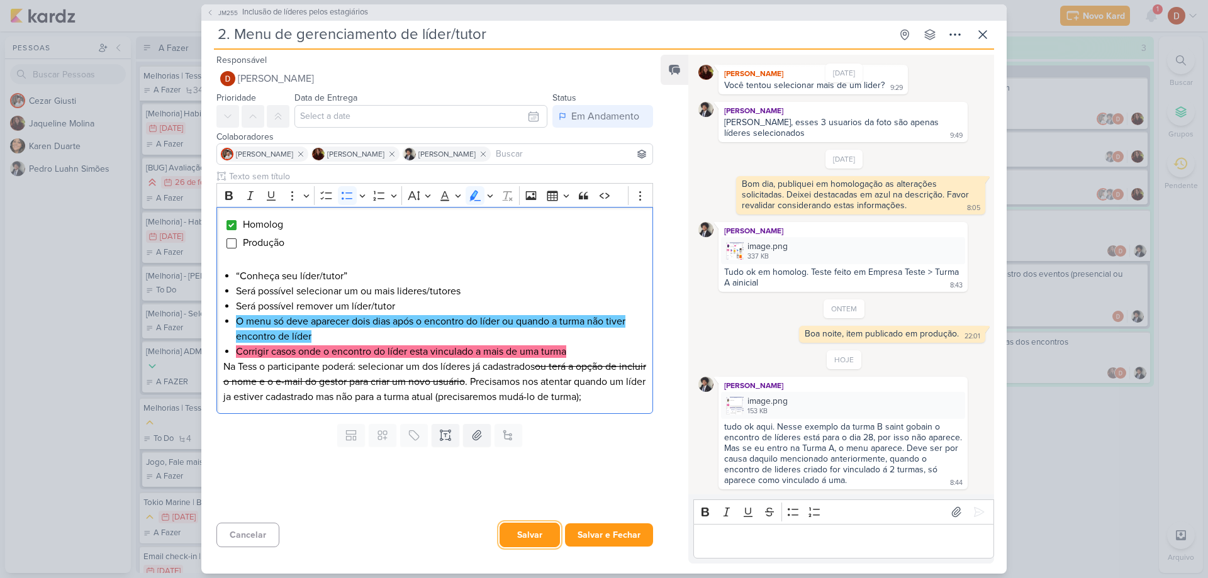
click at [552, 532] on button "Salvar" at bounding box center [530, 535] width 60 height 25
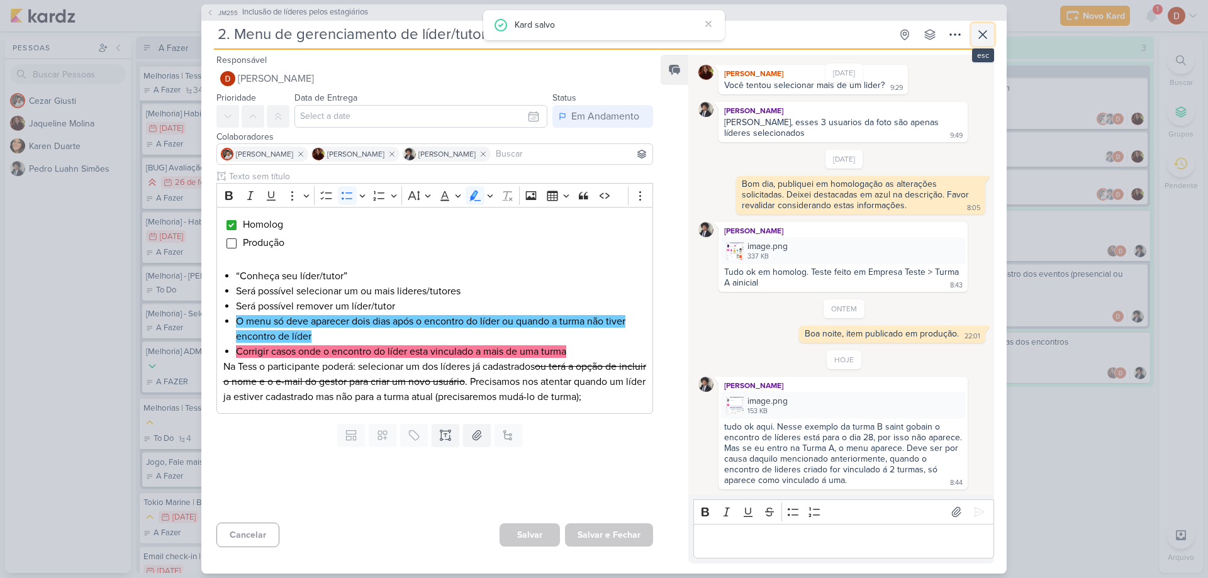
click at [989, 28] on icon at bounding box center [982, 34] width 15 height 15
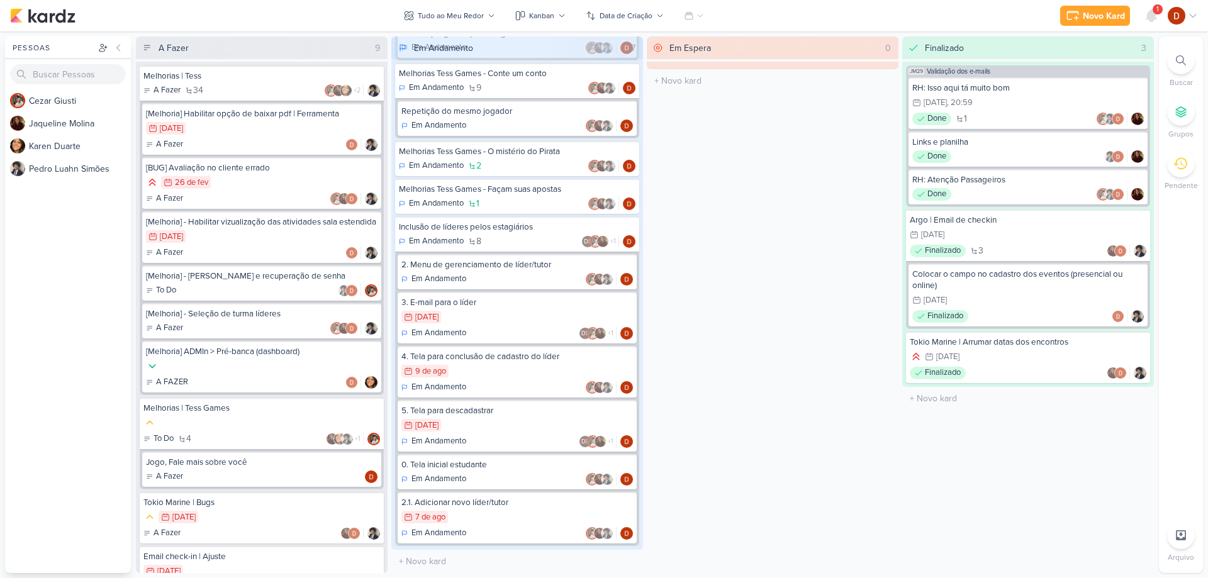
click at [1163, 8] on div "Novo Kard Ctrl + k 1 Centro de Notificações somente não lidas marcar todas como…" at bounding box center [1129, 15] width 138 height 23
click at [1154, 9] on div "1" at bounding box center [1158, 9] width 10 height 10
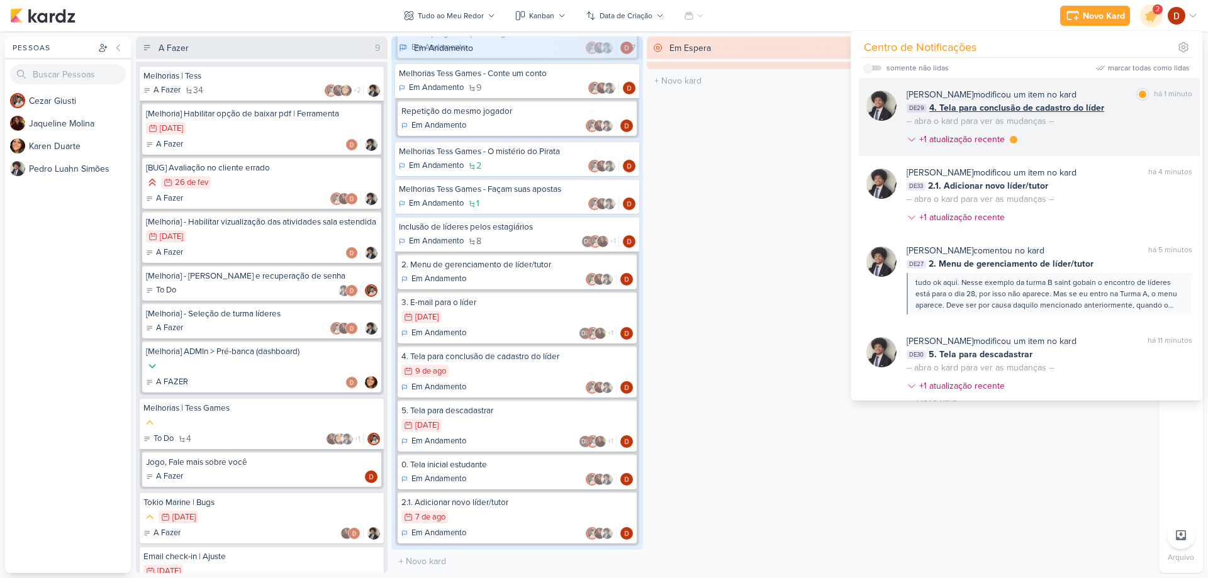
click at [1069, 123] on div "Pedro Luahn Simões modificou um item no kard marcar como lida há 1 minuto DE29 …" at bounding box center [1050, 119] width 286 height 63
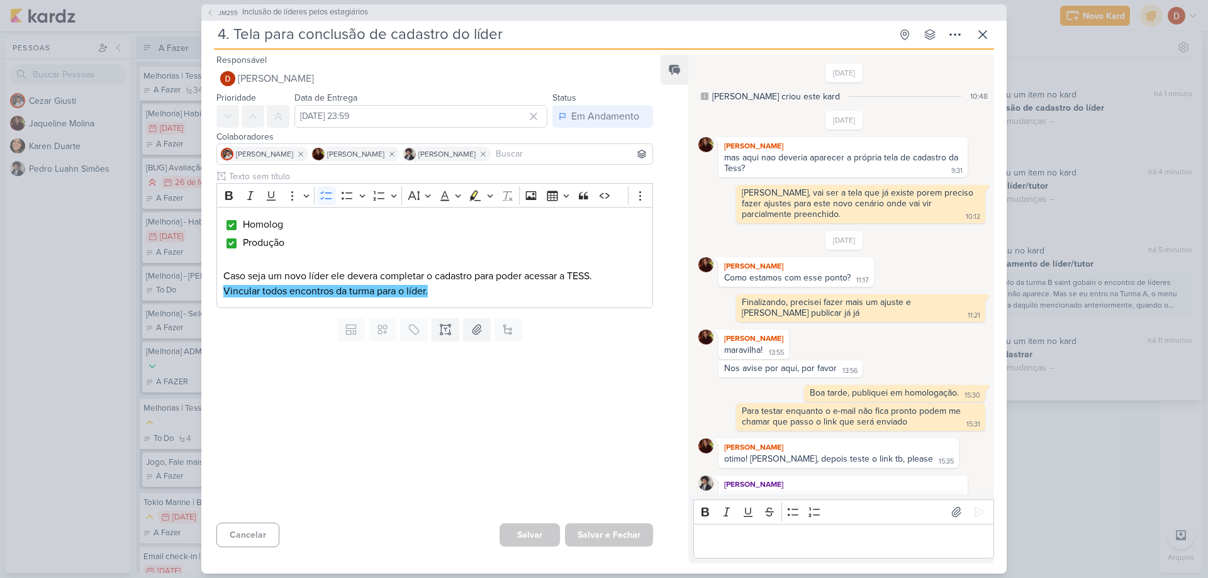
scroll to position [545, 0]
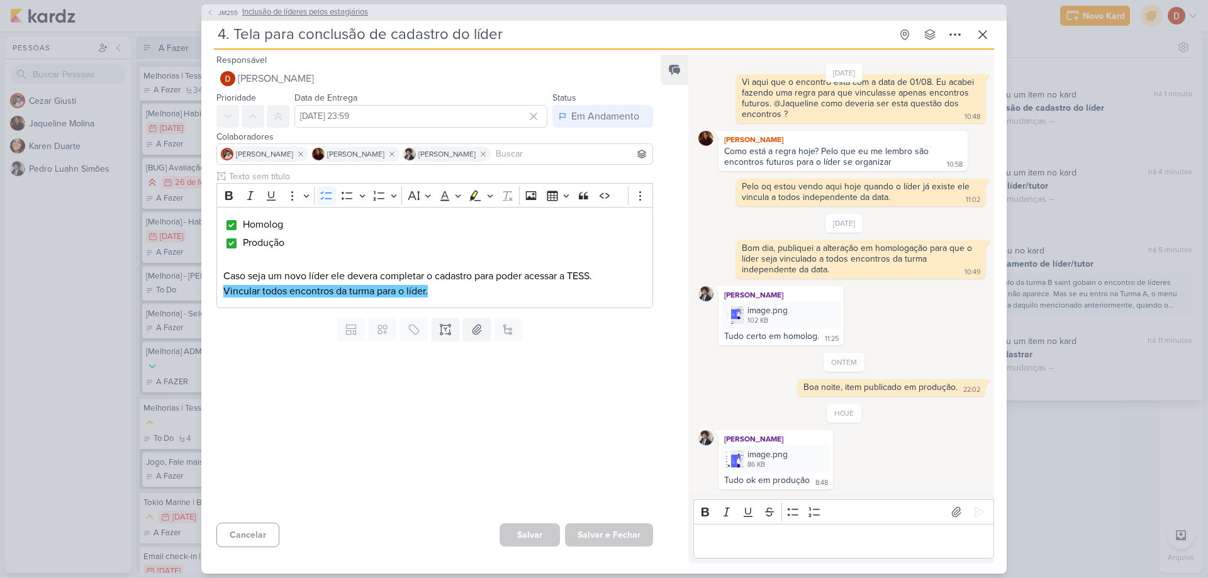
click at [221, 14] on span "JM255" at bounding box center [227, 12] width 23 height 9
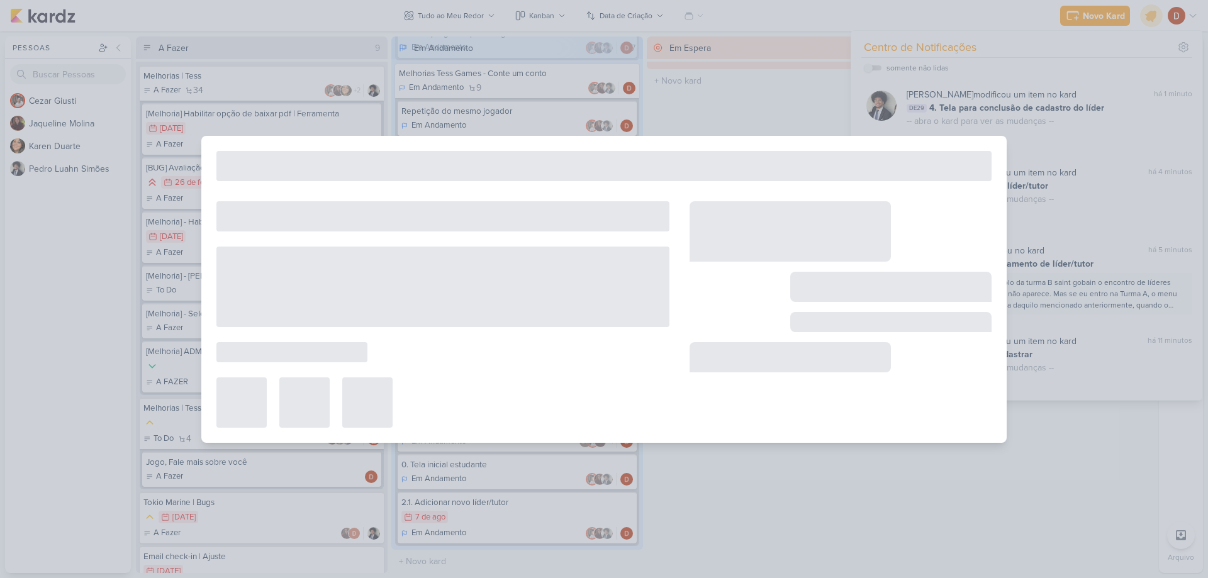
type input "Inclusão de líderes pelos estagiários"
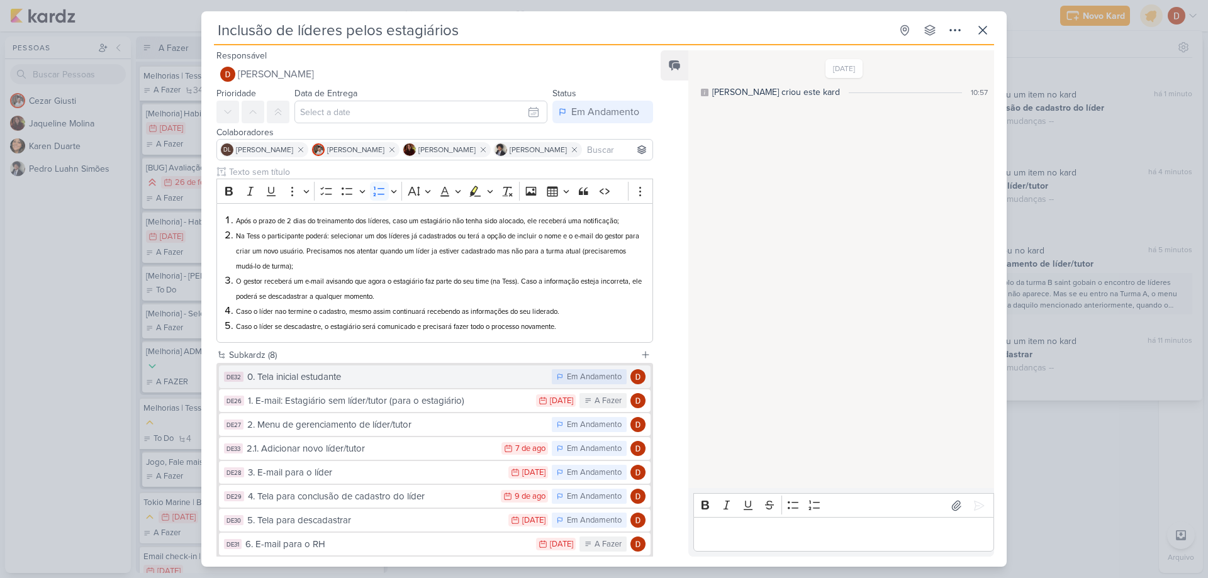
click at [352, 382] on div "0. Tela inicial estudante" at bounding box center [396, 377] width 298 height 14
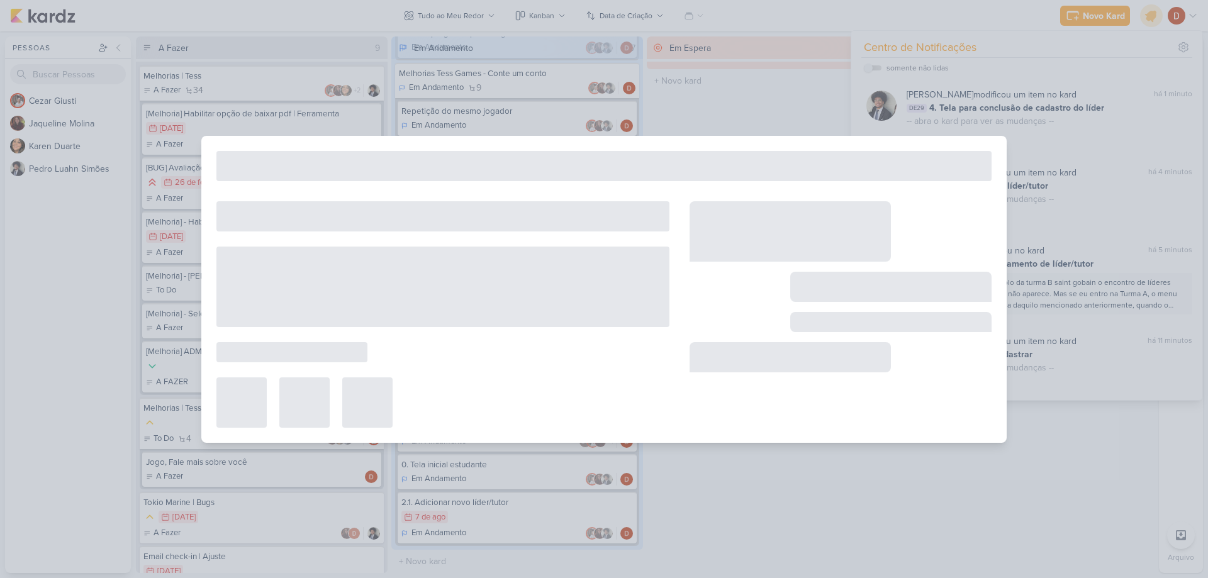
type input "0. Tela inicial estudante"
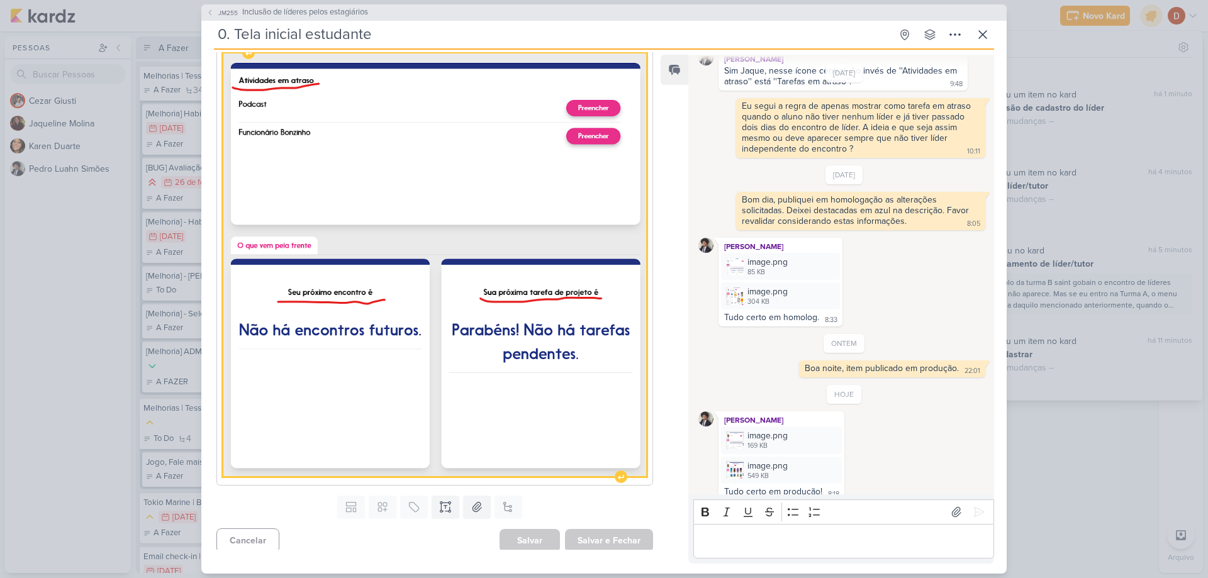
scroll to position [315, 0]
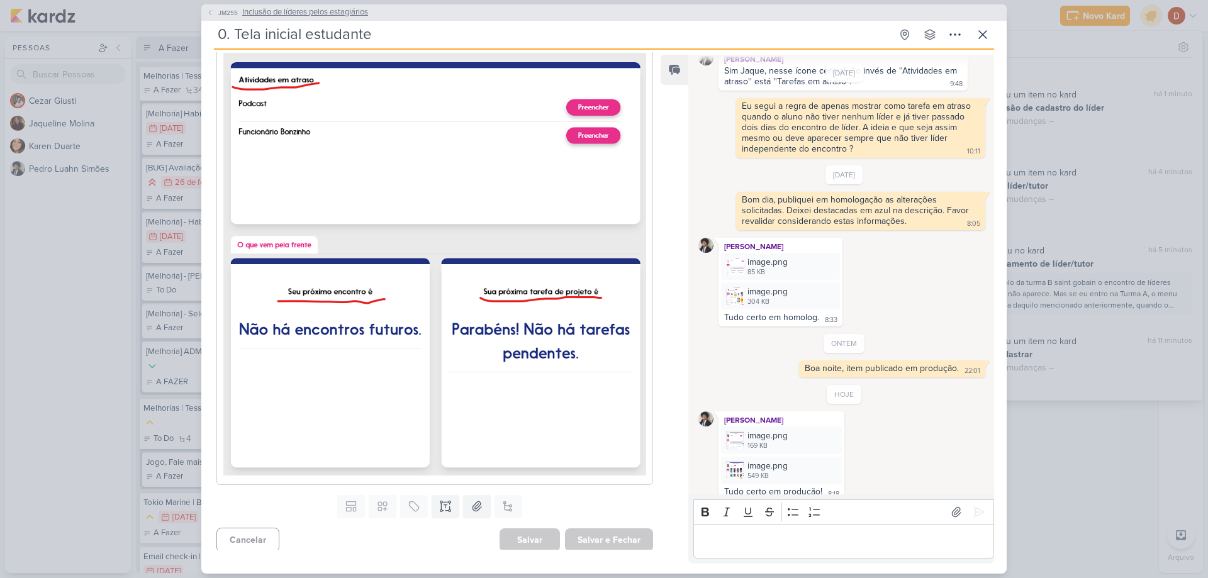
click at [225, 14] on span "JM255" at bounding box center [227, 12] width 23 height 9
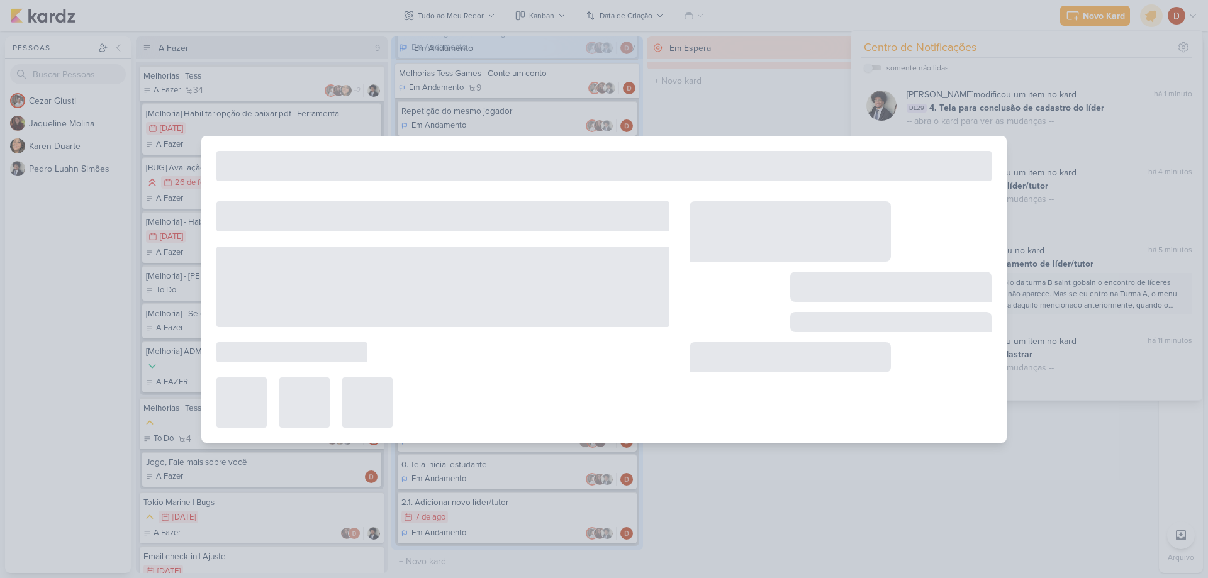
type input "Inclusão de líderes pelos estagiários"
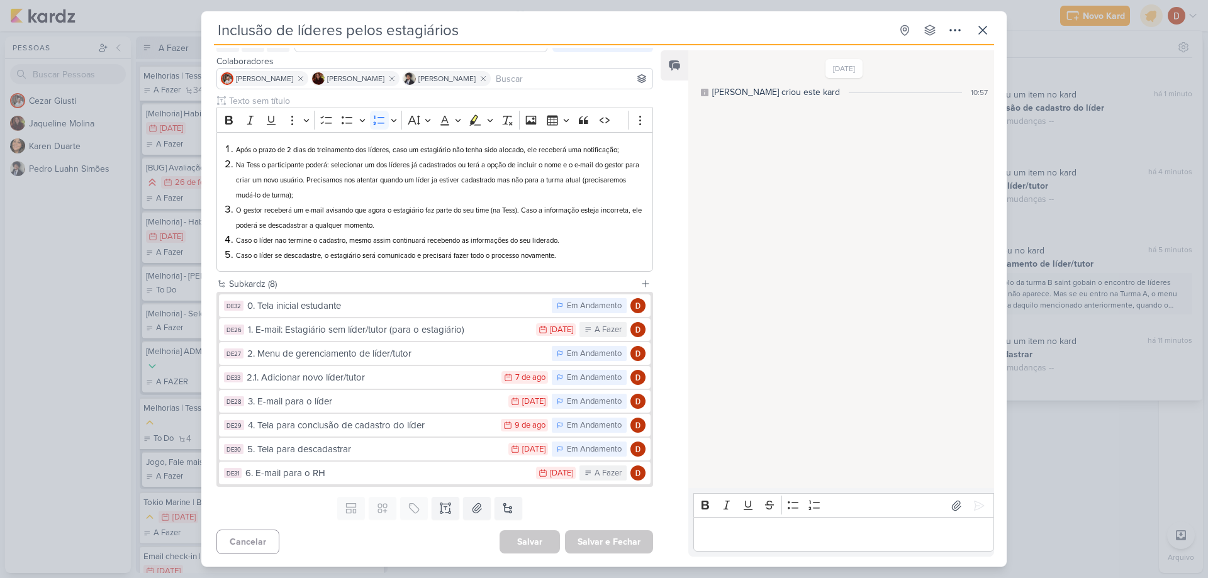
scroll to position [0, 0]
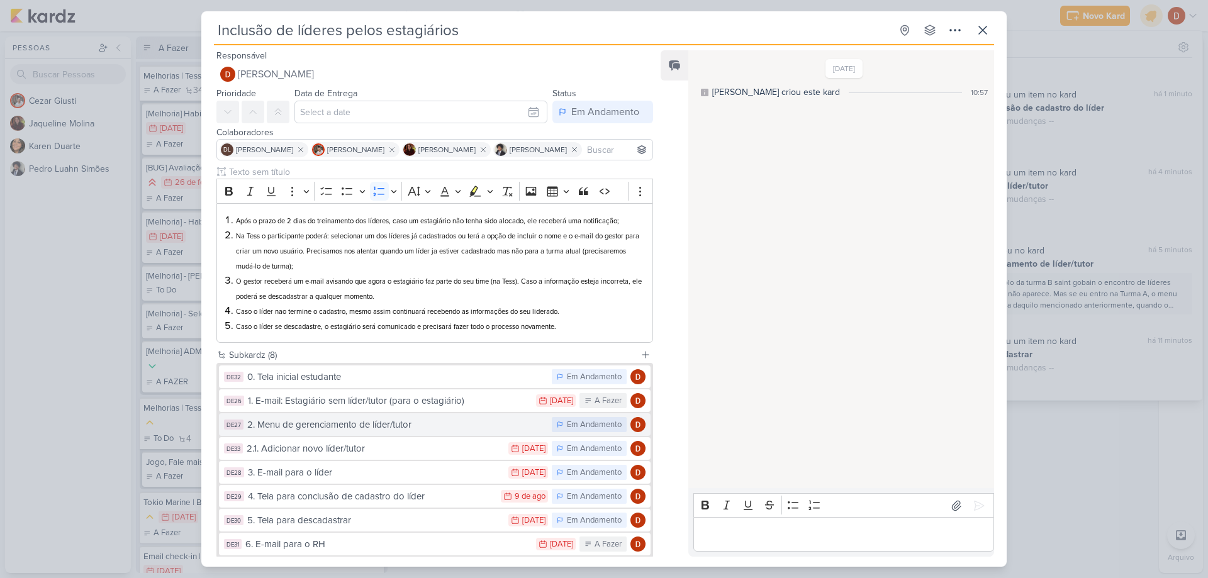
click at [356, 424] on div "2. Menu de gerenciamento de líder/tutor" at bounding box center [396, 425] width 298 height 14
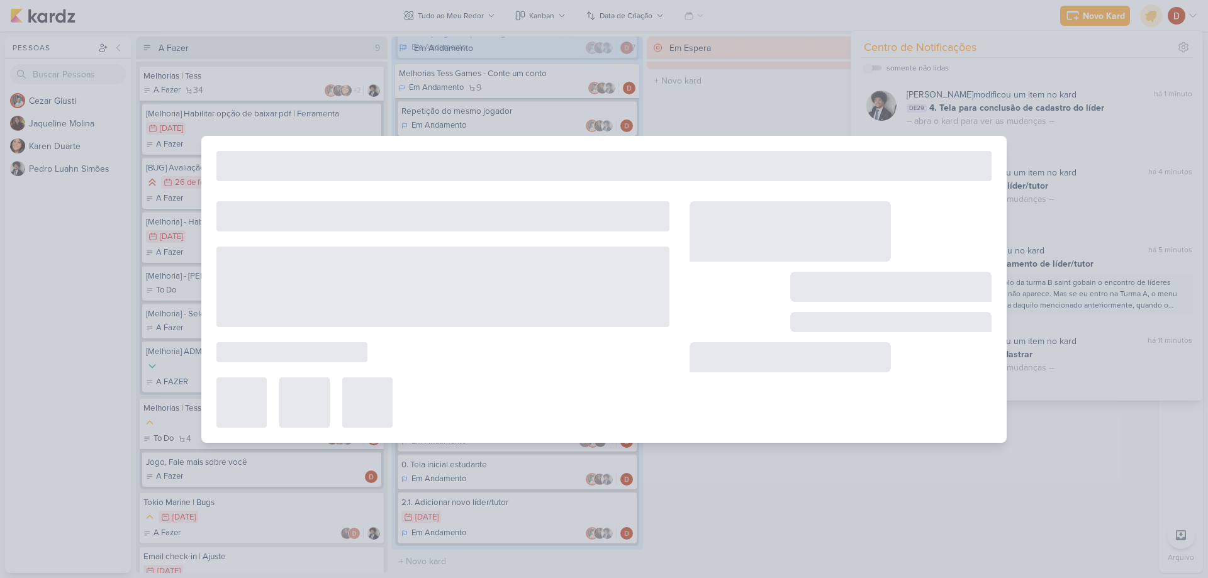
type input "2. Menu de gerenciamento de líder/tutor"
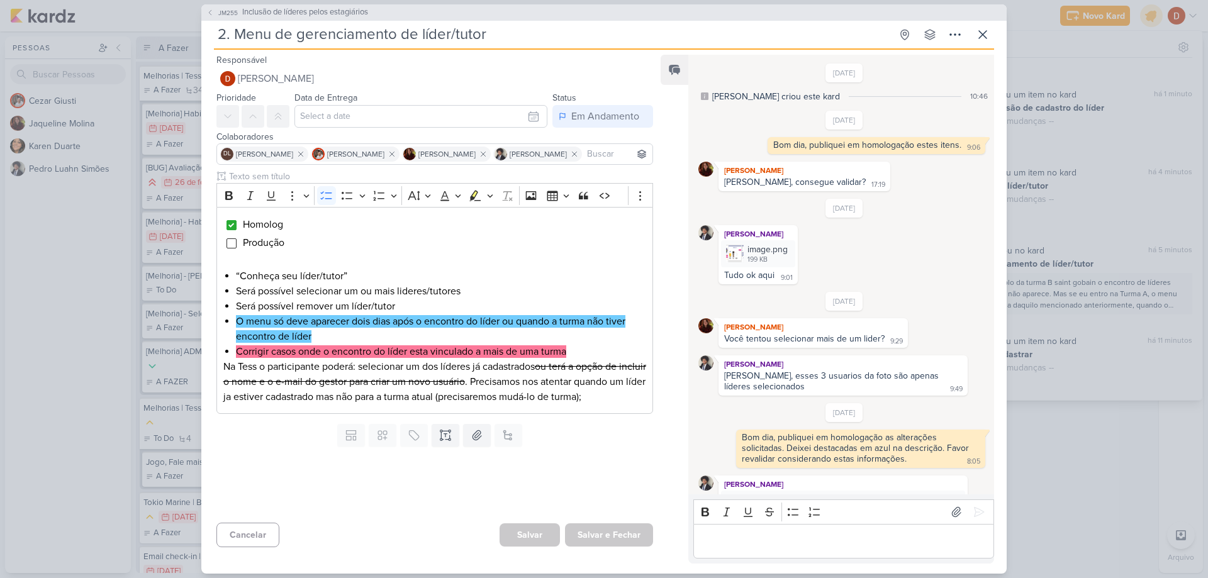
scroll to position [254, 0]
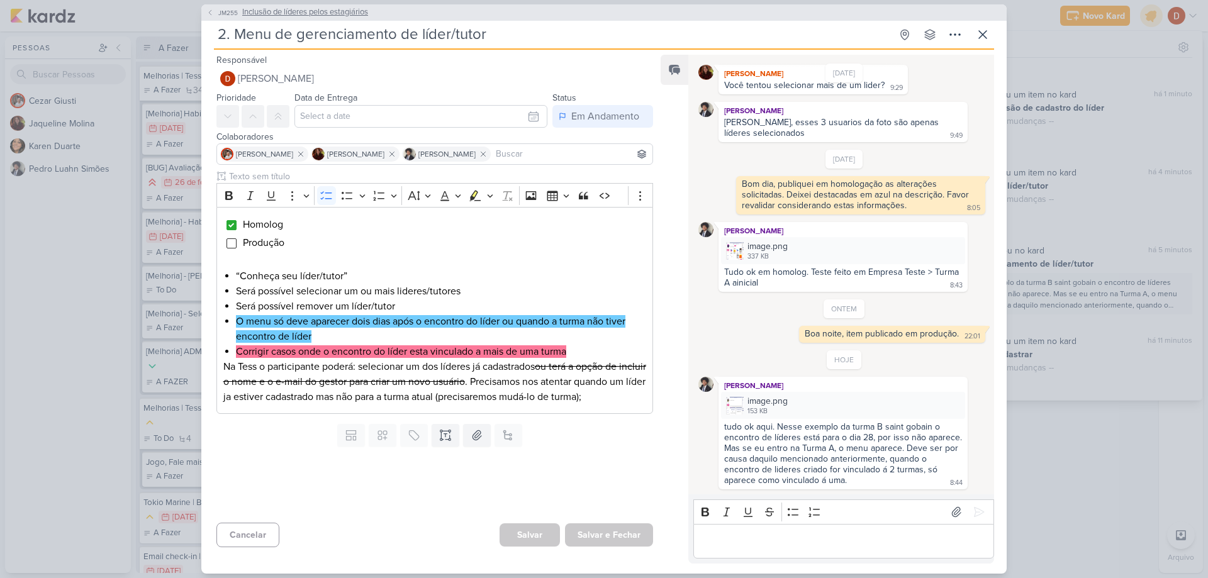
click at [213, 16] on button "JM255 Inclusão de líderes pelos estagiários" at bounding box center [287, 12] width 162 height 13
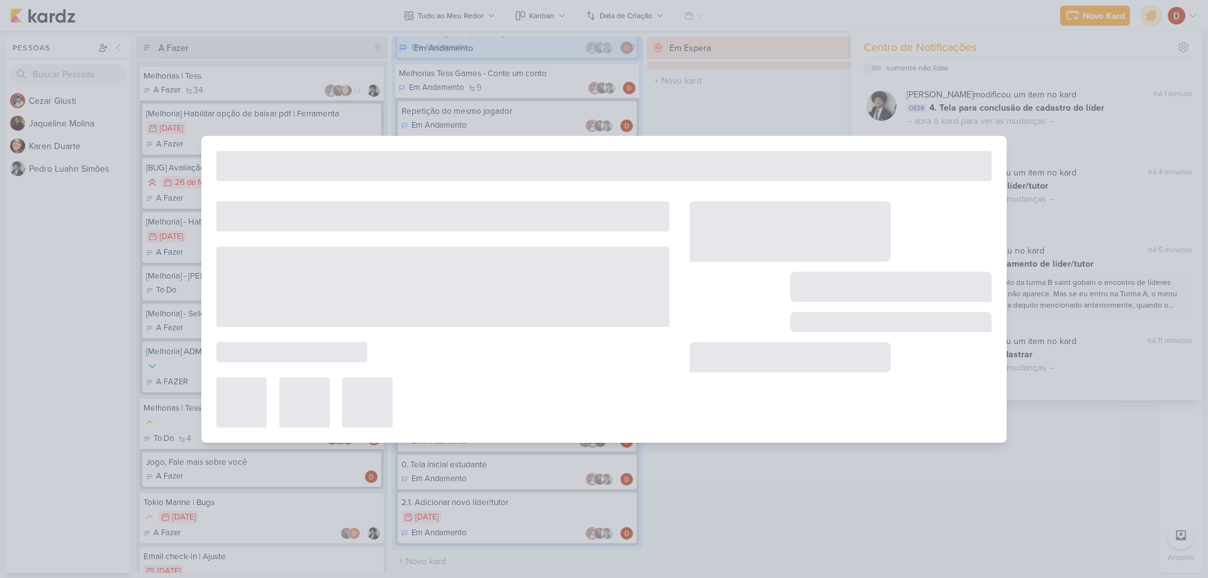
type input "Inclusão de líderes pelos estagiários"
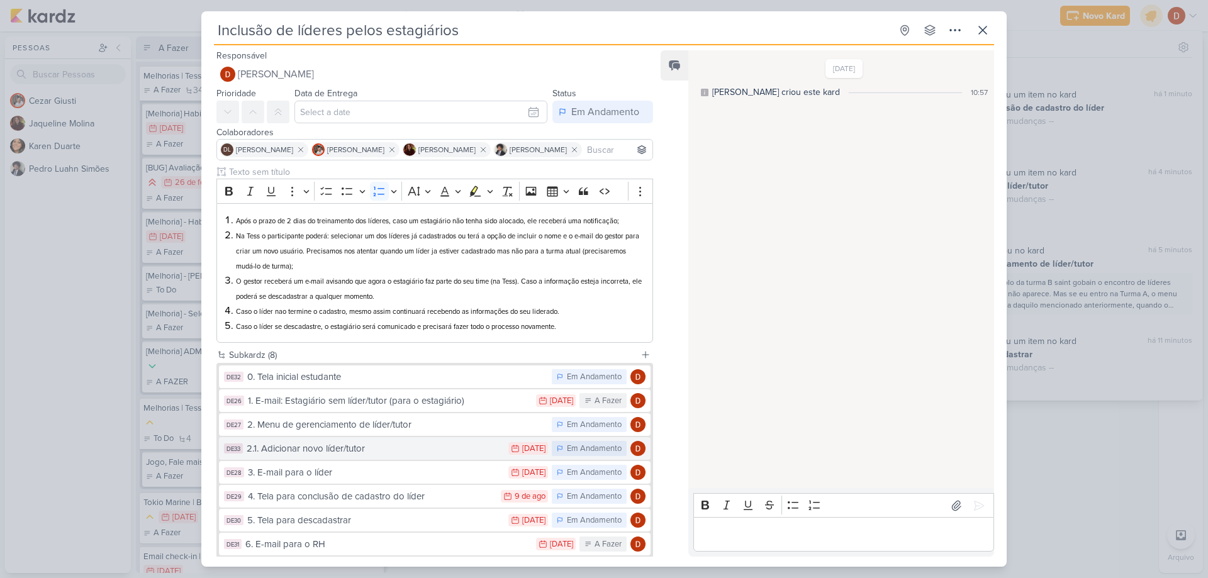
click at [305, 452] on div "2.1. Adicionar novo líder/tutor" at bounding box center [375, 449] width 256 height 14
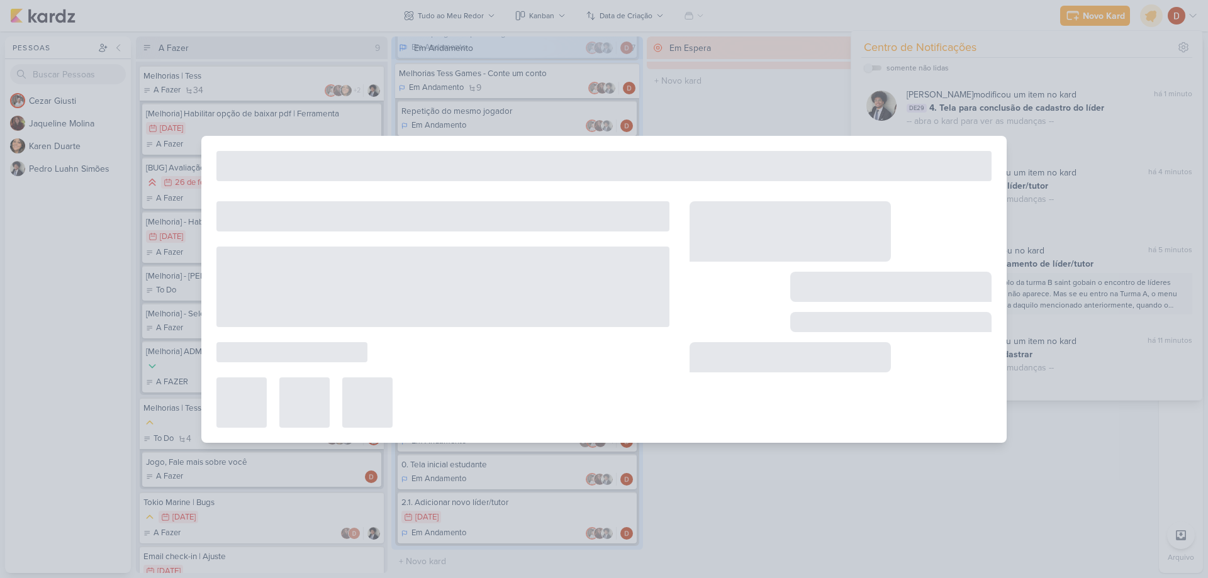
type input "2.1. Adicionar novo líder/tutor"
type input "[DATE] 23:59"
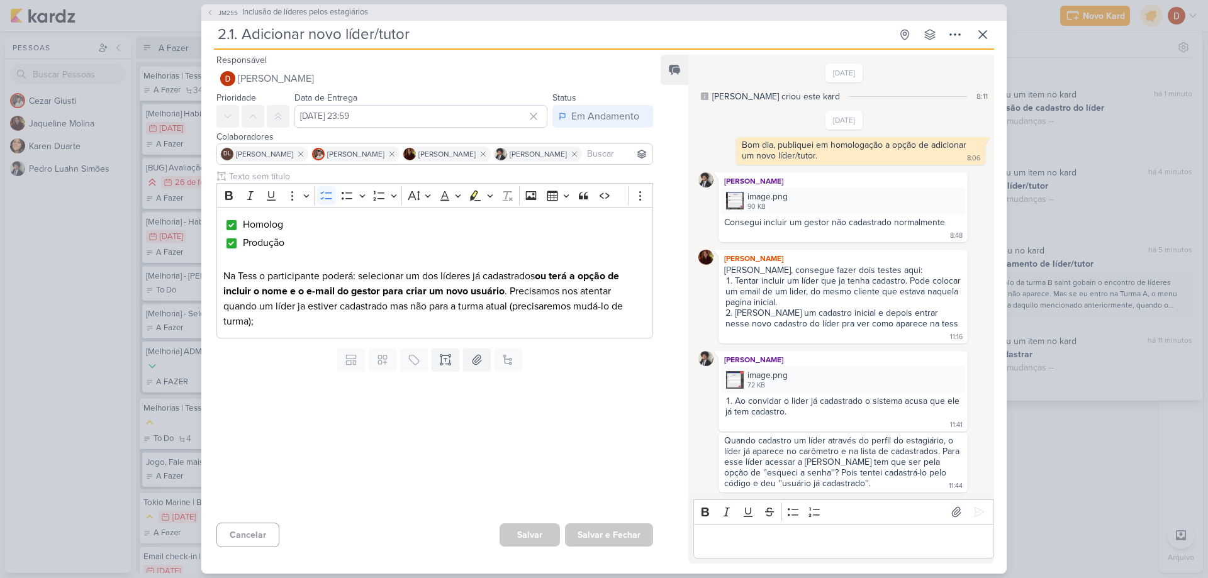
scroll to position [694, 0]
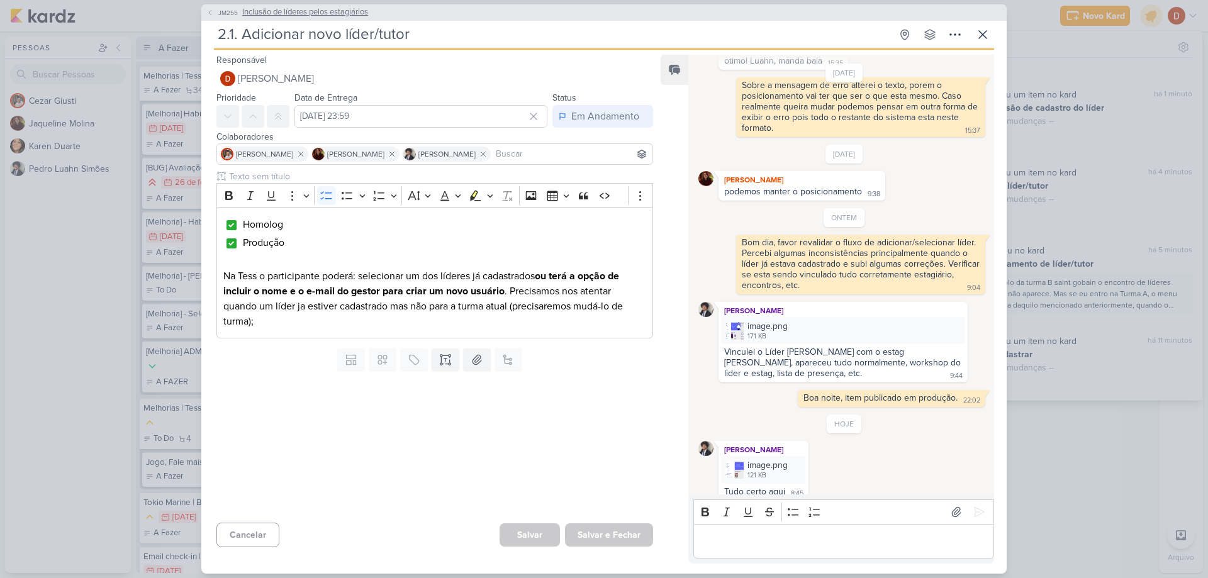
click at [215, 8] on button "JM255 Inclusão de líderes pelos estagiários" at bounding box center [287, 12] width 162 height 13
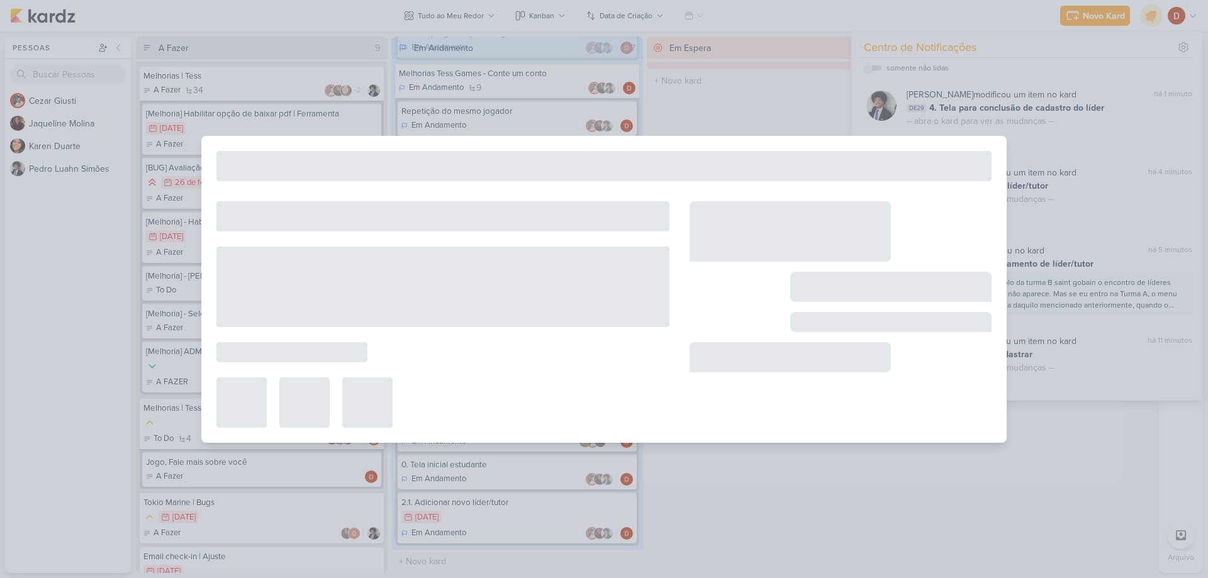
type input "Inclusão de líderes pelos estagiários"
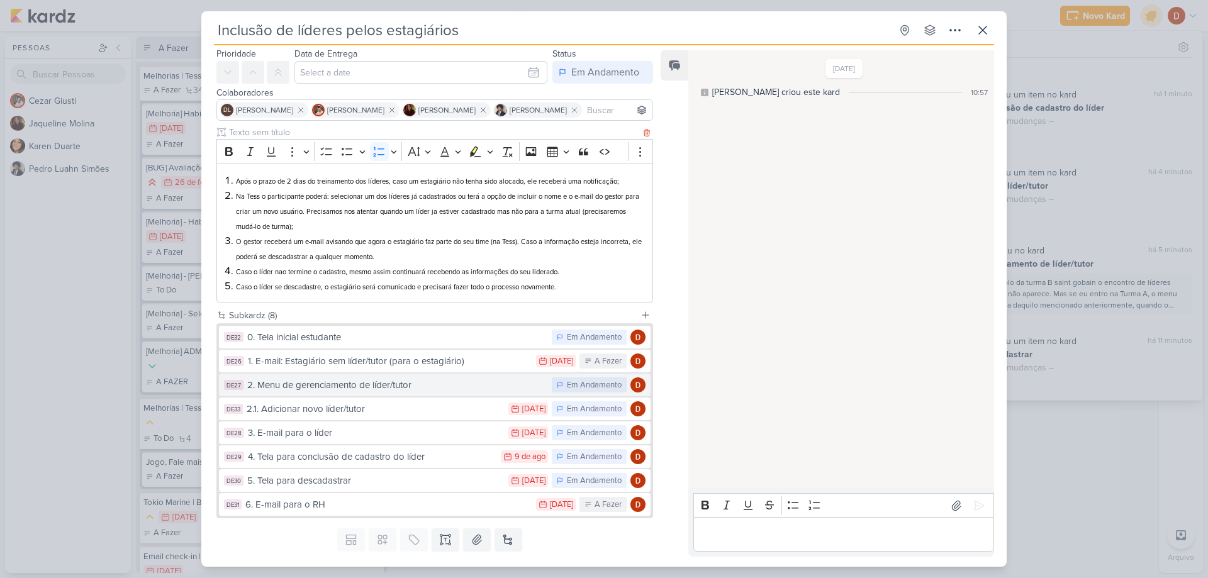
scroll to position [63, 0]
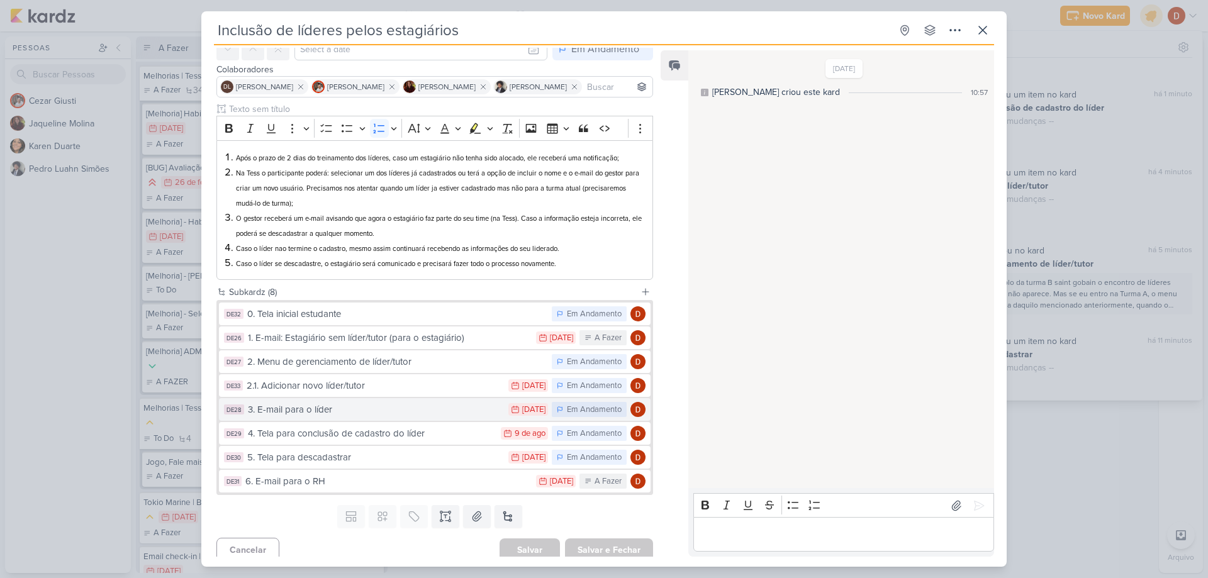
click at [328, 412] on div "3. E-mail para o líder" at bounding box center [375, 410] width 254 height 14
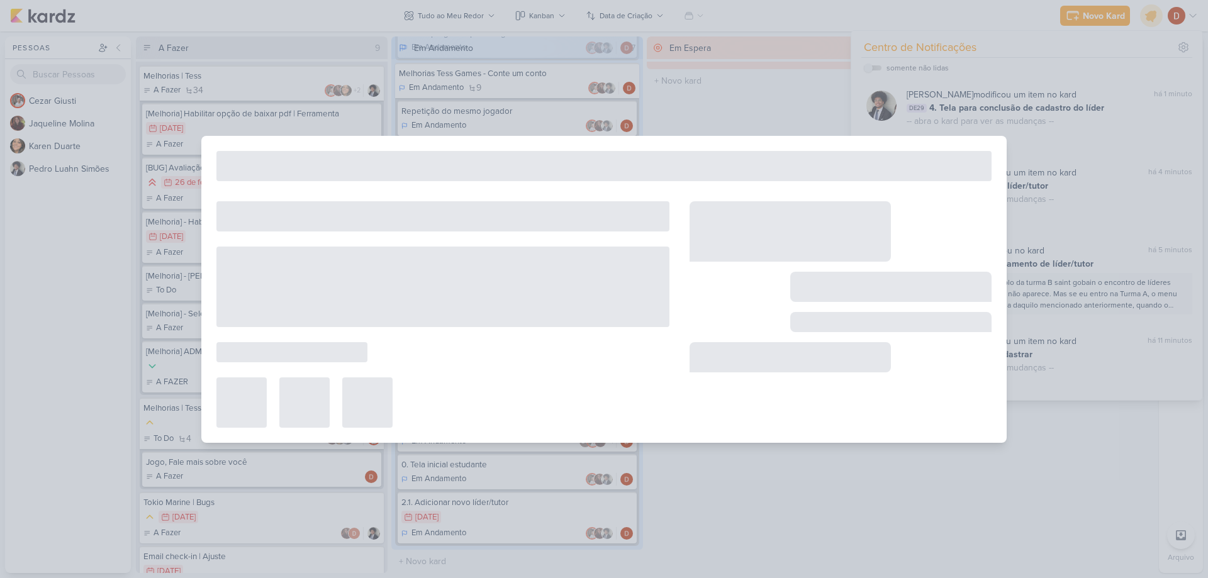
type input "3. E-mail para o líder"
type input "[DATE] 23:59"
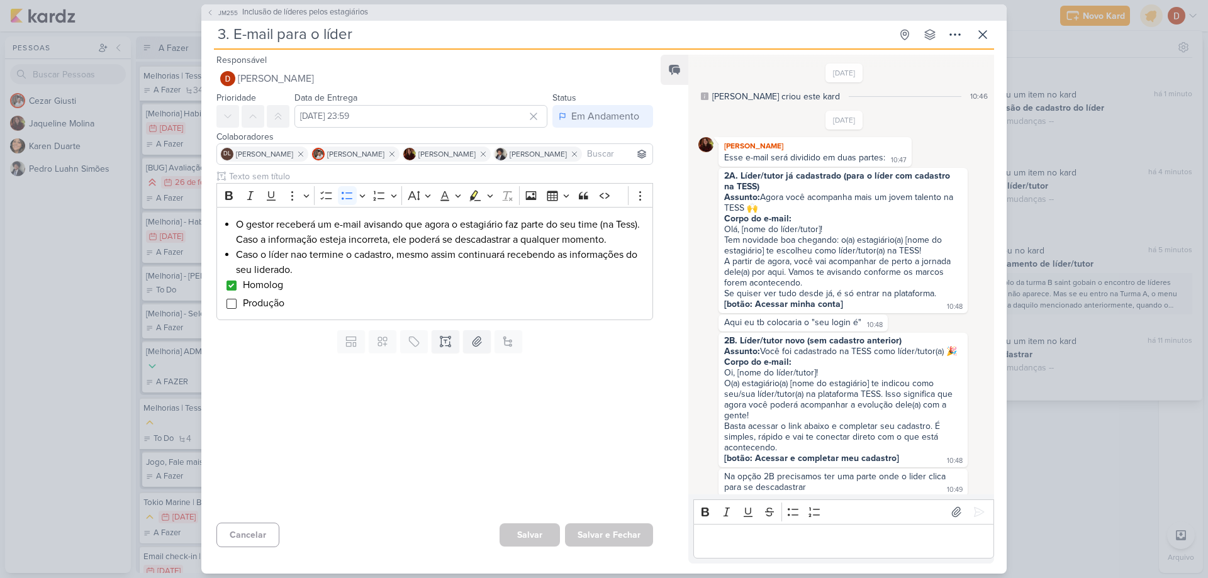
scroll to position [651, 0]
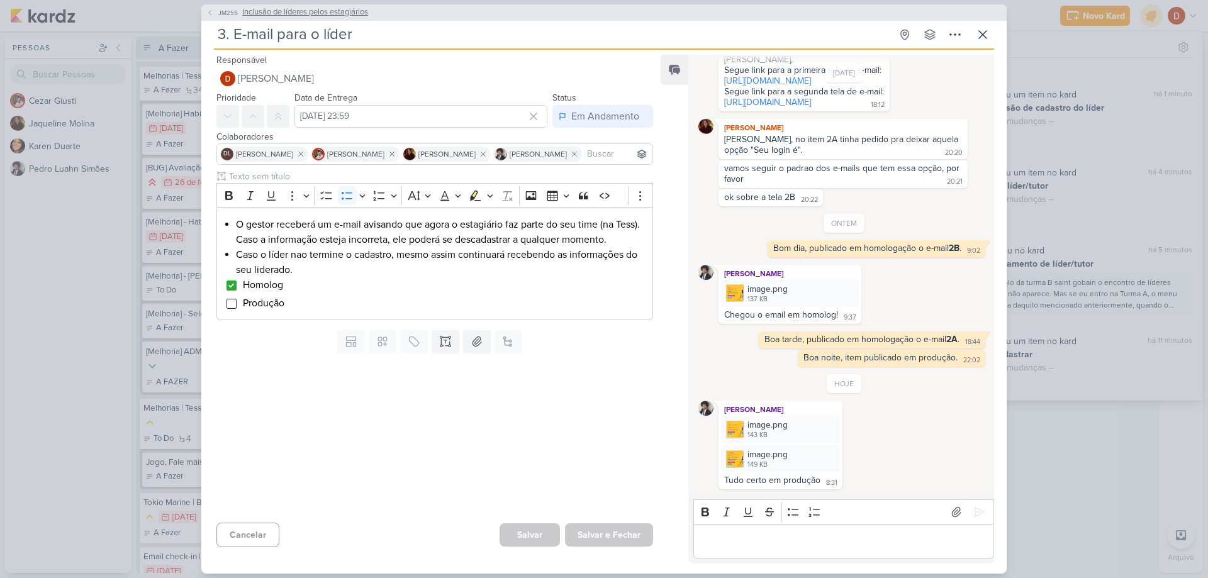
click at [208, 16] on button "JM255 Inclusão de líderes pelos estagiários" at bounding box center [287, 12] width 162 height 13
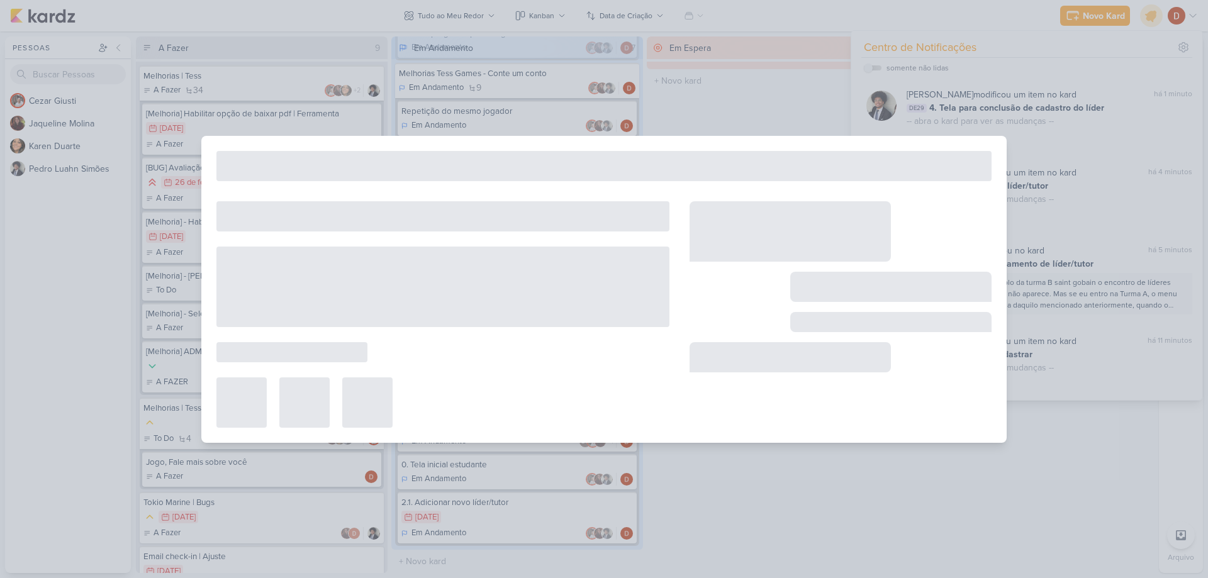
type input "Inclusão de líderes pelos estagiários"
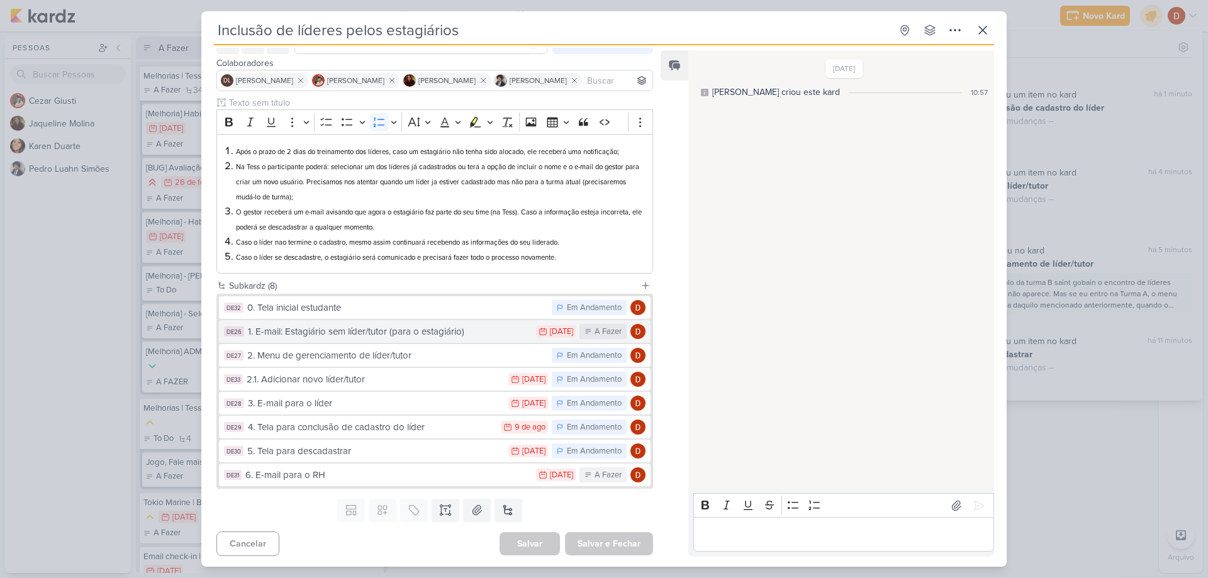
scroll to position [71, 0]
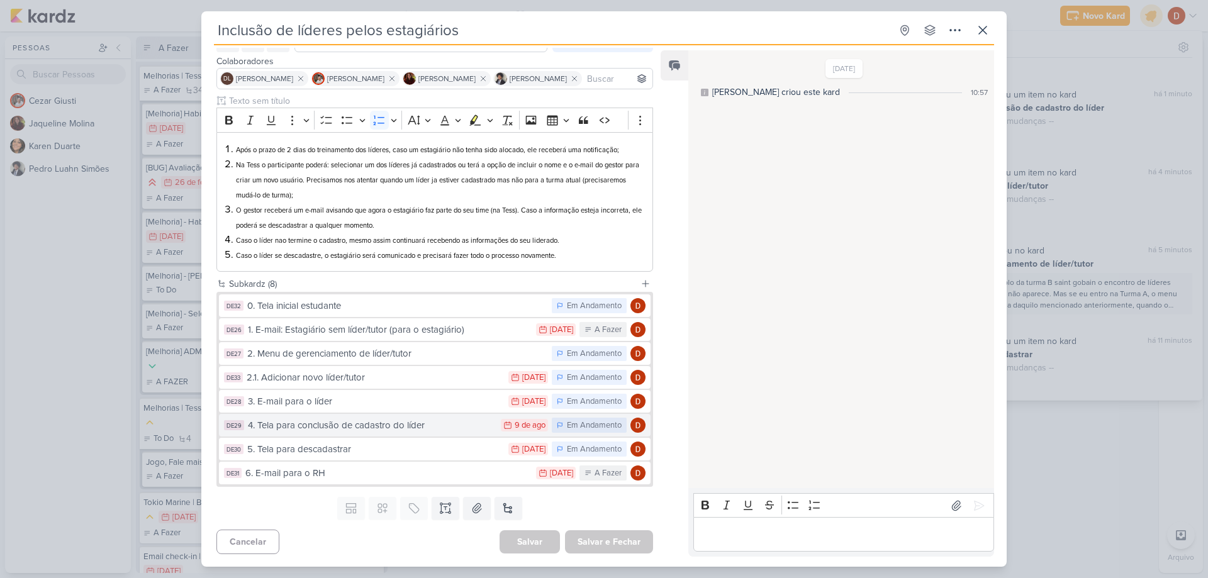
click at [379, 417] on button "DE29 4. Tela para conclusão de cadastro do líder 9/8 [DATE] Em Andamento" at bounding box center [435, 425] width 432 height 23
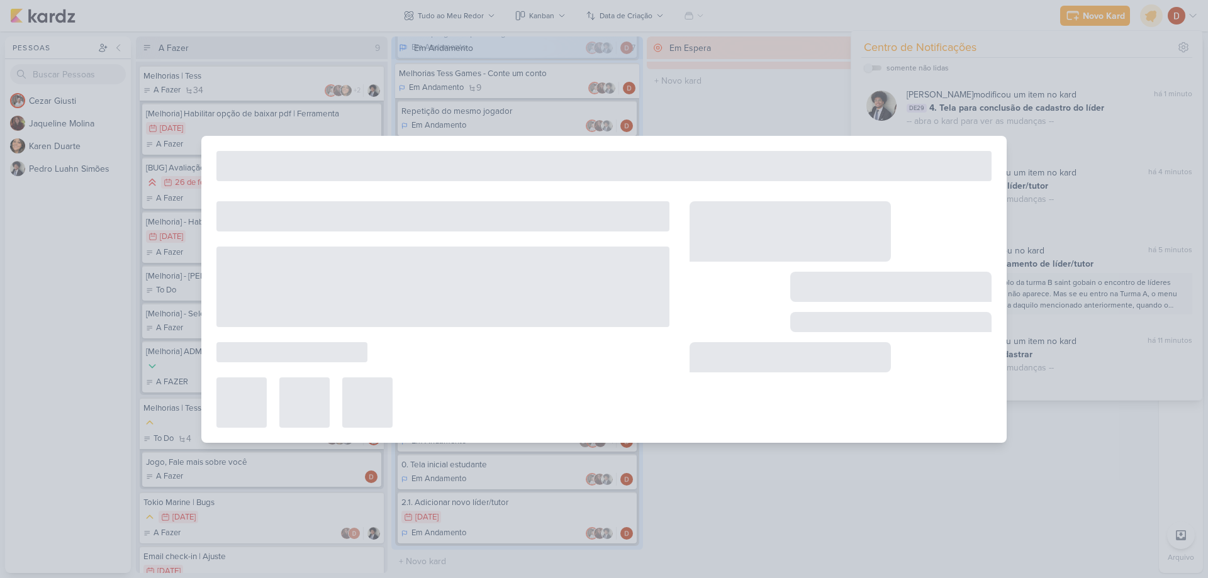
type input "4. Tela para conclusão de cadastro do líder"
type input "[DATE] 23:59"
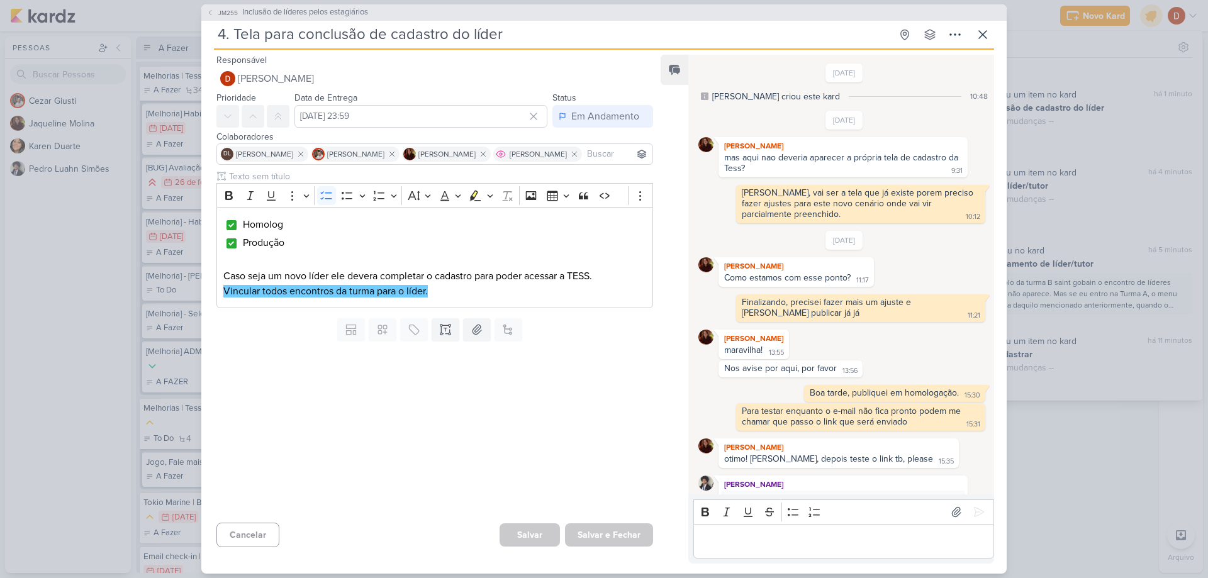
scroll to position [545, 0]
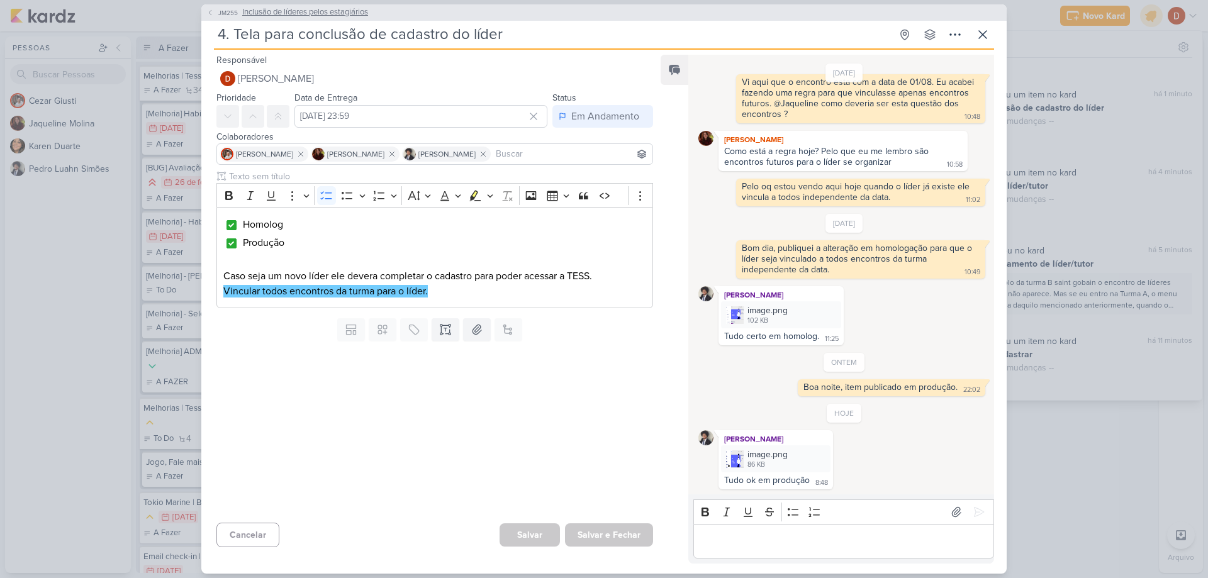
click at [215, 12] on button "JM255 Inclusão de líderes pelos estagiários" at bounding box center [287, 12] width 162 height 13
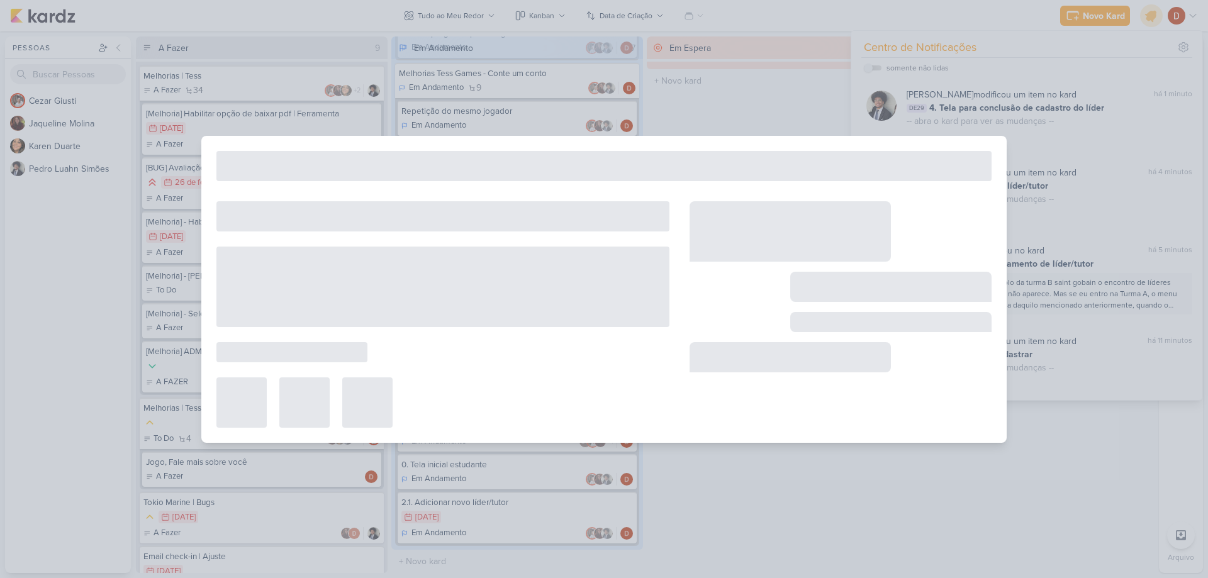
type input "Inclusão de líderes pelos estagiários"
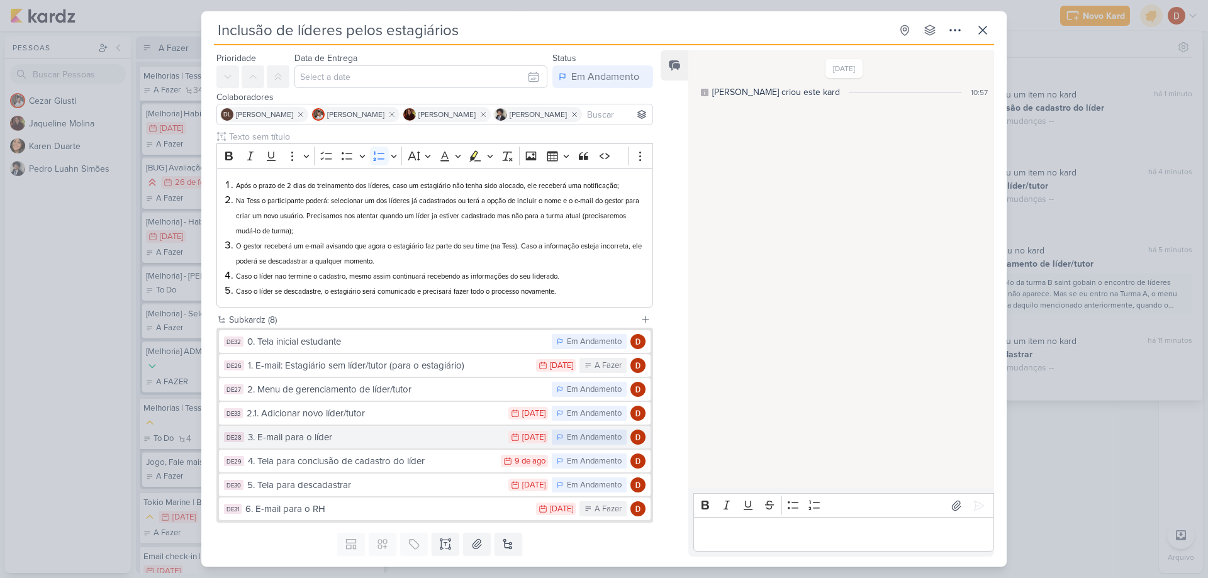
scroll to position [71, 0]
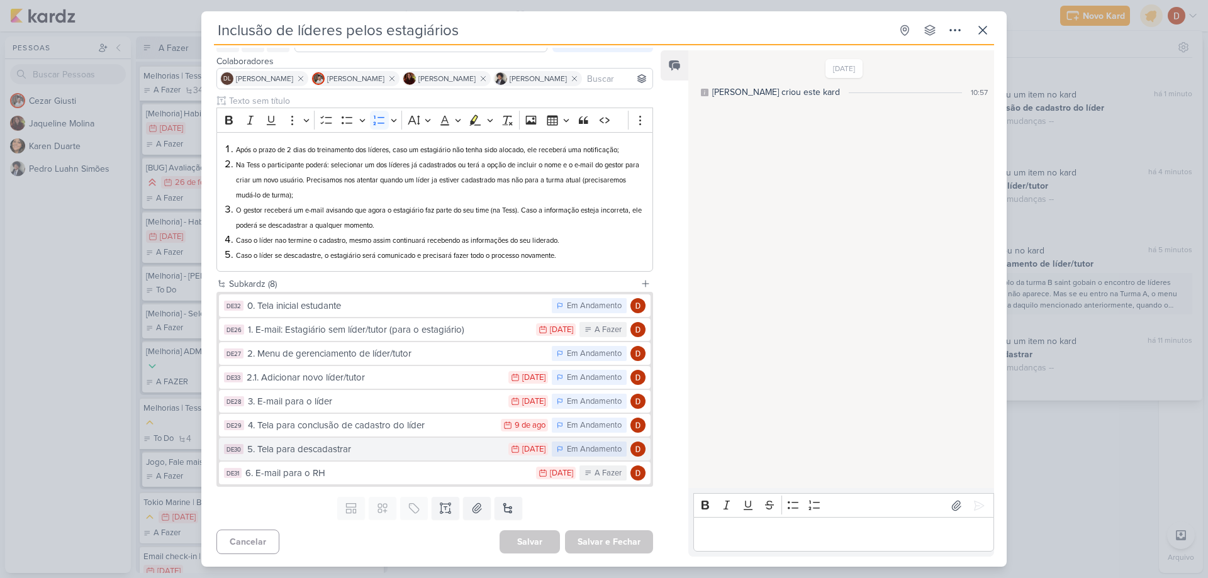
click at [354, 446] on div "5. Tela para descadastrar" at bounding box center [374, 449] width 255 height 14
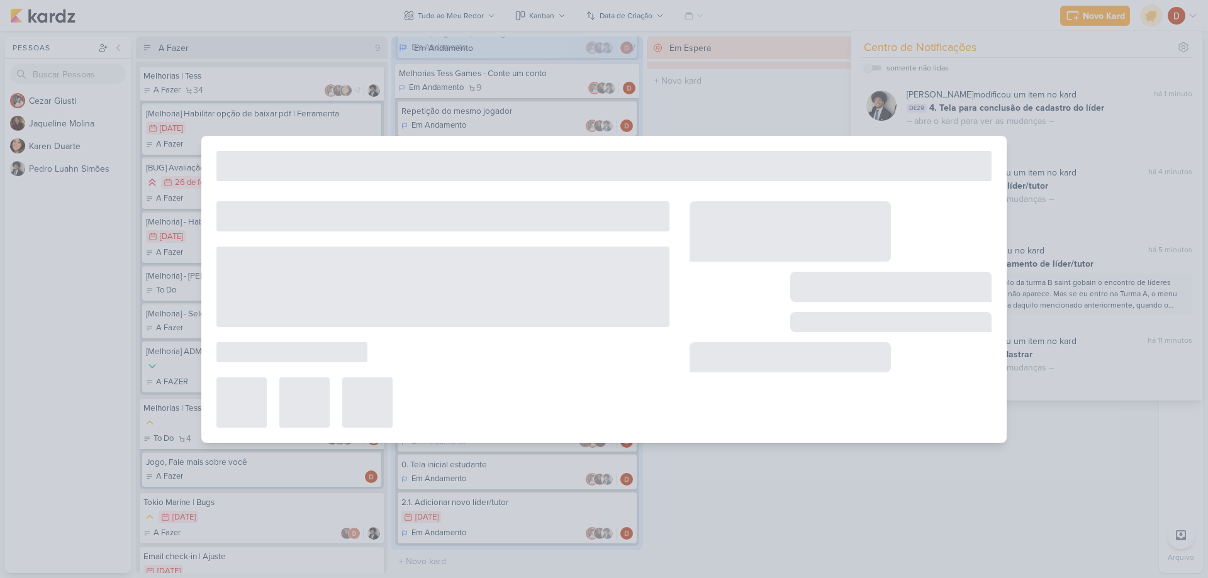
type input "5. Tela para descadastrar"
type input "[DATE] 23:59"
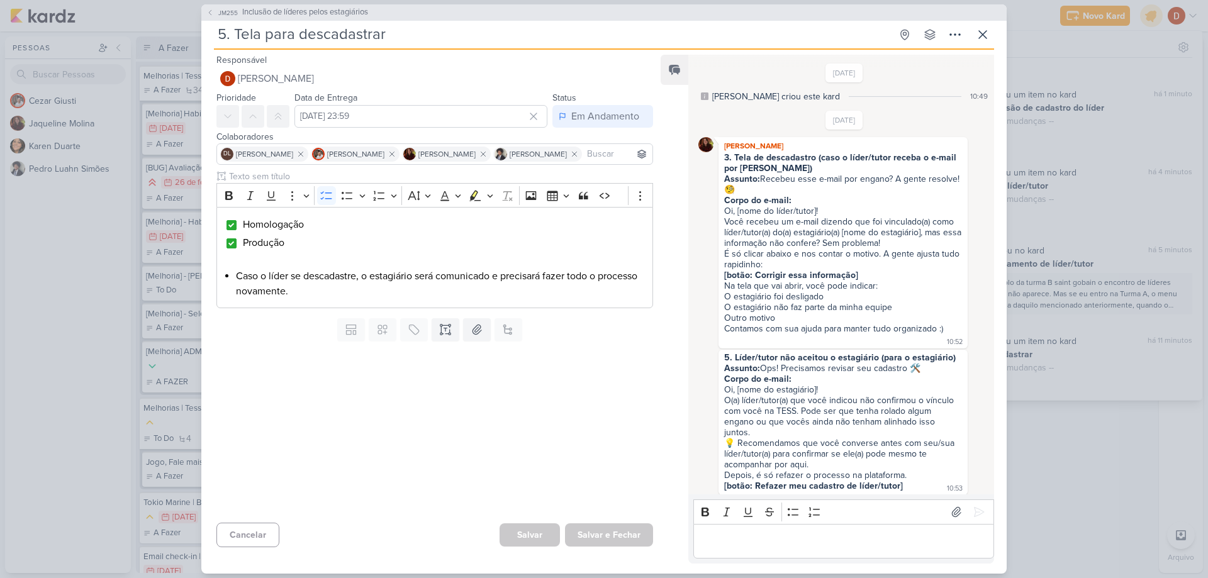
scroll to position [822, 0]
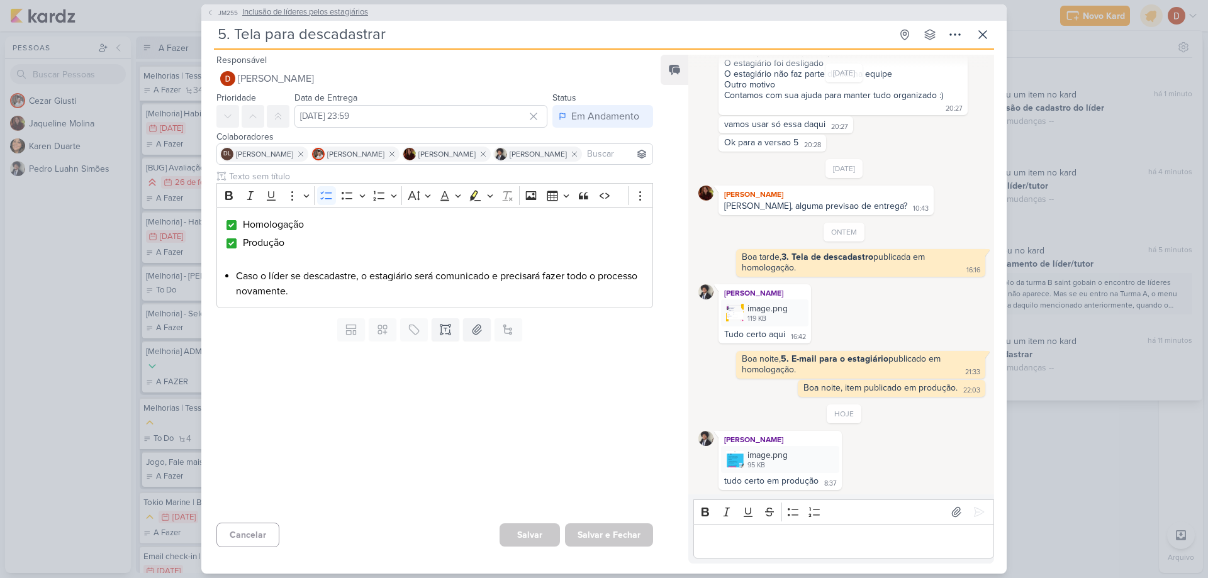
click at [233, 8] on span "JM255" at bounding box center [227, 12] width 23 height 9
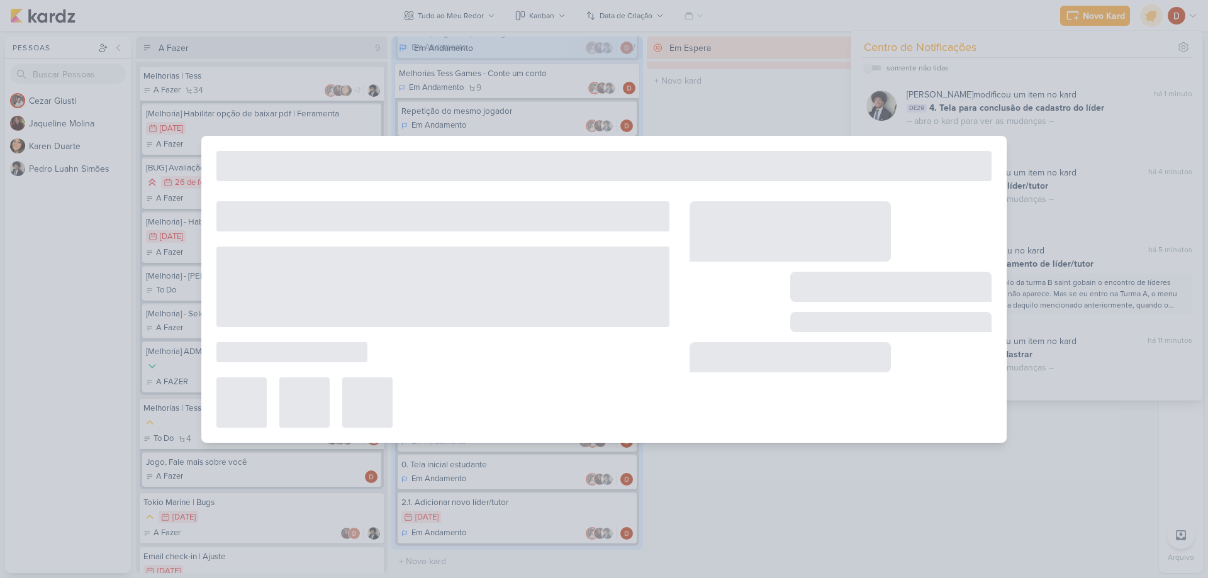
type input "Inclusão de líderes pelos estagiários"
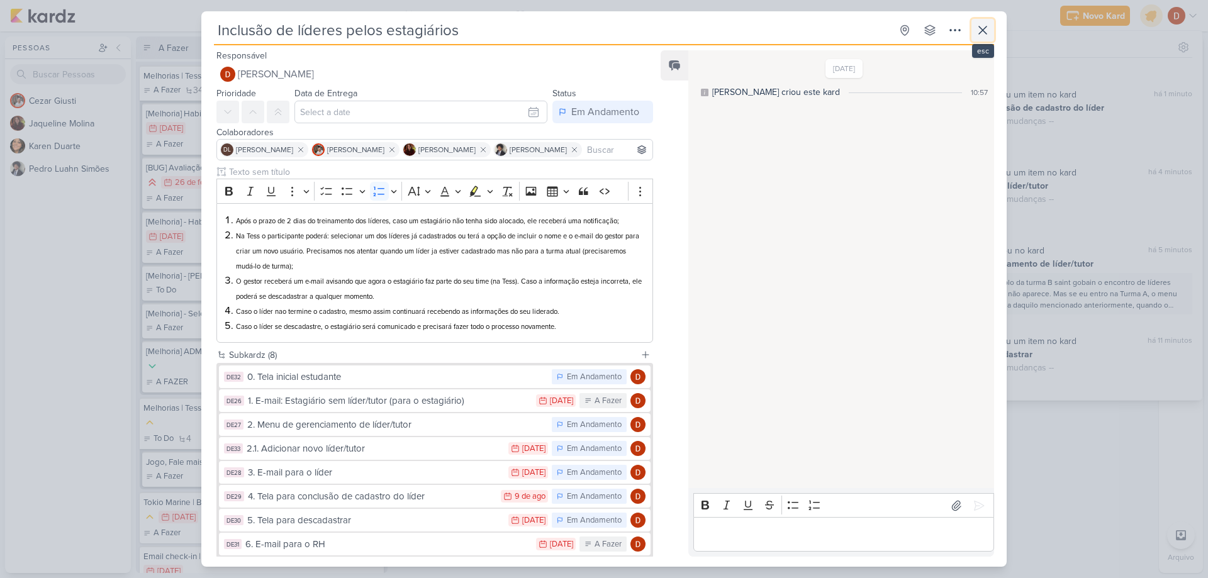
click at [992, 33] on button at bounding box center [983, 30] width 23 height 23
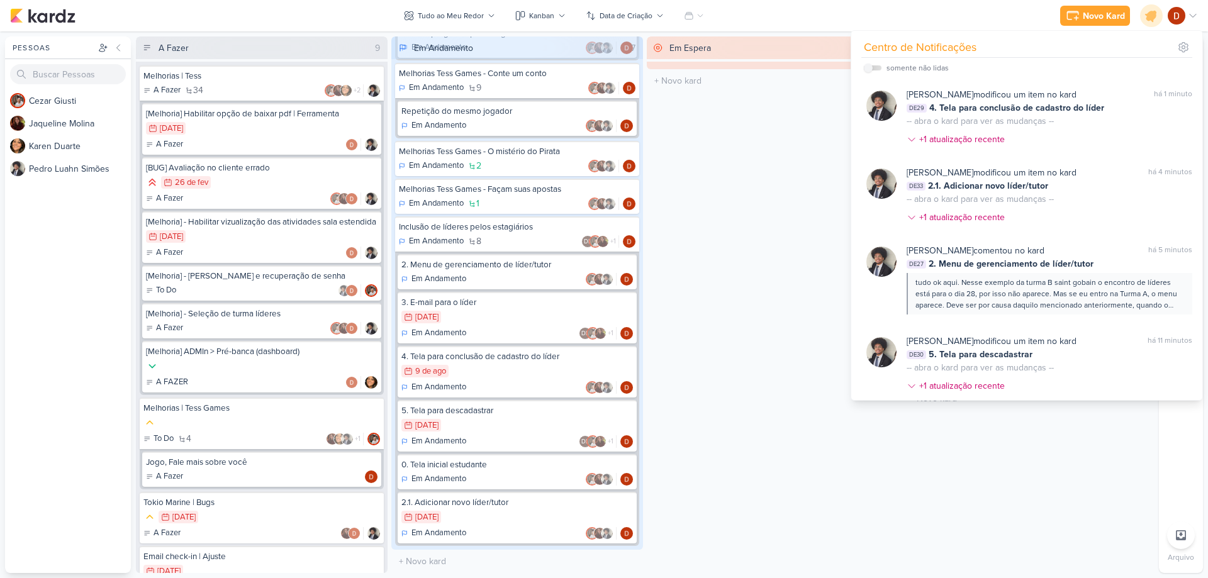
click at [972, 6] on div "Novo Kard Ctrl + k Centro de Notificações somente não lidas" at bounding box center [604, 15] width 1188 height 31
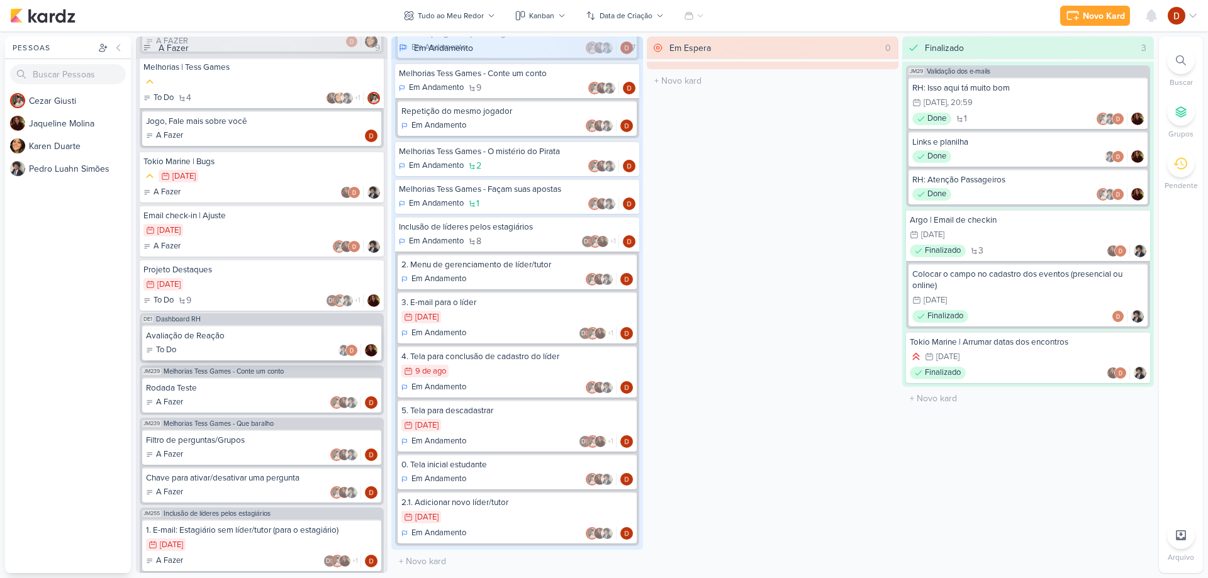
scroll to position [434, 0]
